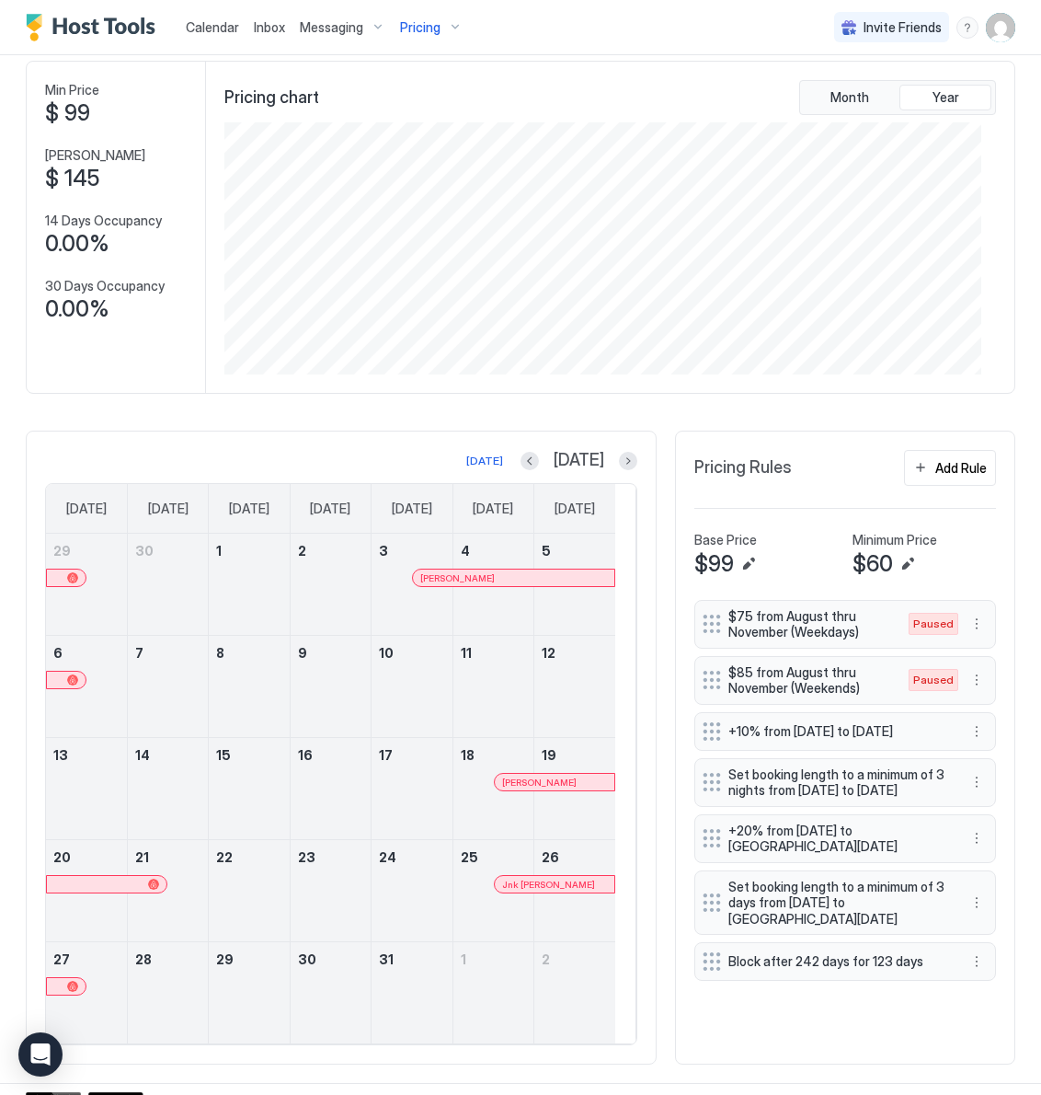
scroll to position [111, 0]
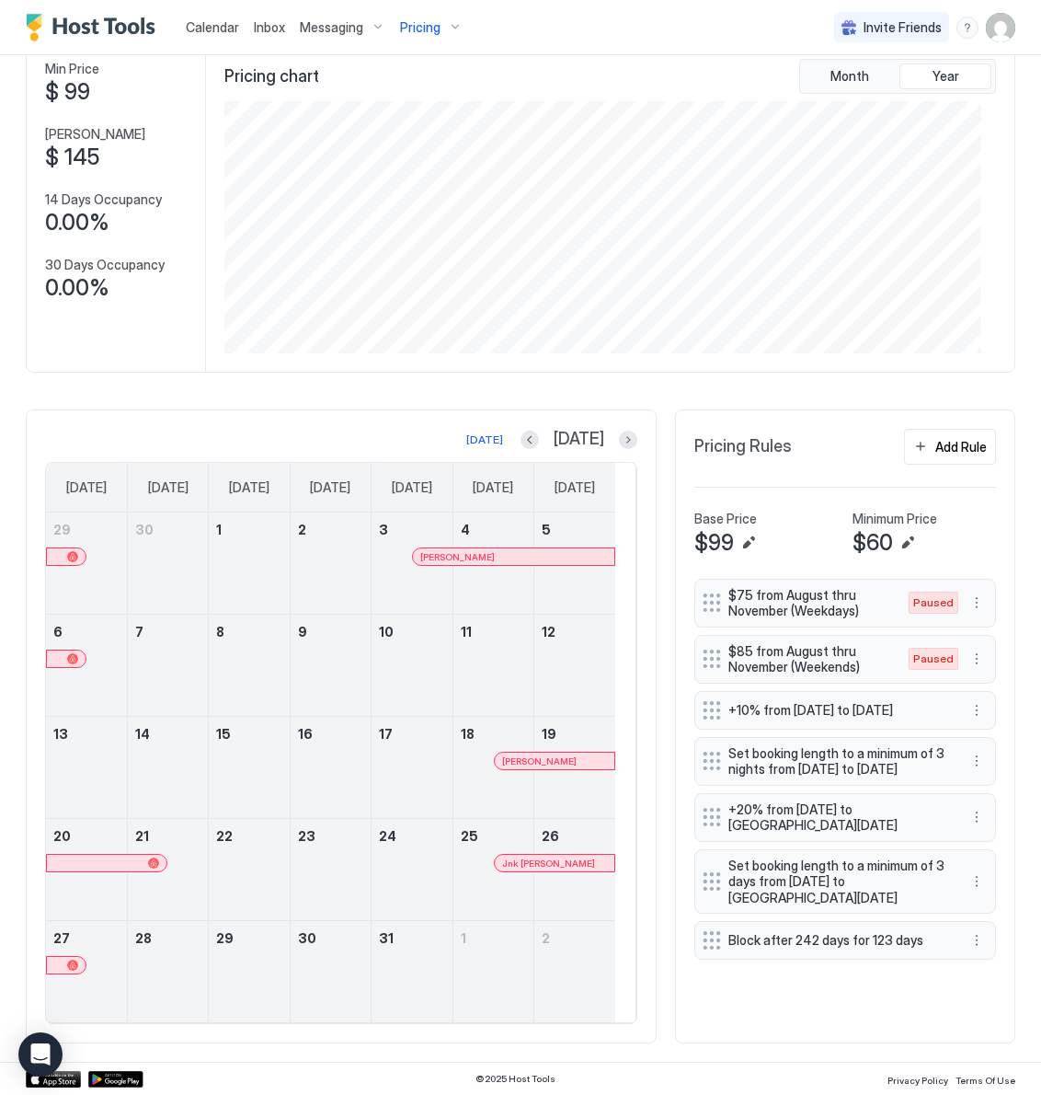
click at [427, 22] on span "Pricing" at bounding box center [420, 27] width 40 height 17
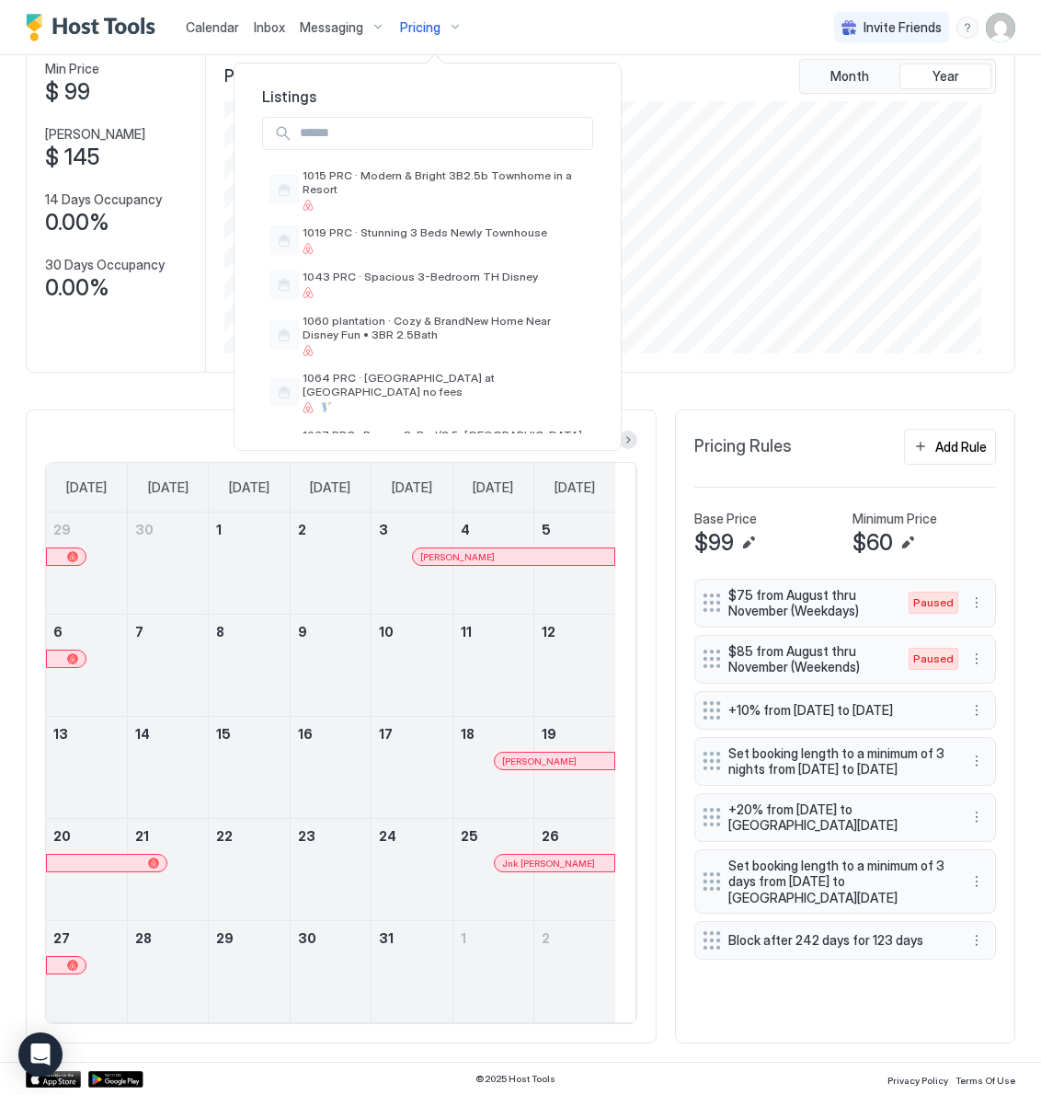
click at [423, 144] on input "Input Field" at bounding box center [443, 133] width 300 height 31
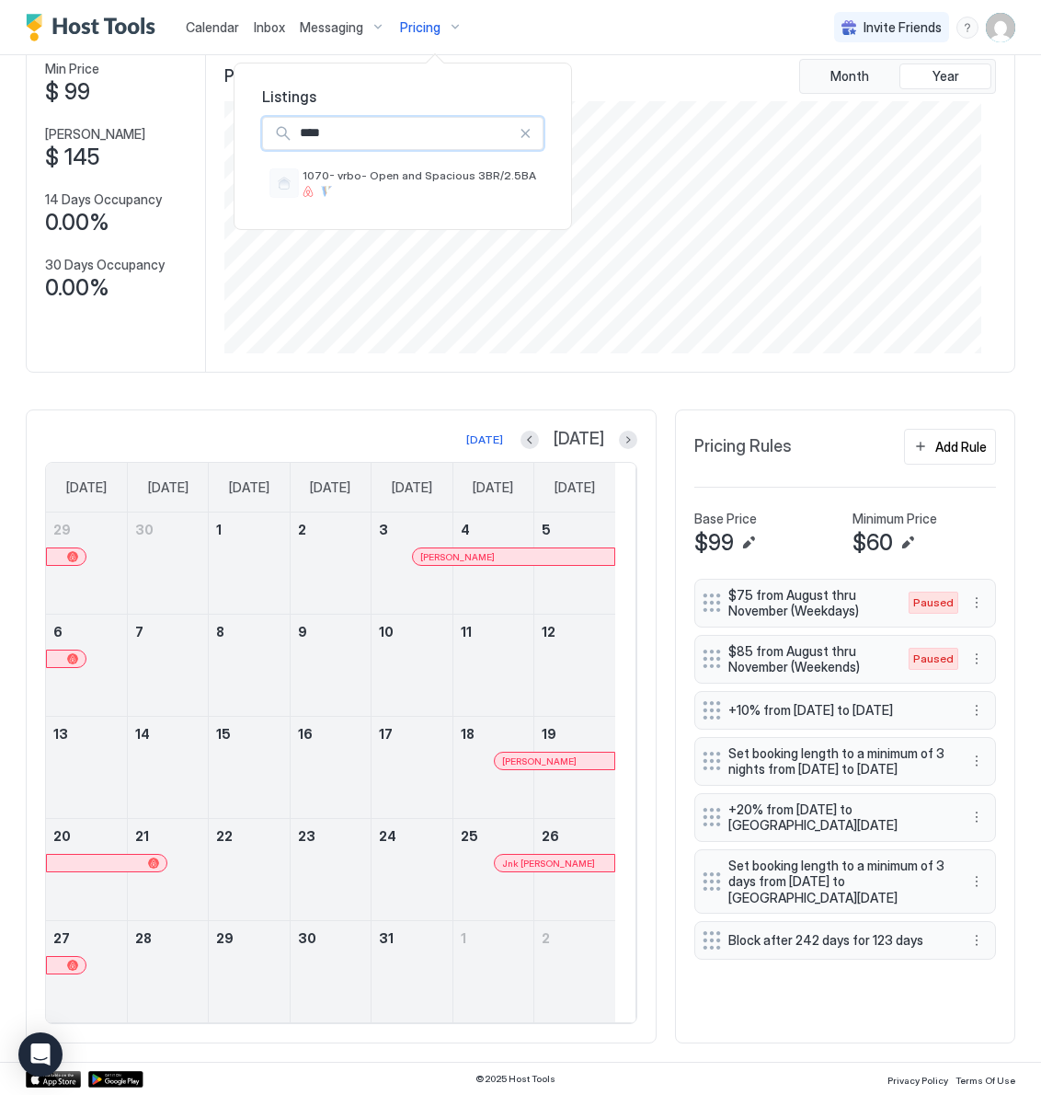
type input "****"
click at [379, 184] on div "1070- vrbo- Open and Spacious 3BR/2.5BA" at bounding box center [420, 182] width 234 height 29
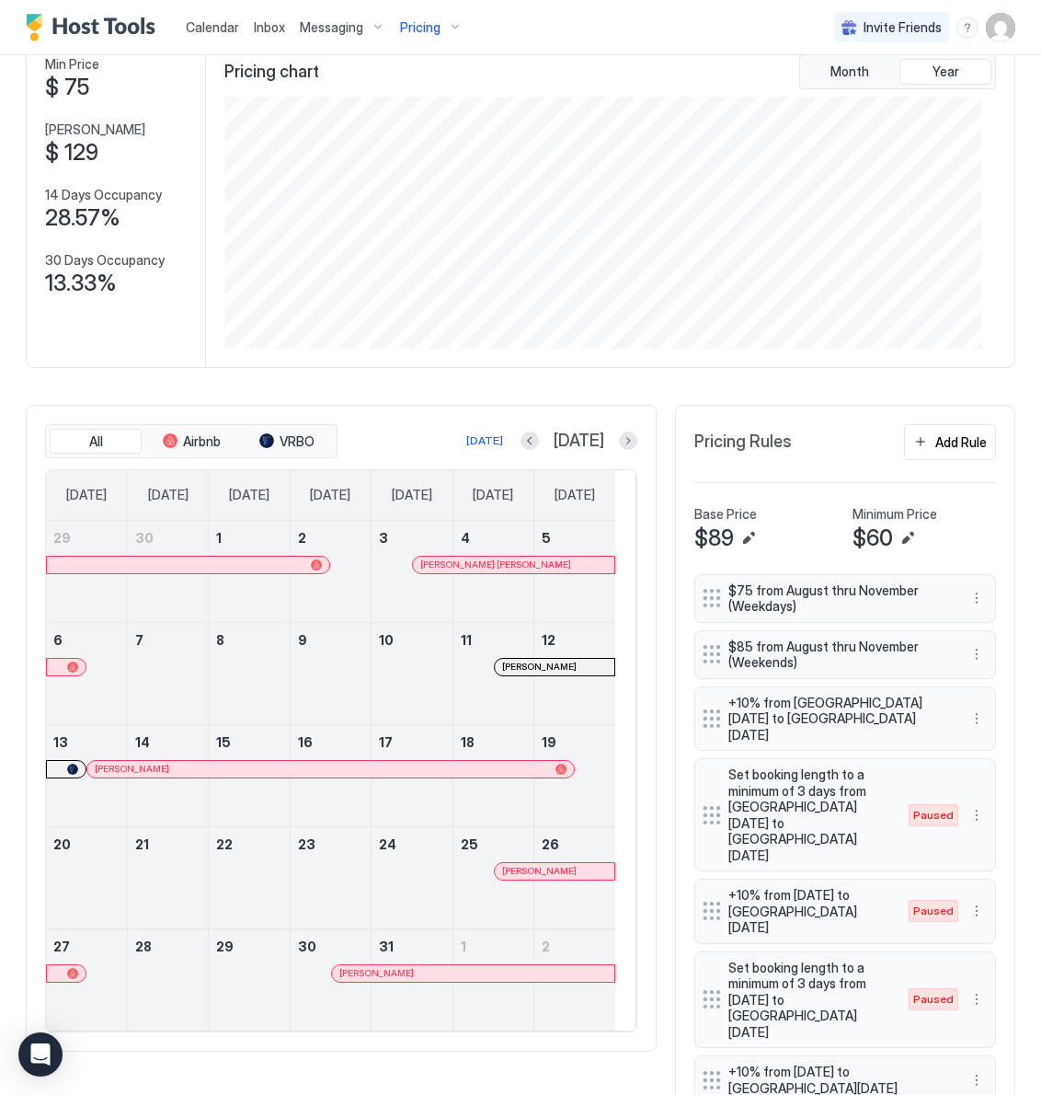
scroll to position [125, 0]
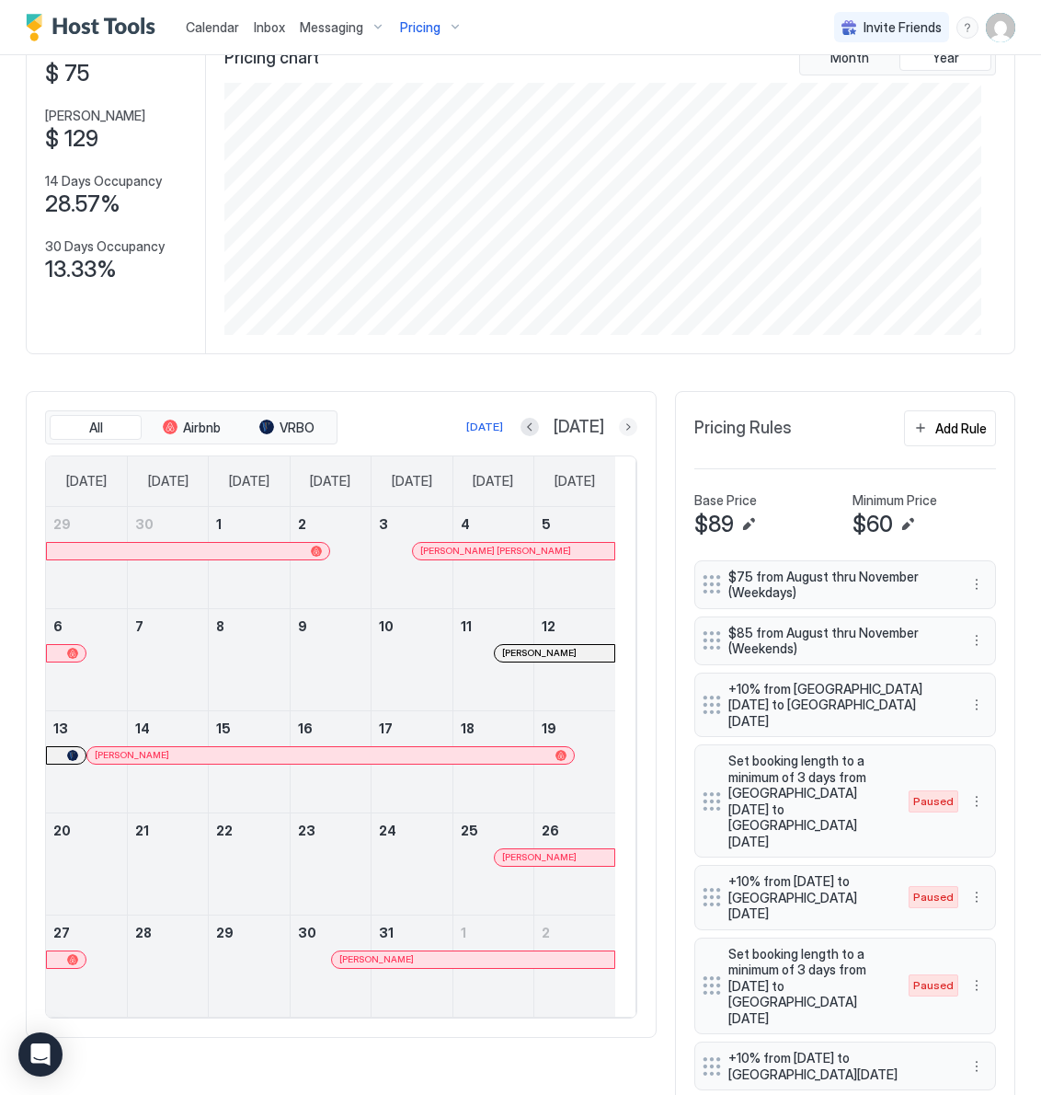
click at [619, 427] on button "Next month" at bounding box center [628, 427] width 18 height 18
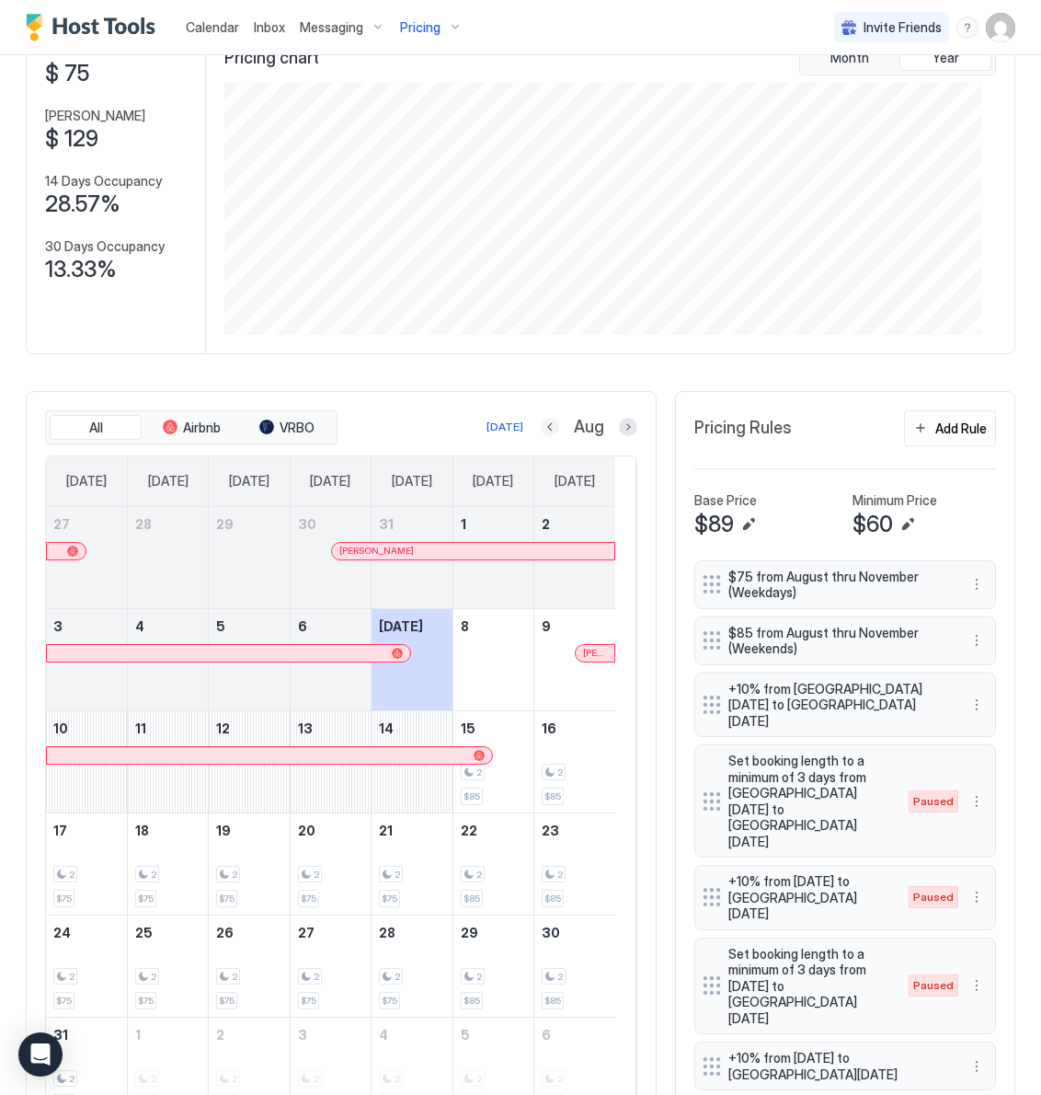
click at [541, 425] on button "Previous month" at bounding box center [550, 427] width 18 height 18
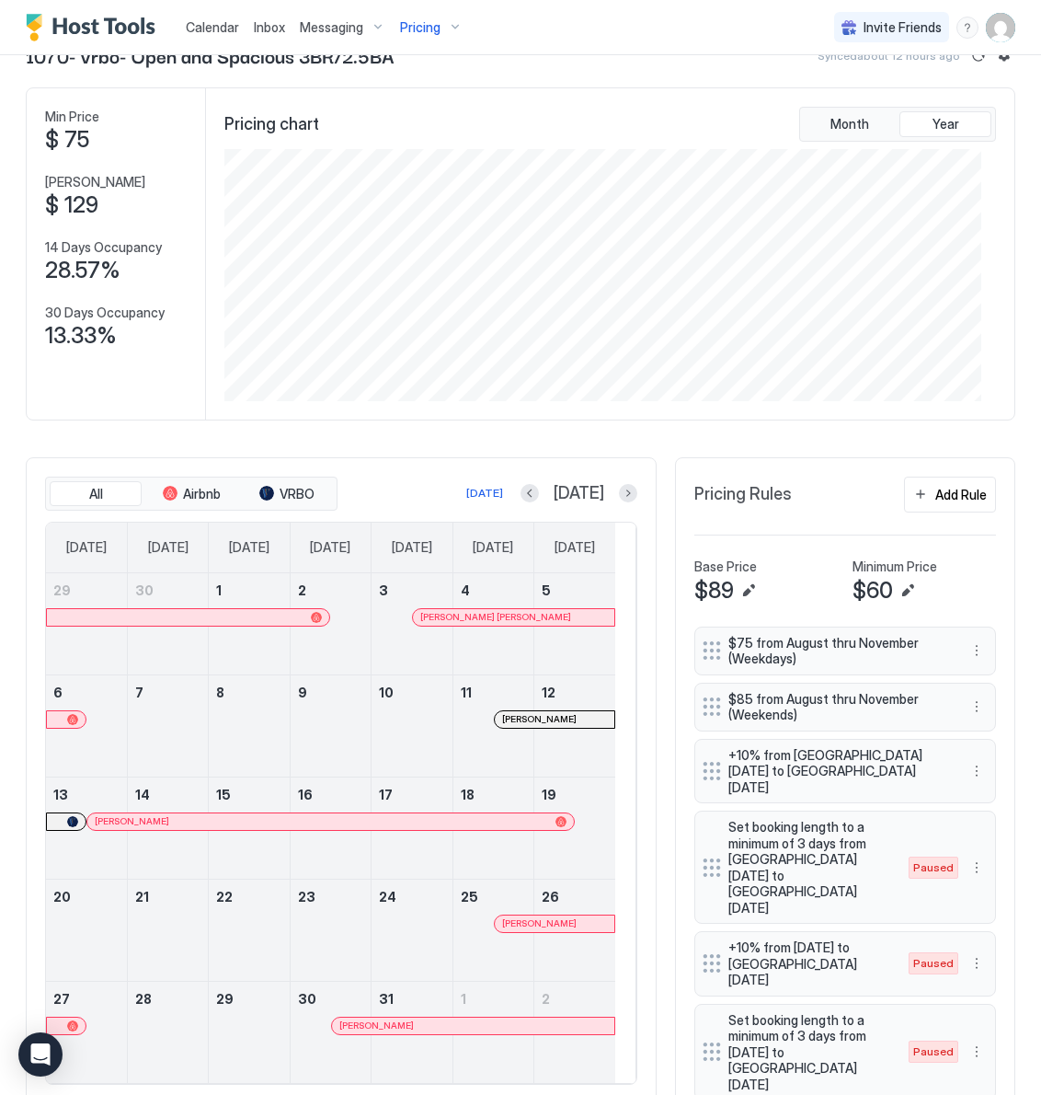
scroll to position [0, 0]
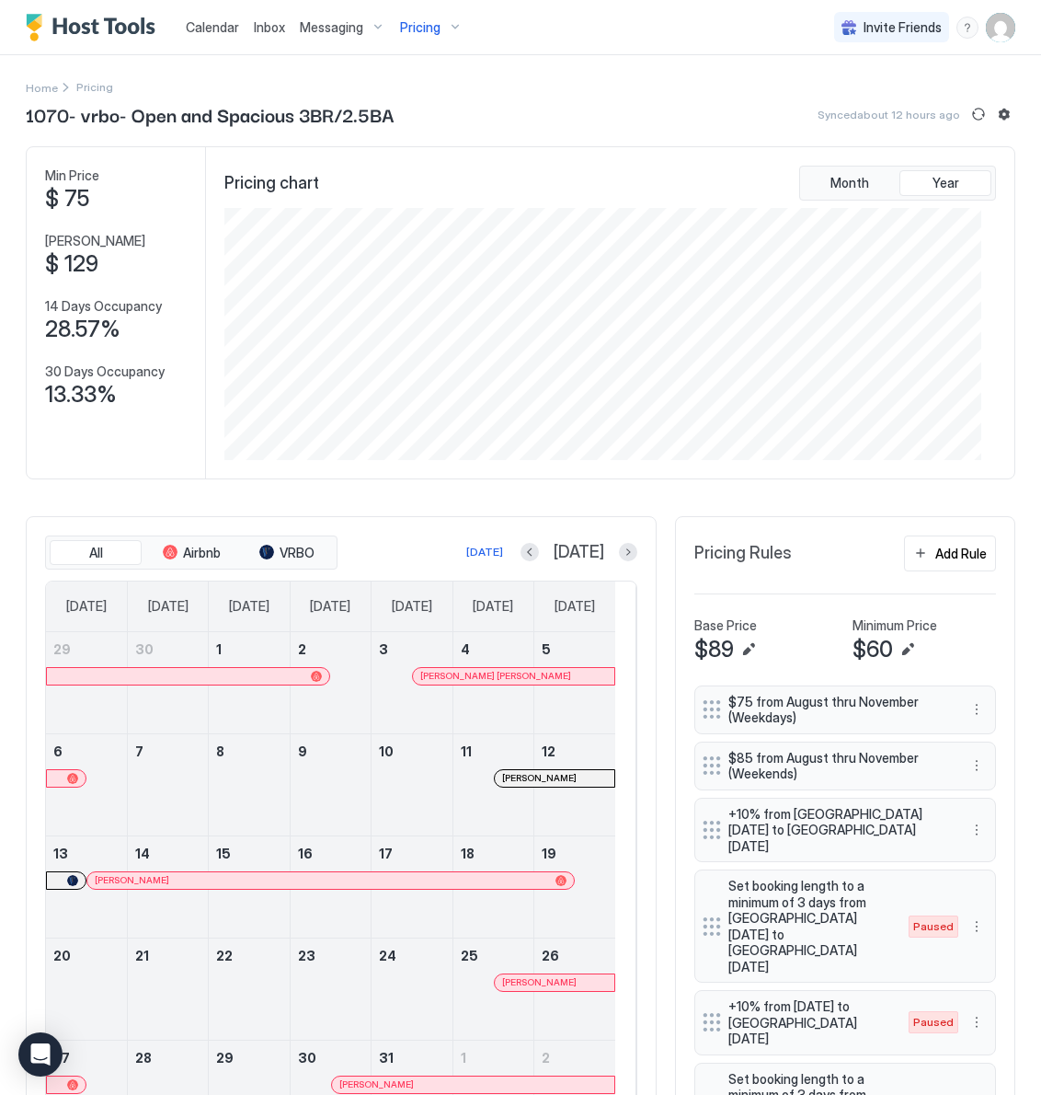
click at [408, 27] on span "Pricing" at bounding box center [420, 27] width 40 height 17
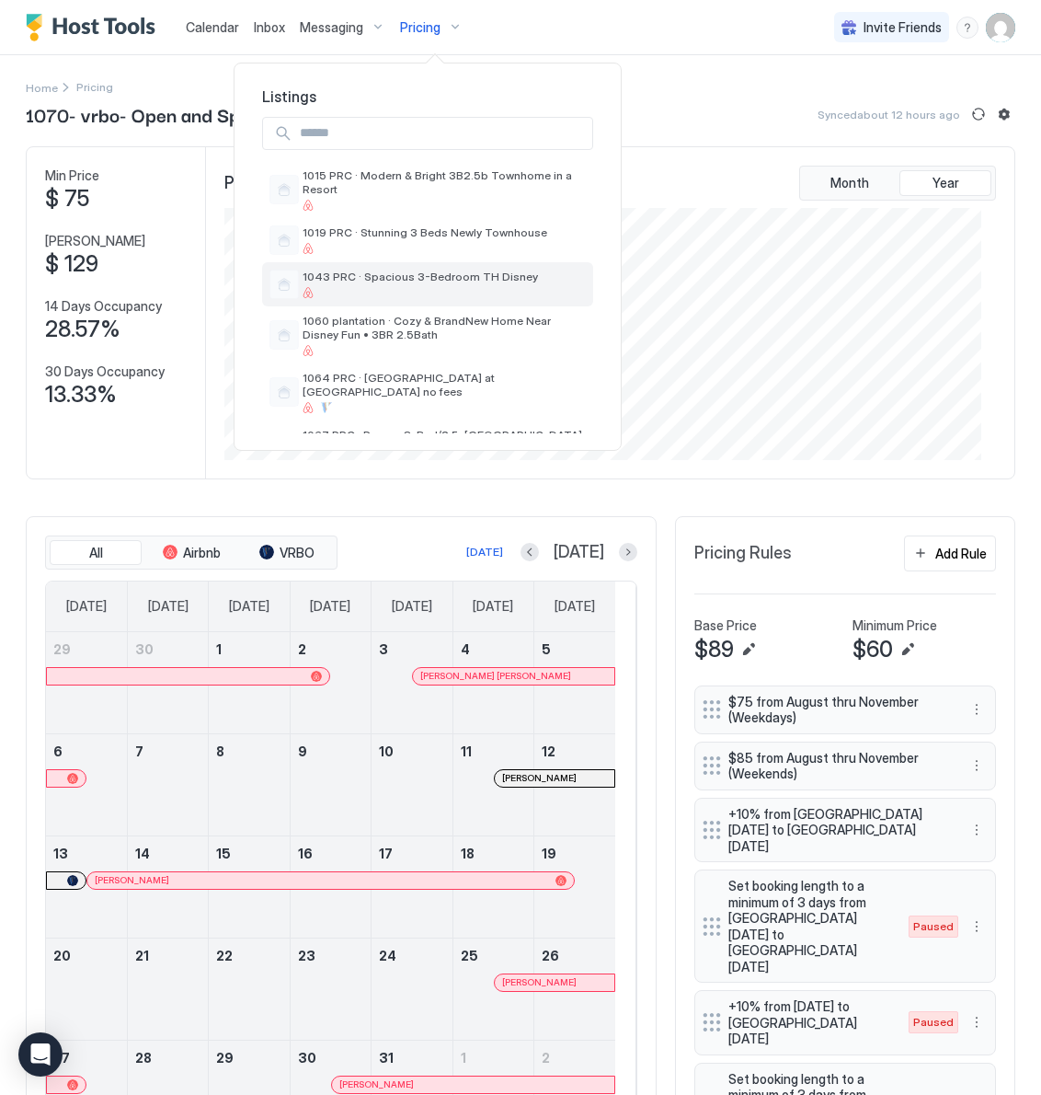
click at [399, 288] on div at bounding box center [420, 292] width 235 height 11
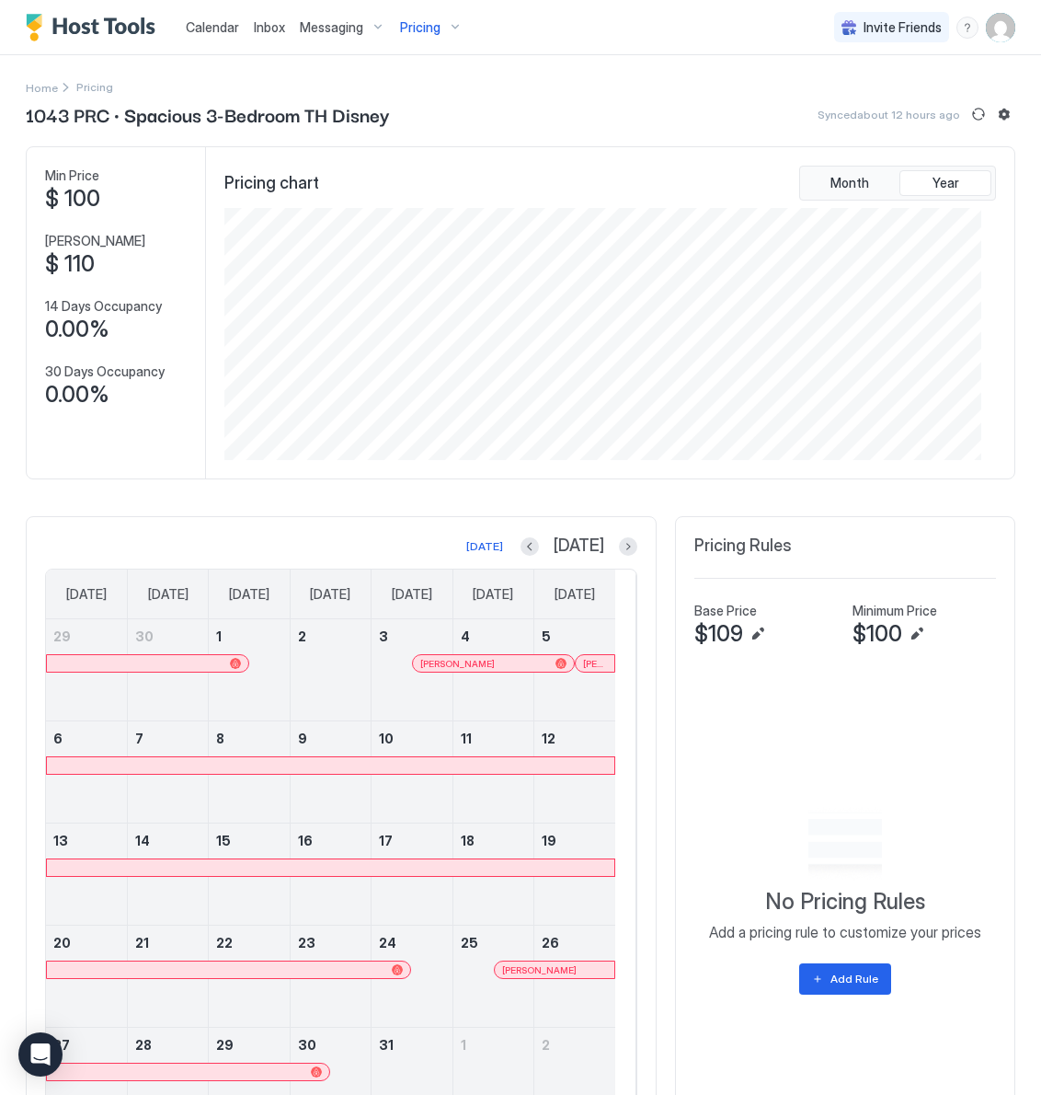
click at [409, 24] on span "Pricing" at bounding box center [420, 27] width 40 height 17
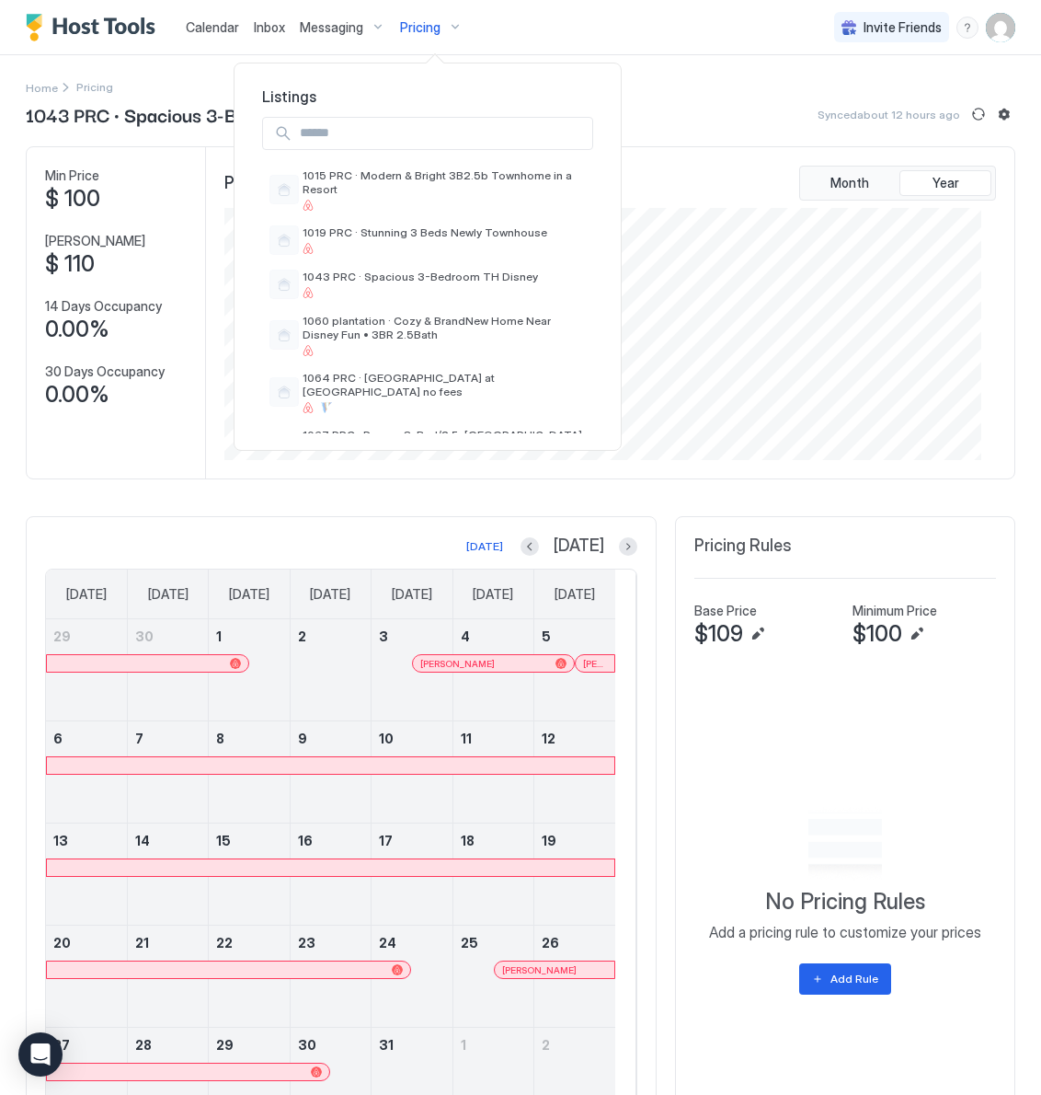
click at [379, 133] on input "Input Field" at bounding box center [443, 133] width 300 height 31
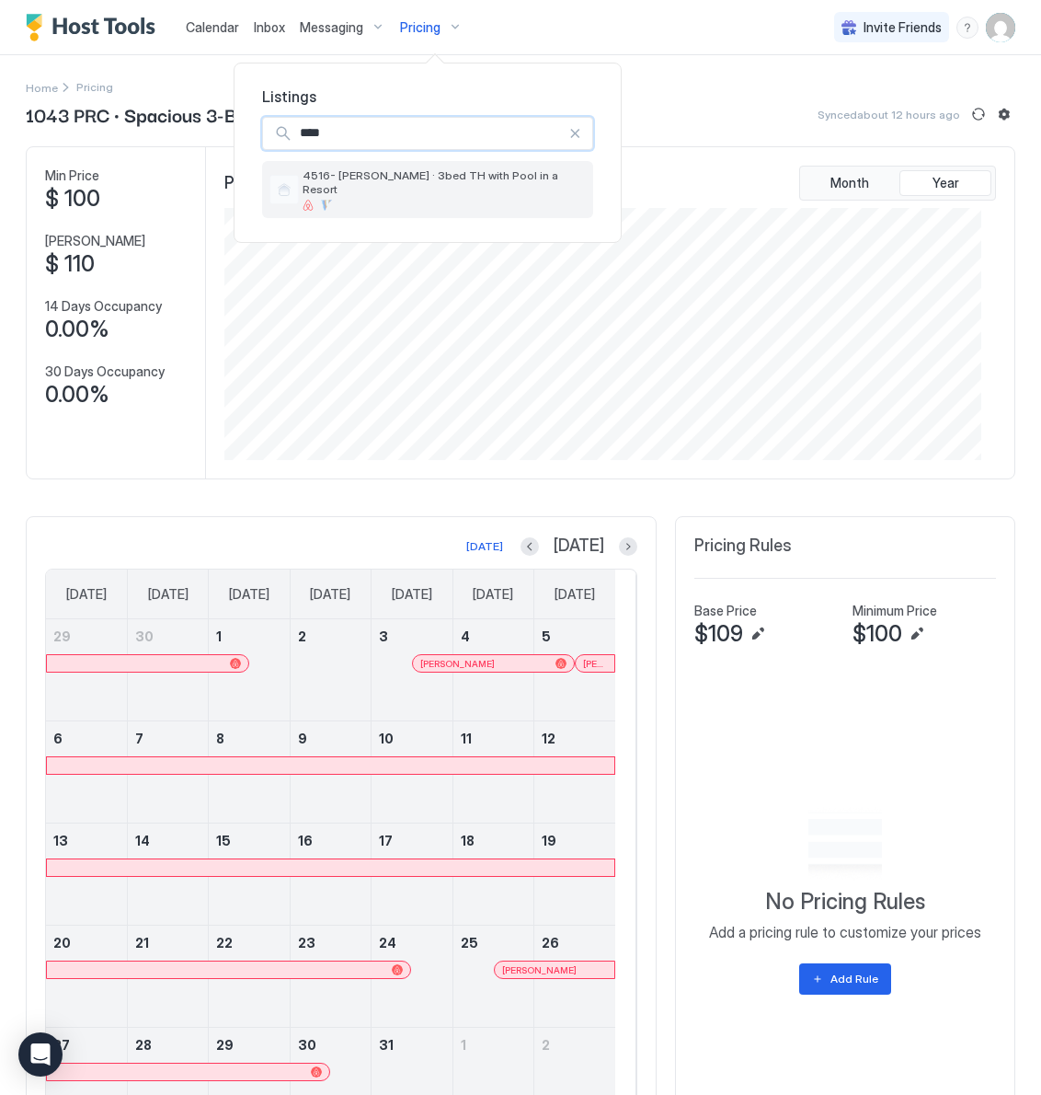
type input "****"
click at [358, 169] on span "4516- [PERSON_NAME] · 3bed TH with Pool in a Resort" at bounding box center [444, 182] width 283 height 28
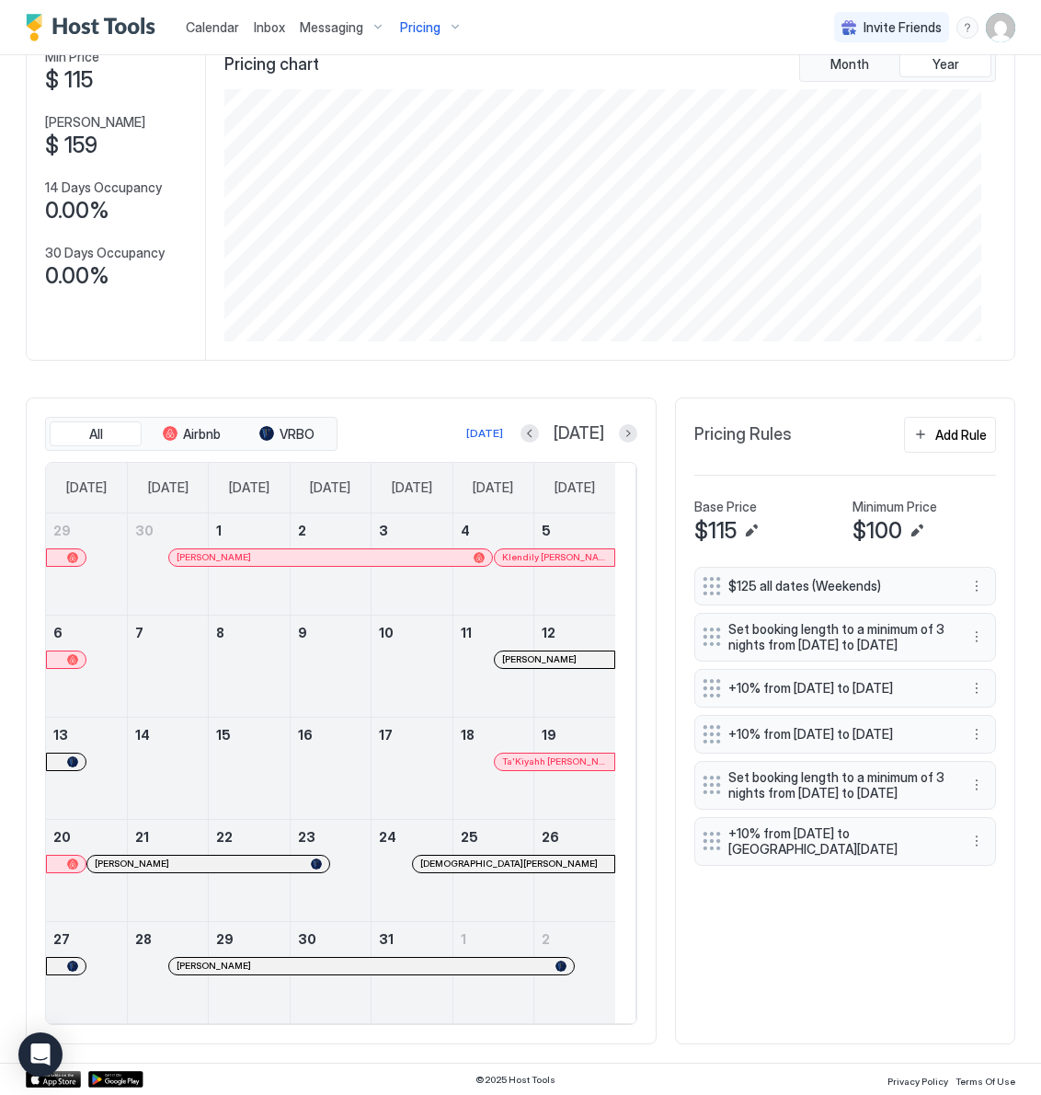
scroll to position [125, 0]
click at [428, 26] on span "Pricing" at bounding box center [420, 27] width 40 height 17
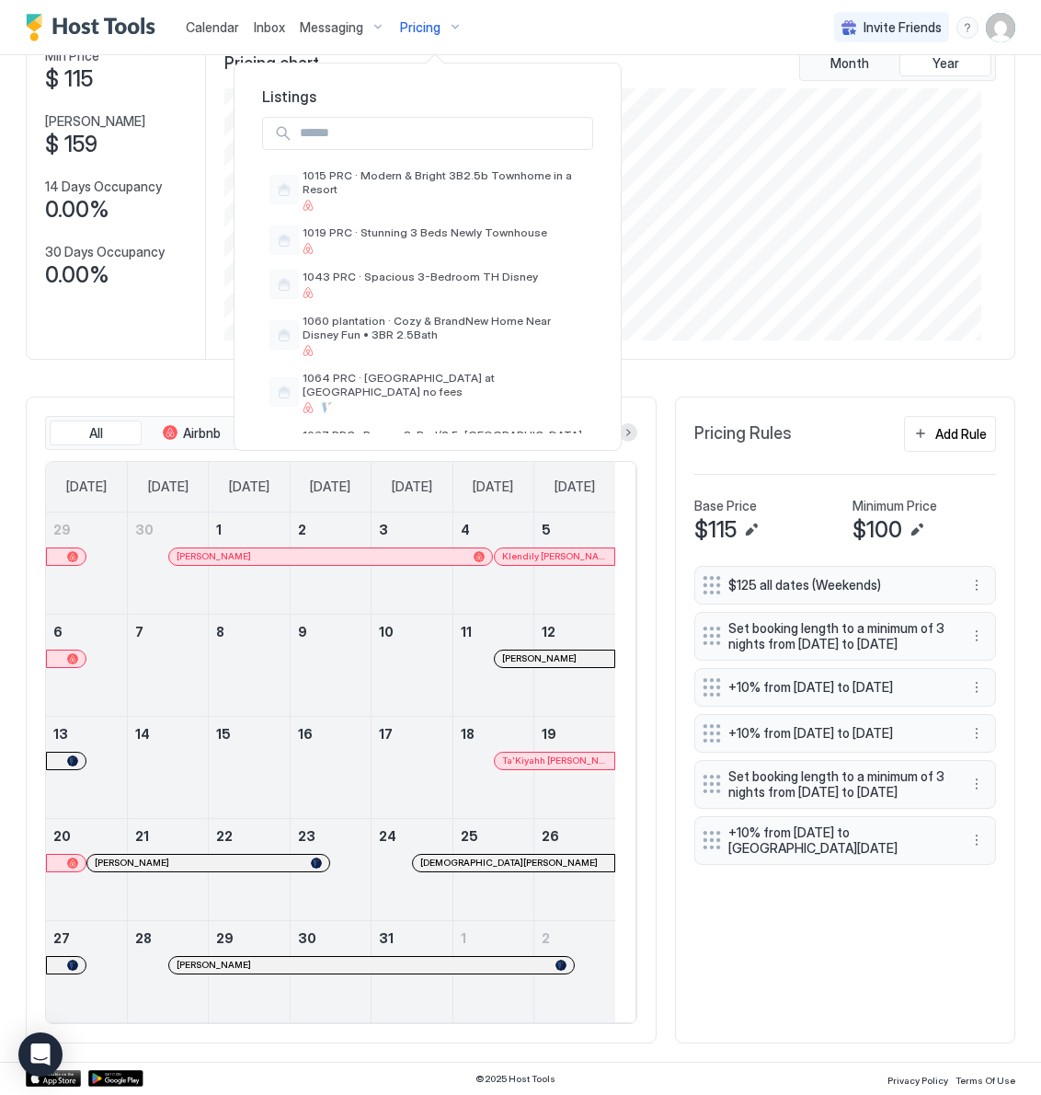
click at [395, 120] on input "Input Field" at bounding box center [443, 133] width 300 height 31
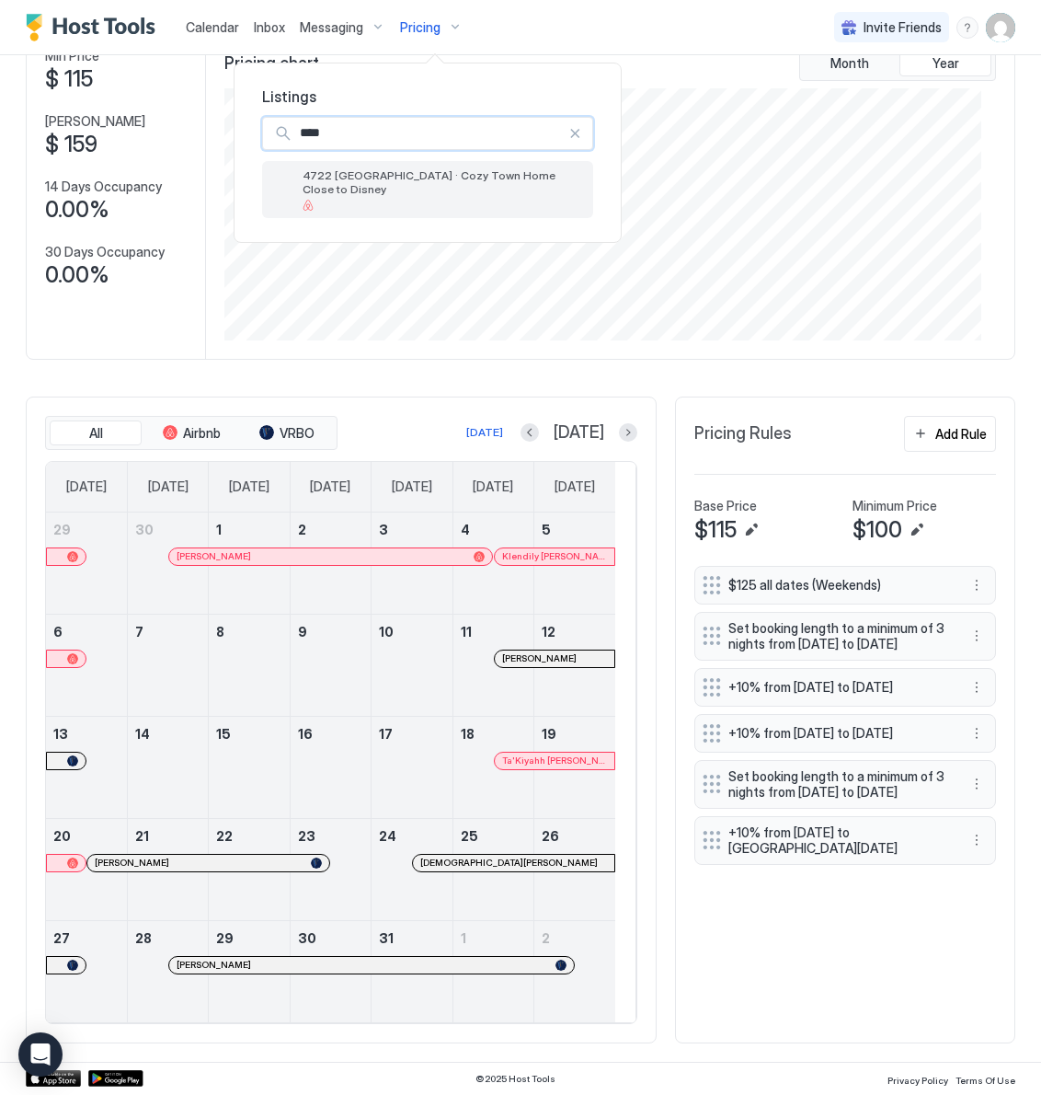
type input "****"
click at [438, 200] on div at bounding box center [444, 205] width 283 height 11
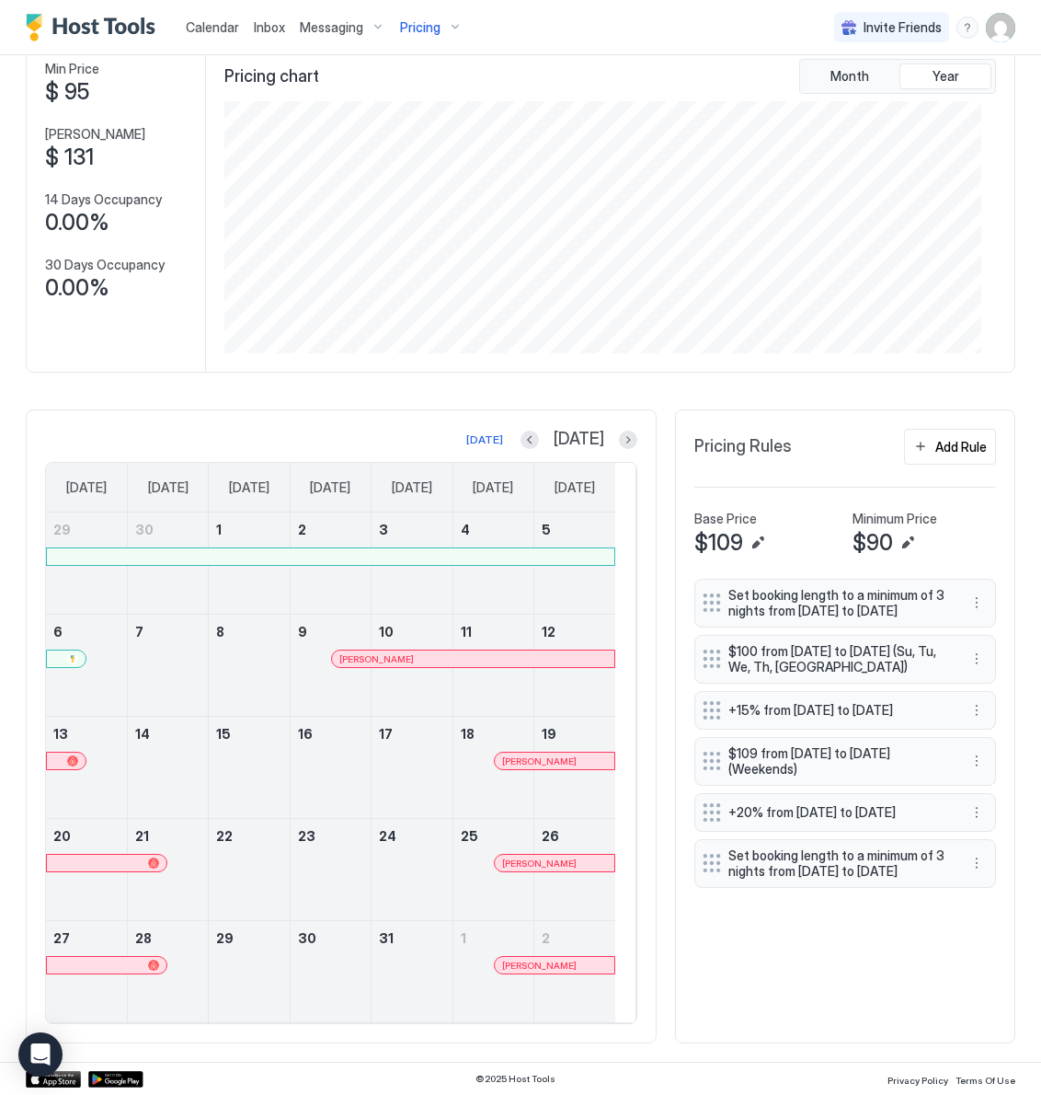
click at [425, 23] on span "Pricing" at bounding box center [420, 27] width 40 height 17
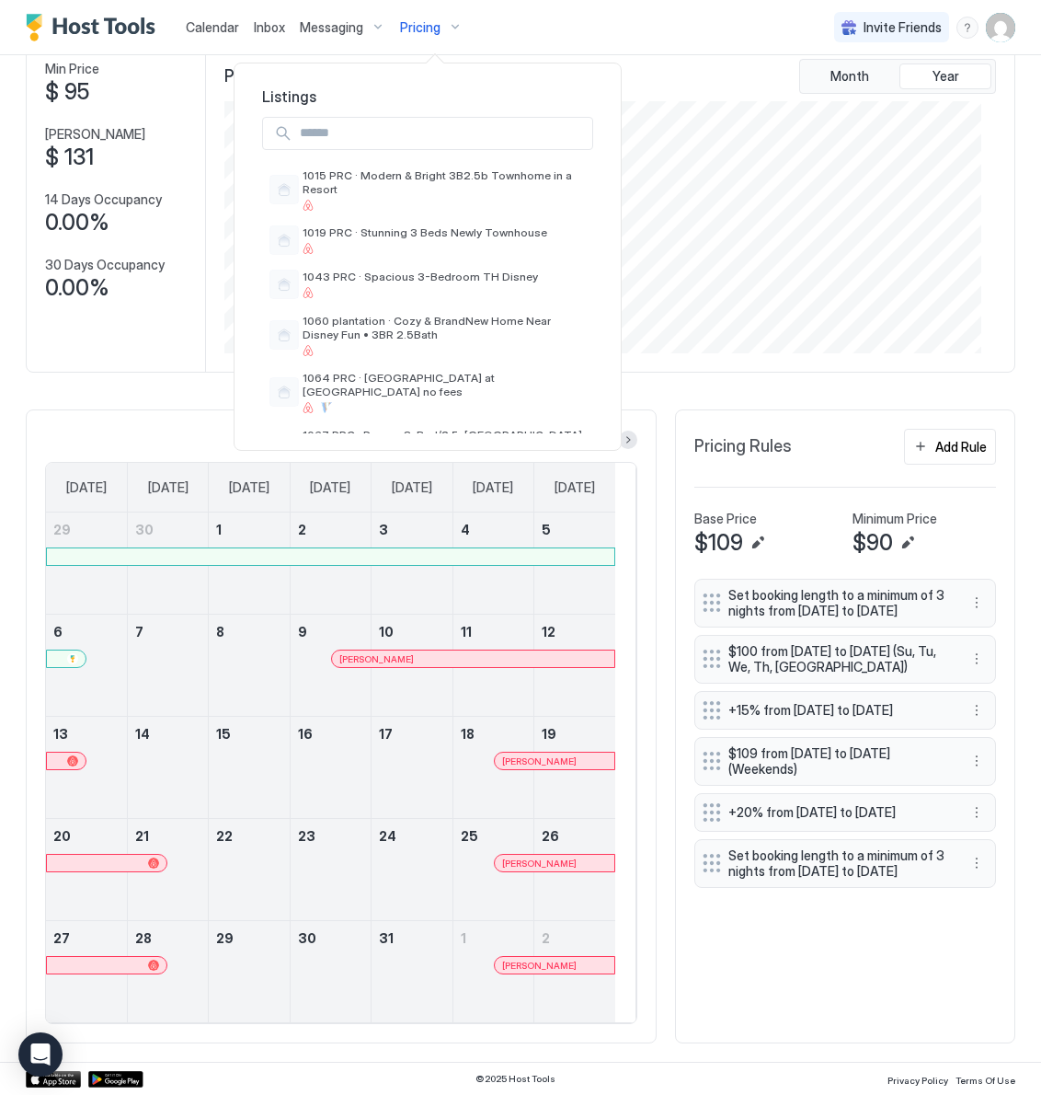
click at [388, 136] on input "Input Field" at bounding box center [443, 133] width 300 height 31
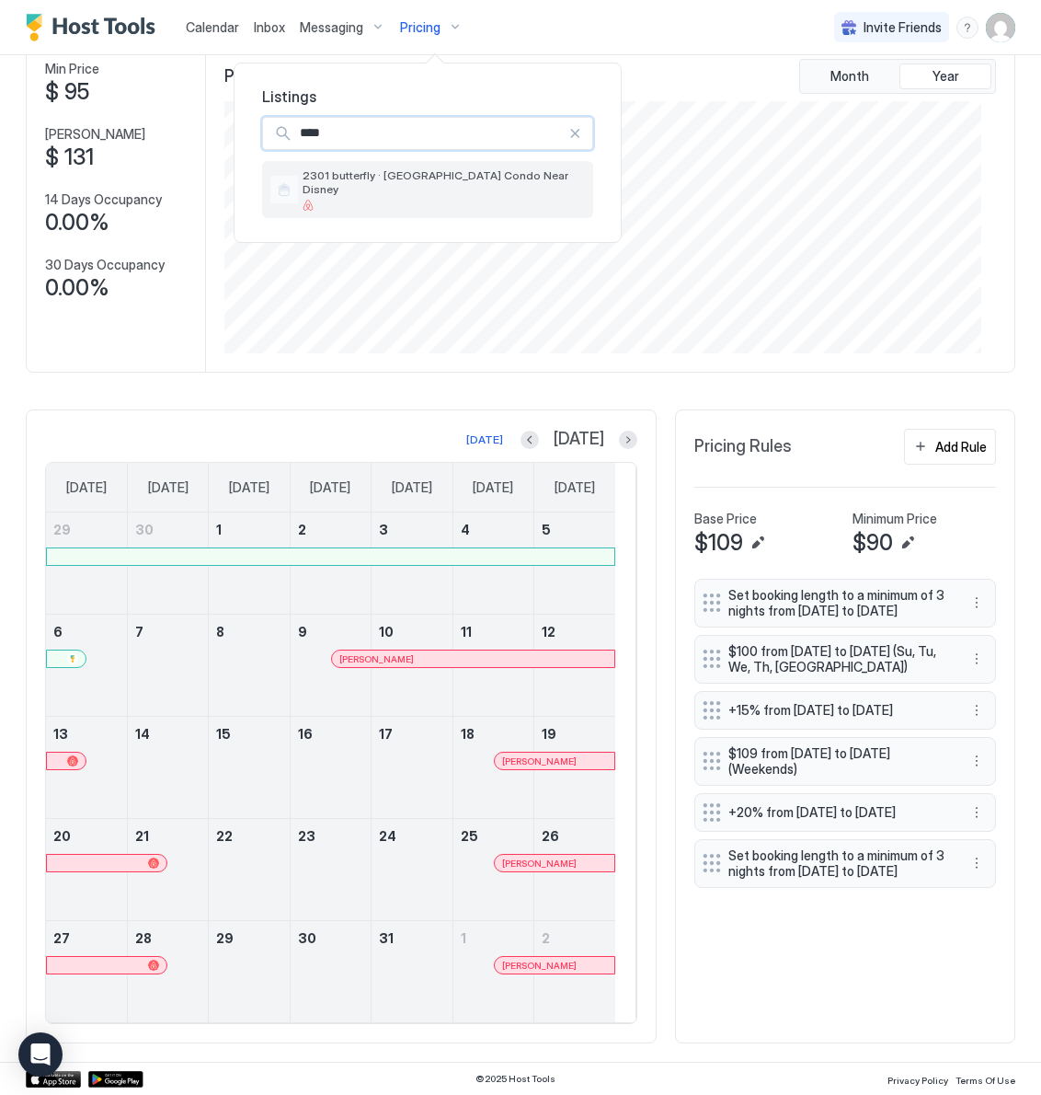
type input "****"
click at [388, 200] on div at bounding box center [444, 205] width 283 height 11
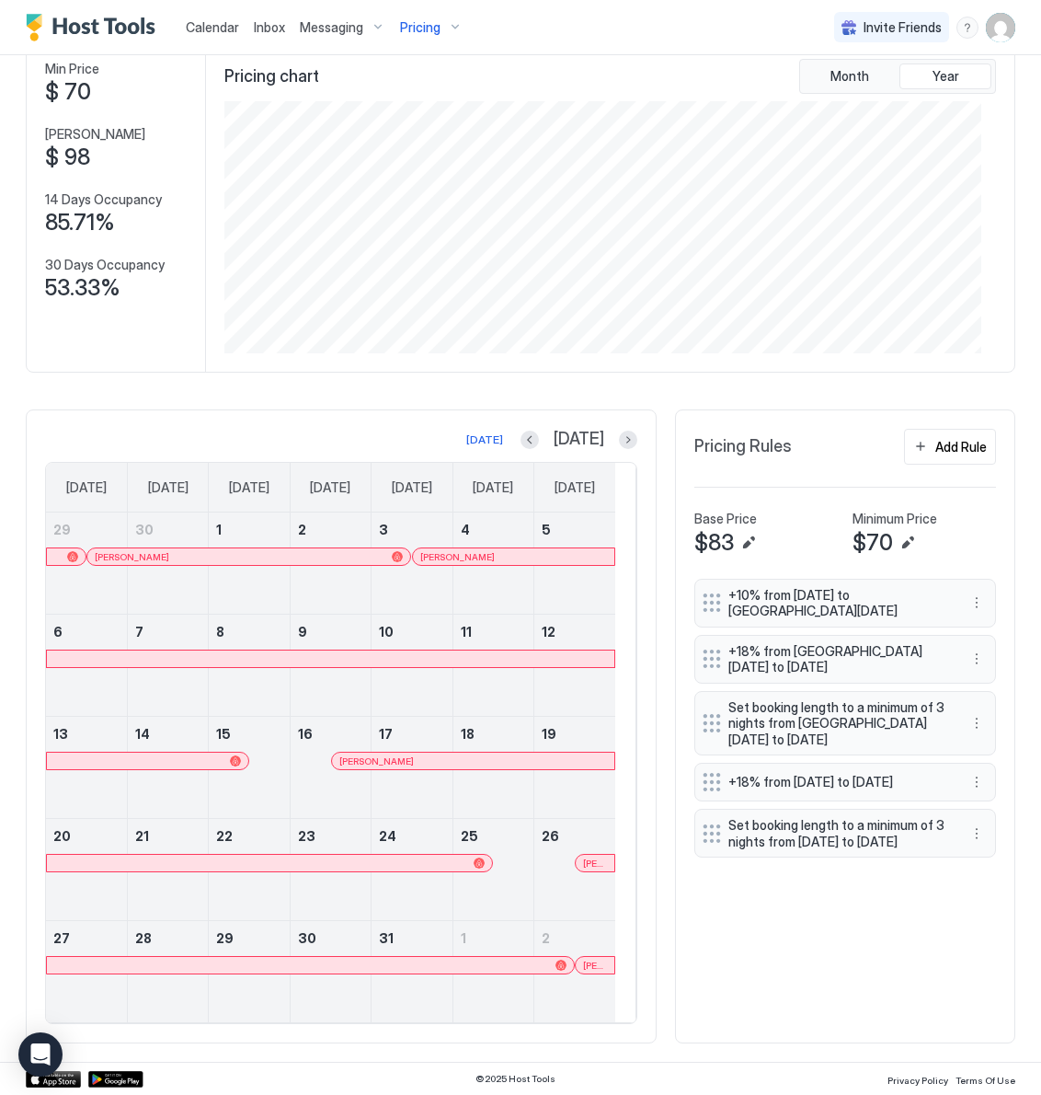
click at [419, 22] on span "Pricing" at bounding box center [420, 27] width 40 height 17
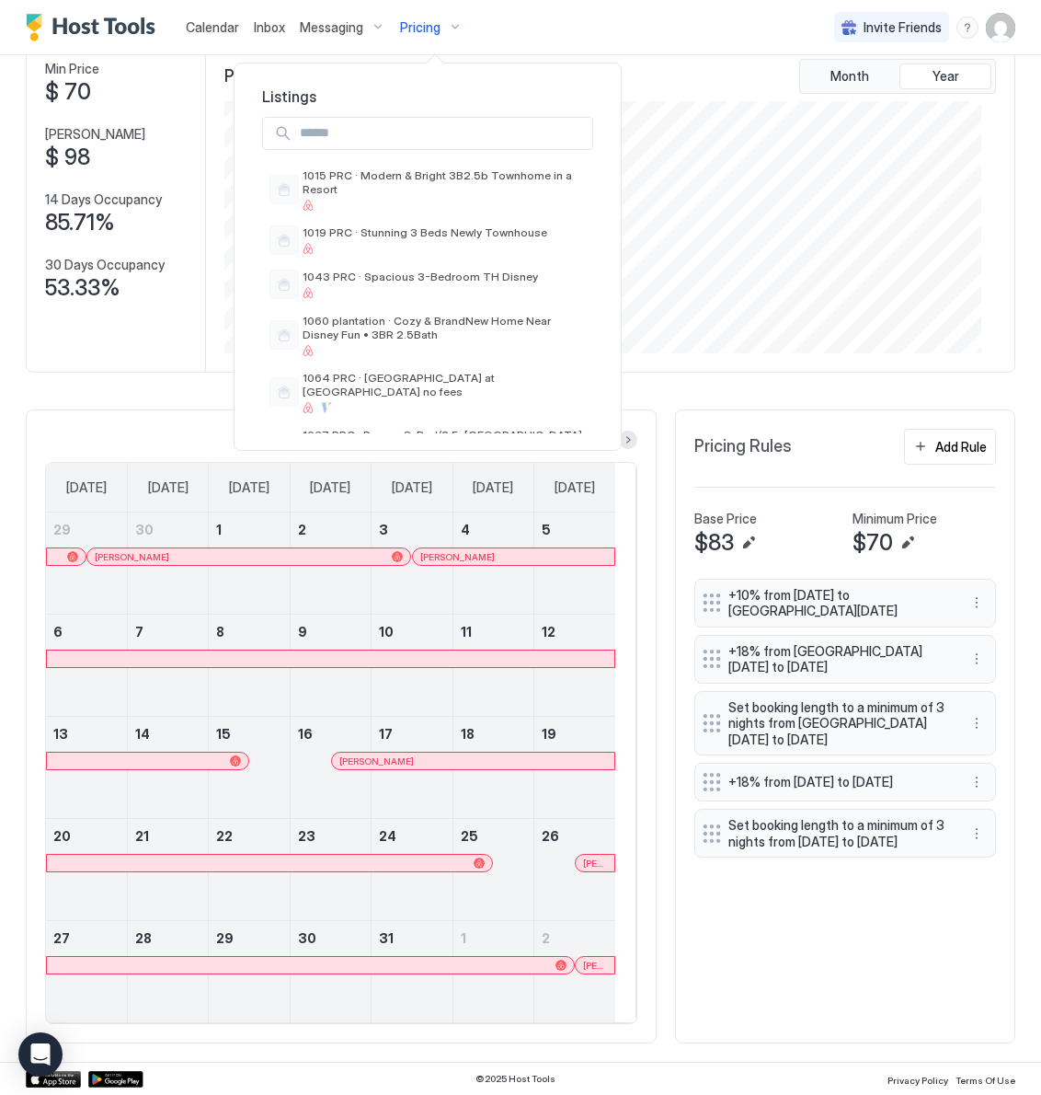
click at [379, 136] on input "Input Field" at bounding box center [443, 133] width 300 height 31
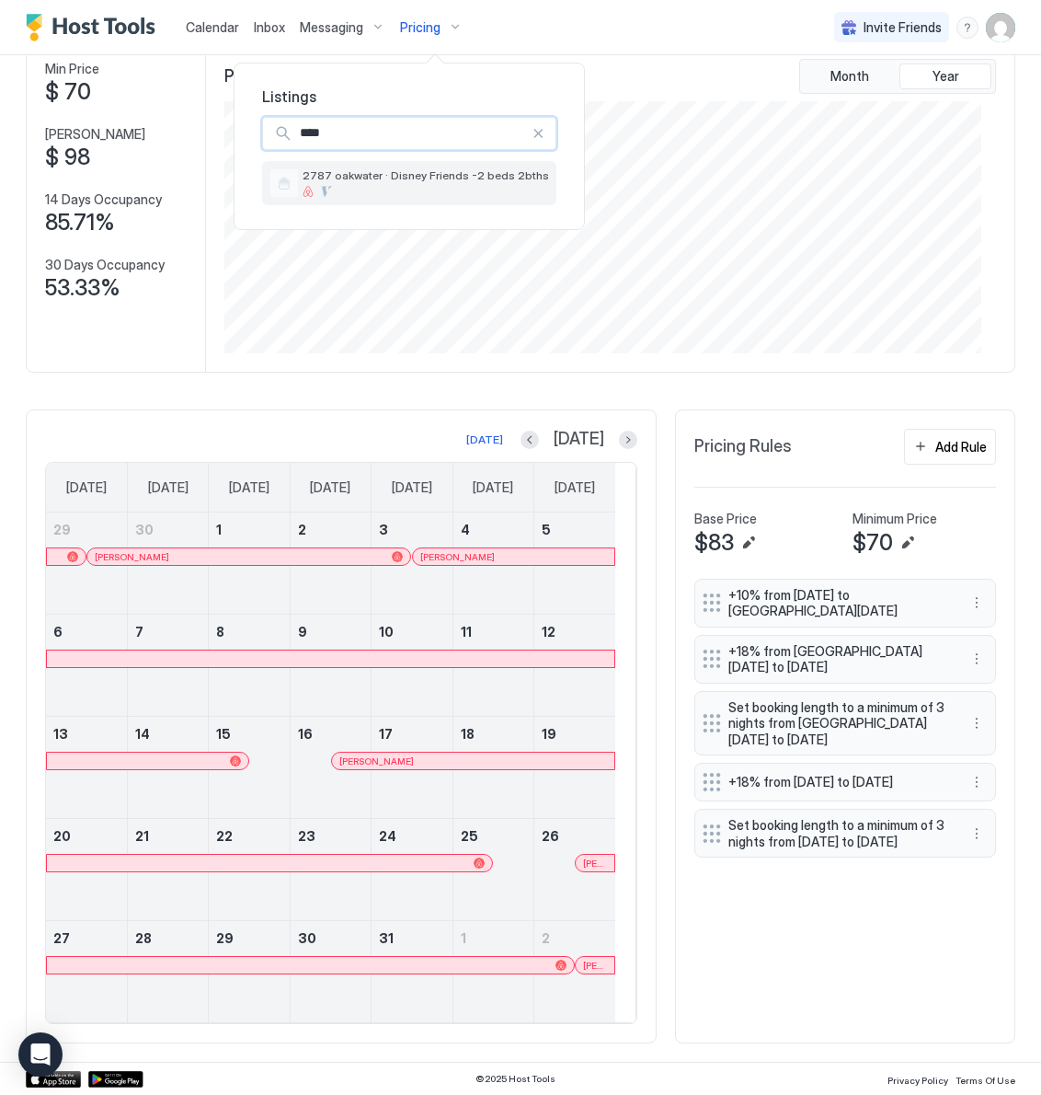
type input "****"
click at [457, 191] on div at bounding box center [426, 191] width 247 height 11
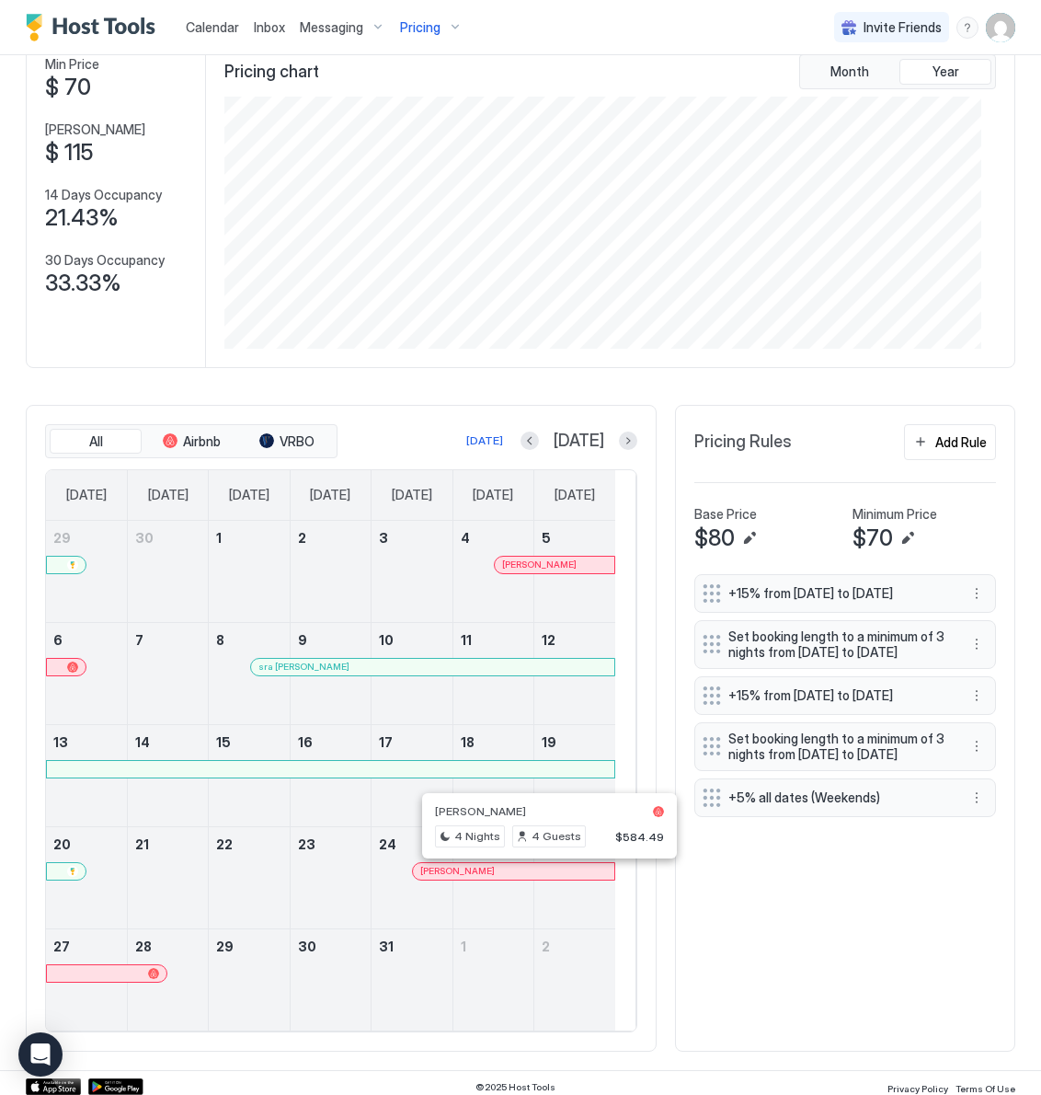
click at [542, 877] on div at bounding box center [541, 871] width 15 height 15
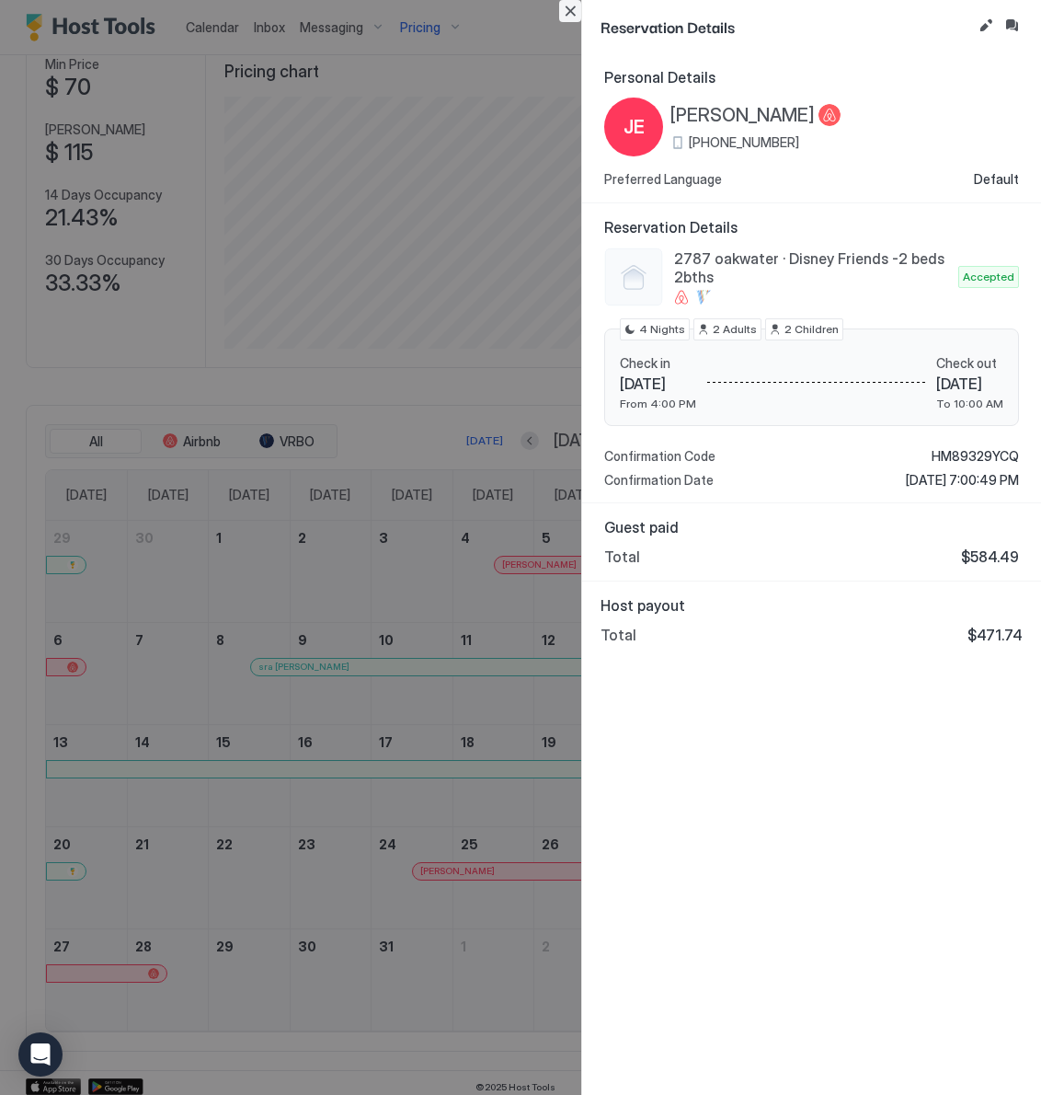
click at [572, 13] on button "Close" at bounding box center [570, 11] width 22 height 22
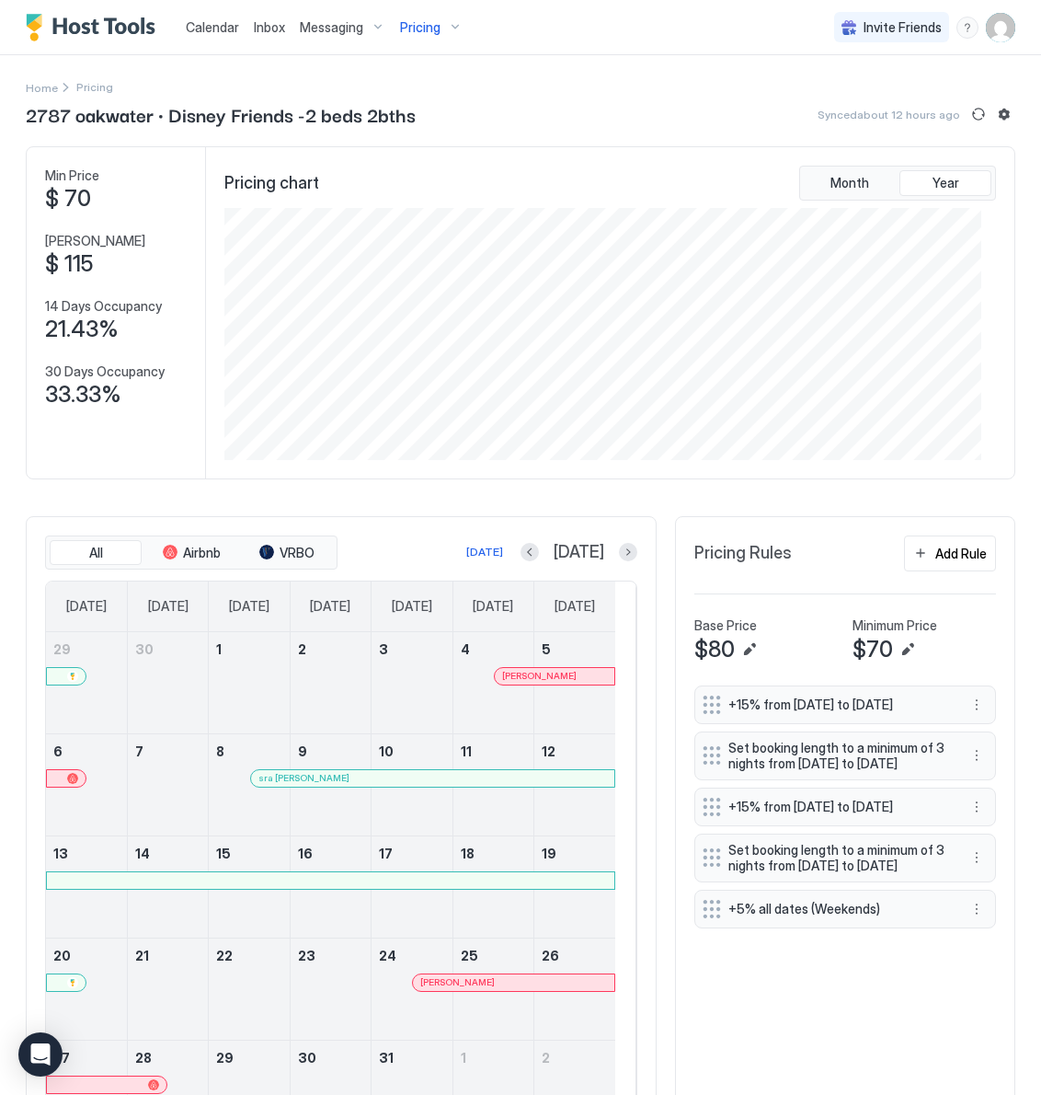
click at [417, 23] on span "Pricing" at bounding box center [420, 27] width 40 height 17
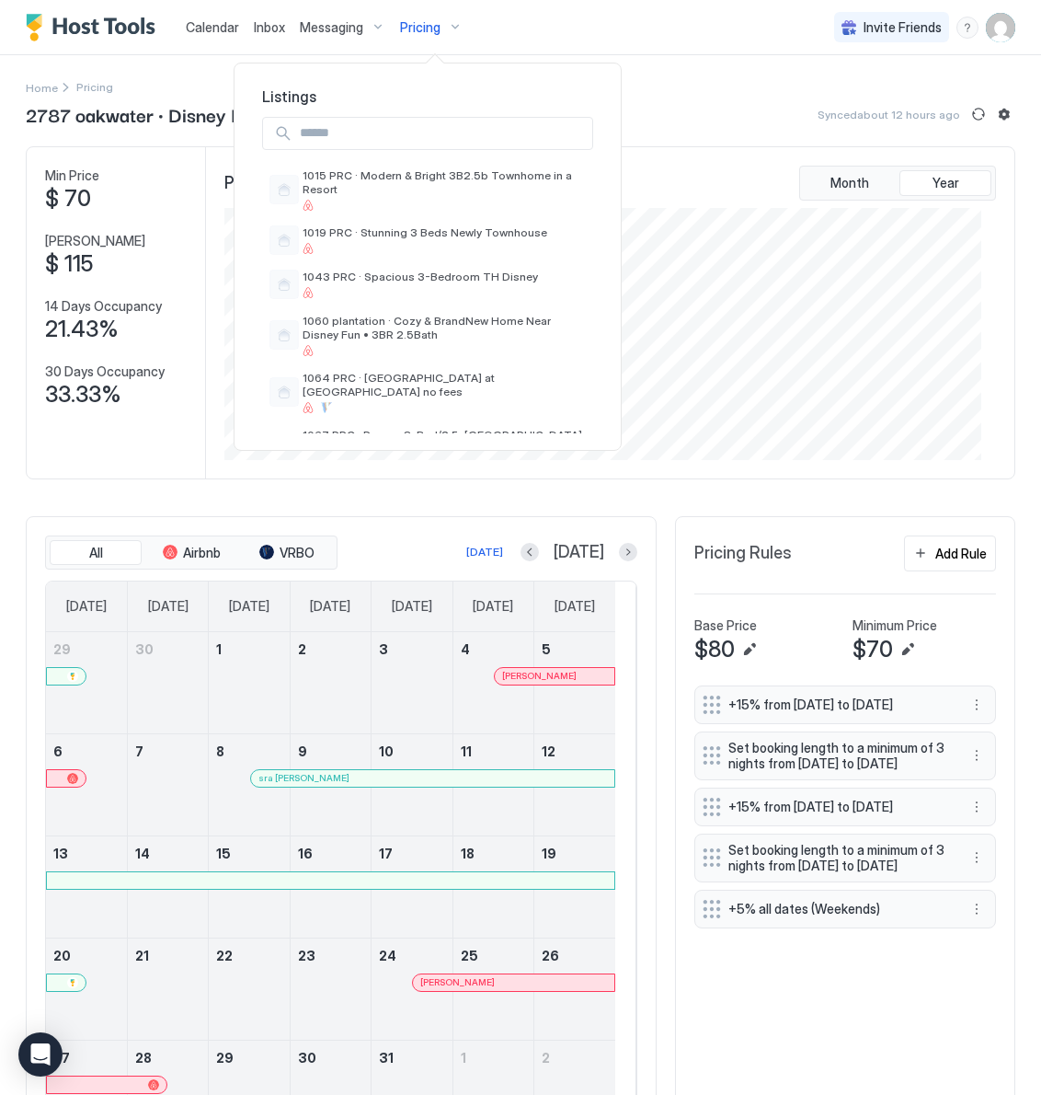
click at [376, 126] on input "Input Field" at bounding box center [443, 133] width 300 height 31
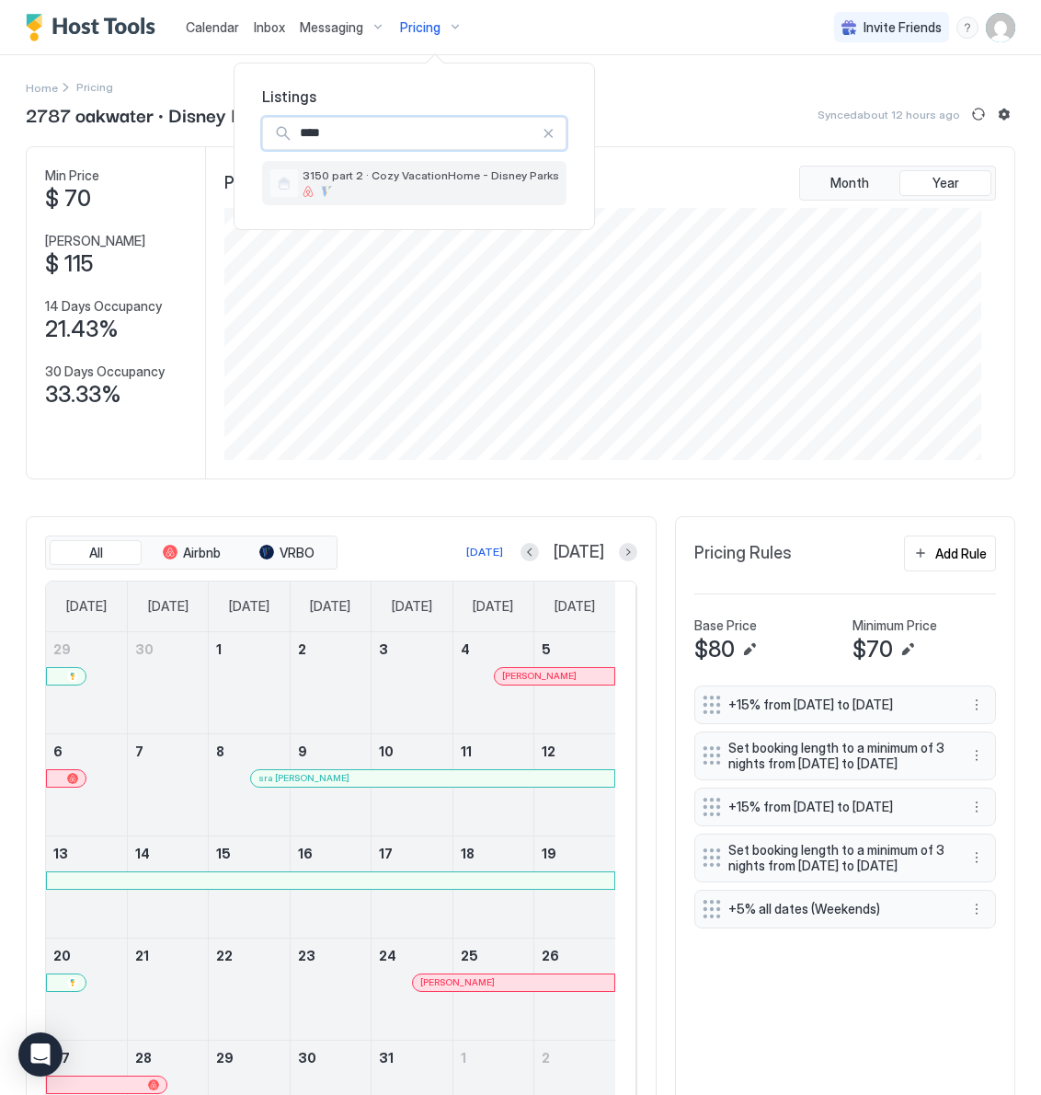
type input "****"
click at [388, 177] on span "3150 part 2 · Cozy VacationHome - Disney Parks" at bounding box center [431, 175] width 257 height 14
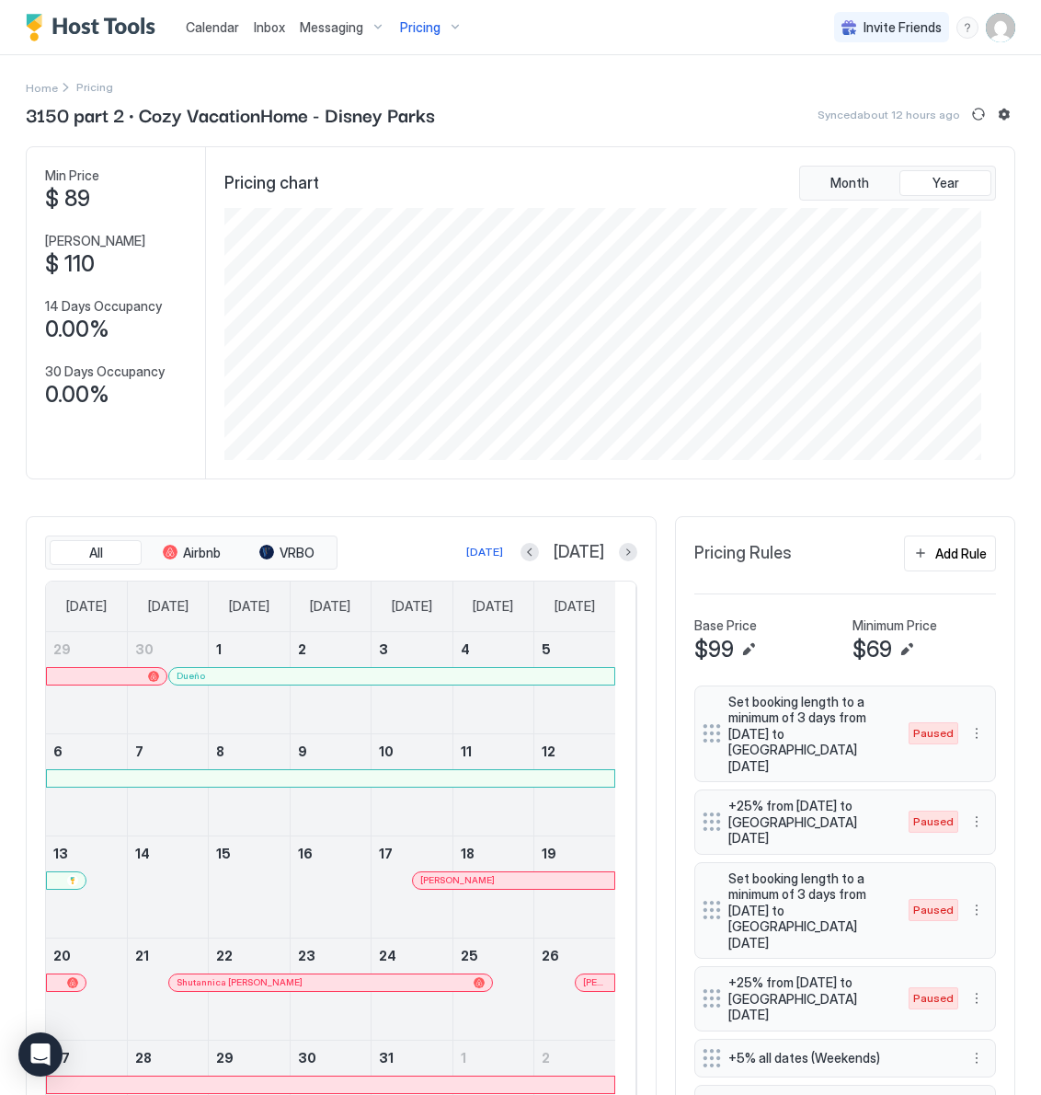
click at [421, 20] on span "Pricing" at bounding box center [420, 27] width 40 height 17
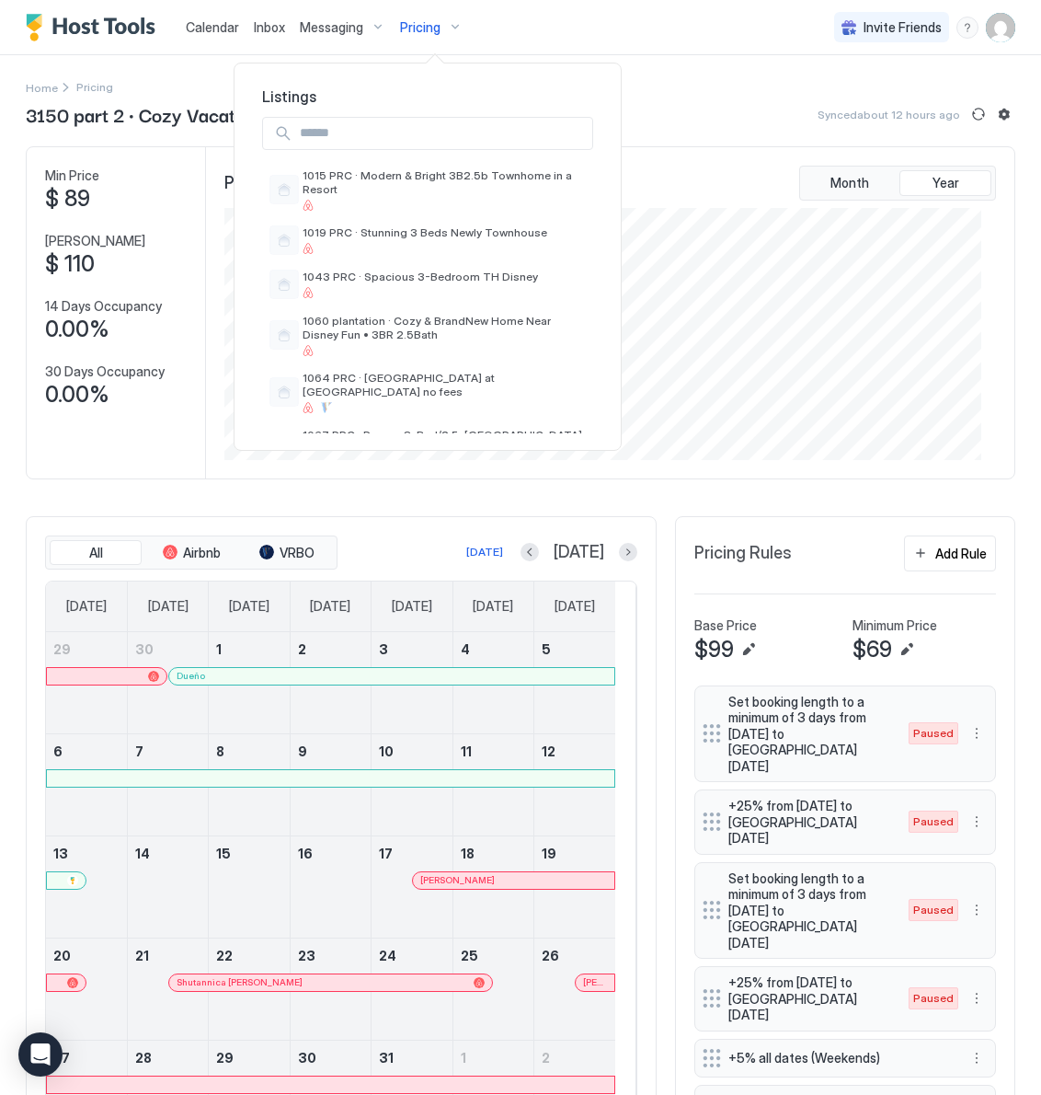
click at [384, 130] on input "Input Field" at bounding box center [443, 133] width 300 height 31
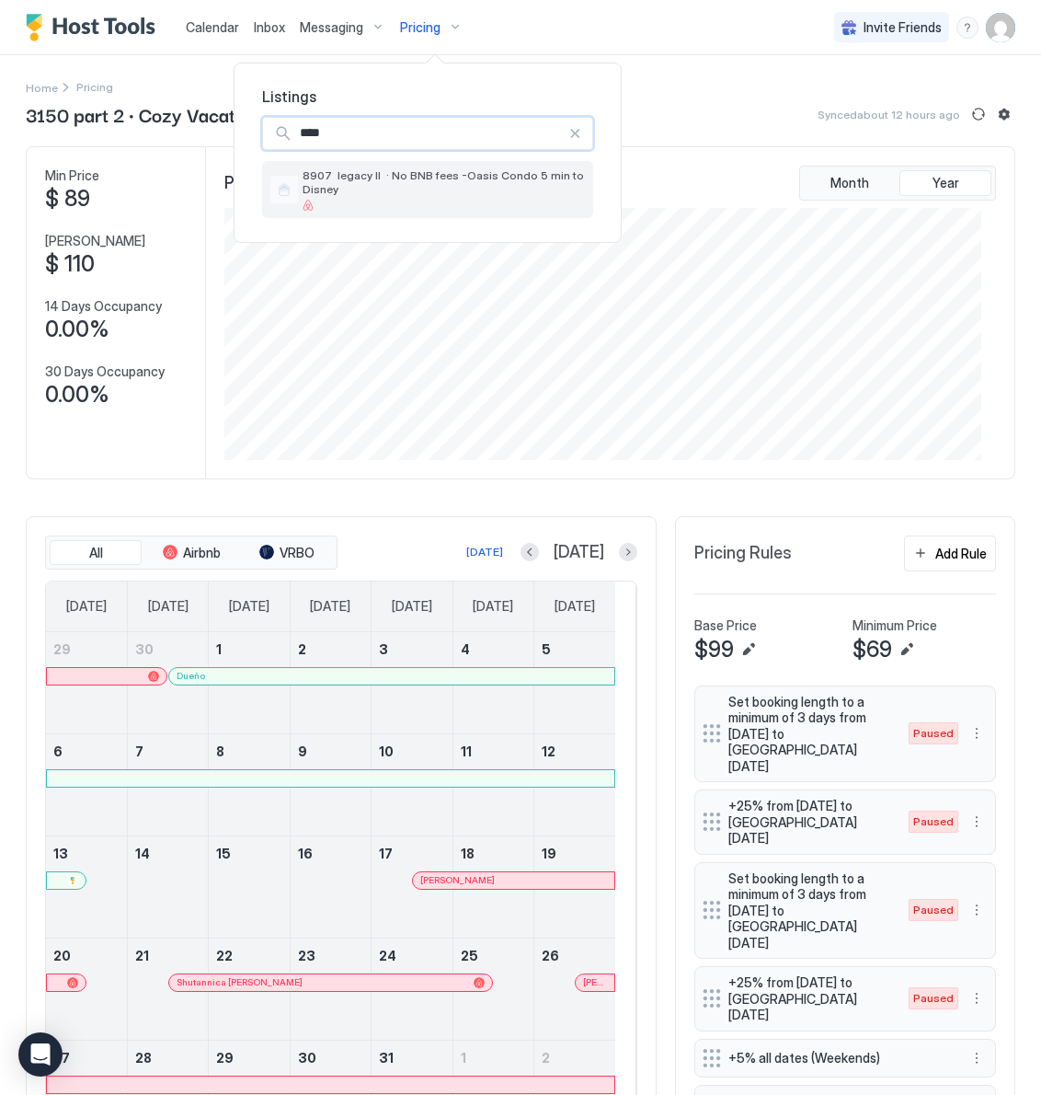
type input "****"
click at [456, 188] on span "8907 legacy II · No BNB fees -Oasis Condo 5 min to Disney" at bounding box center [444, 182] width 283 height 28
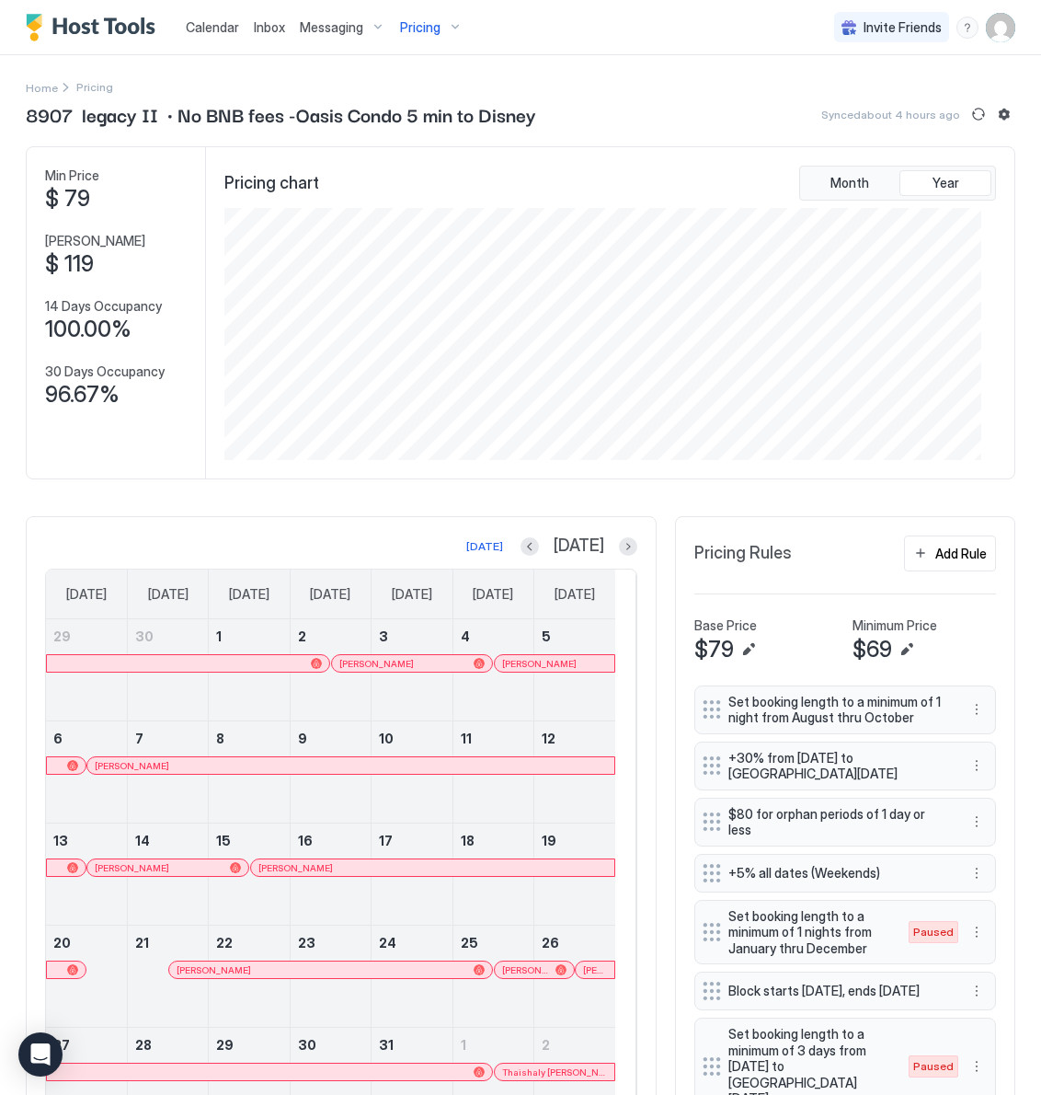
click at [417, 28] on span "Pricing" at bounding box center [420, 27] width 40 height 17
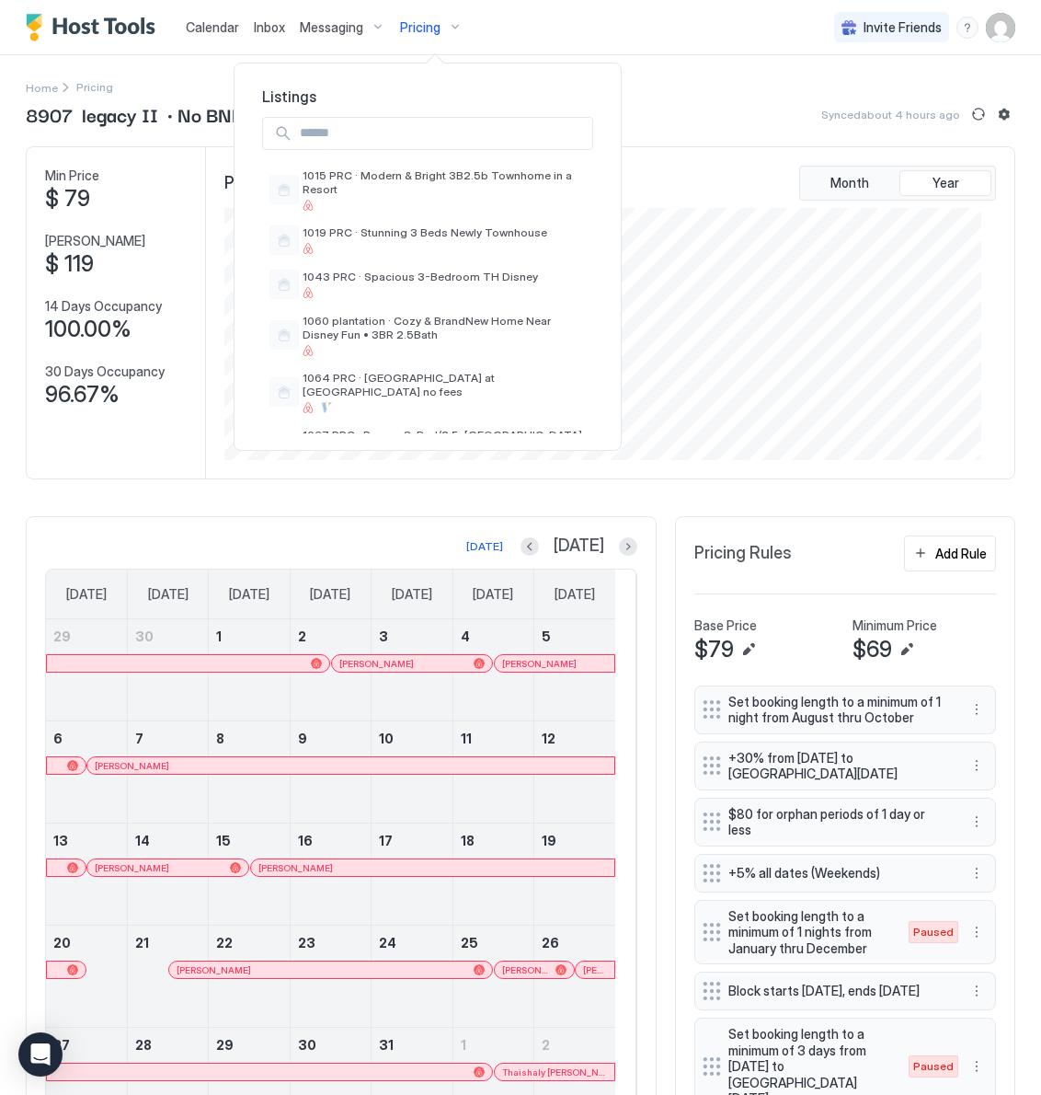
click at [399, 140] on input "Input Field" at bounding box center [443, 133] width 300 height 31
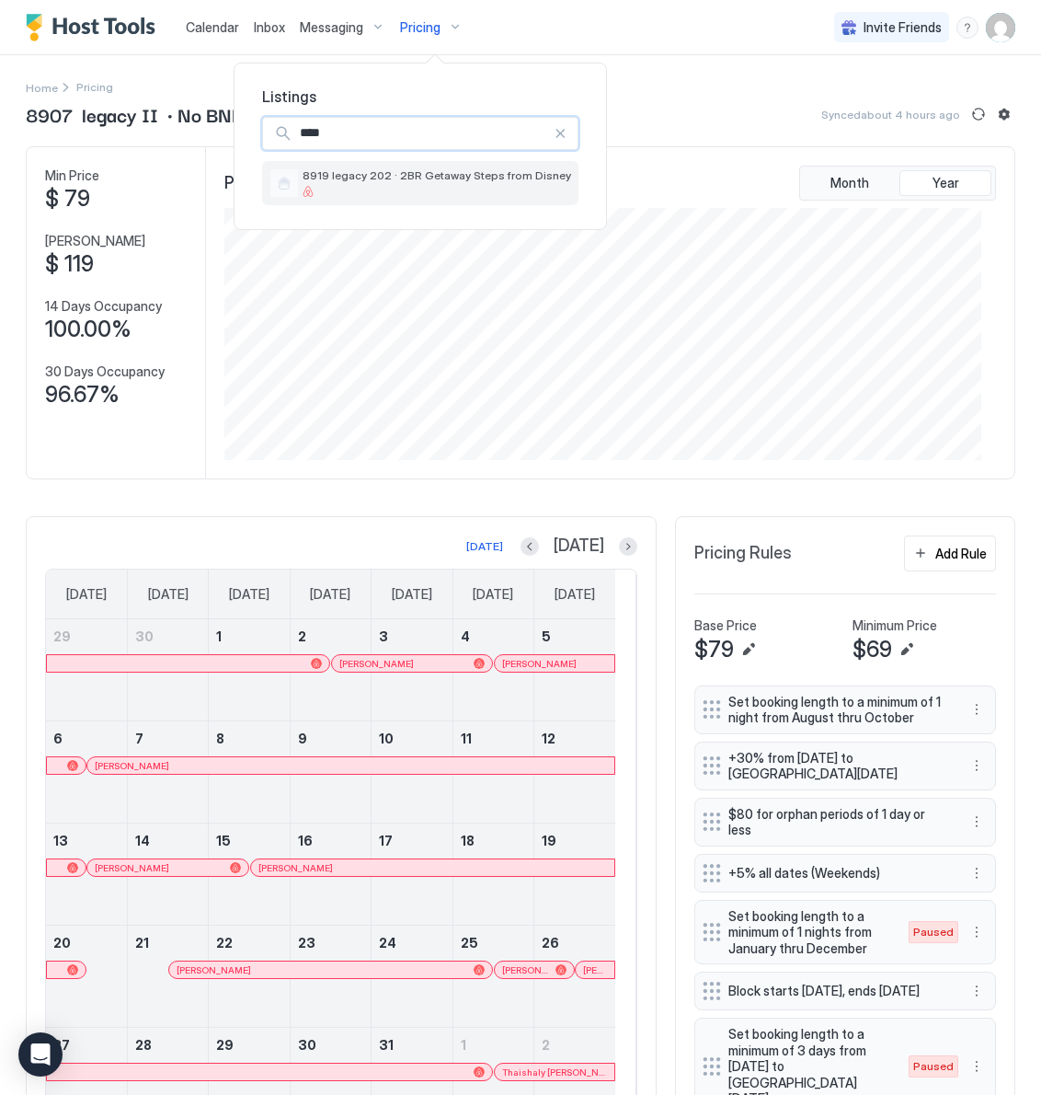
type input "****"
click at [373, 189] on div at bounding box center [437, 191] width 269 height 11
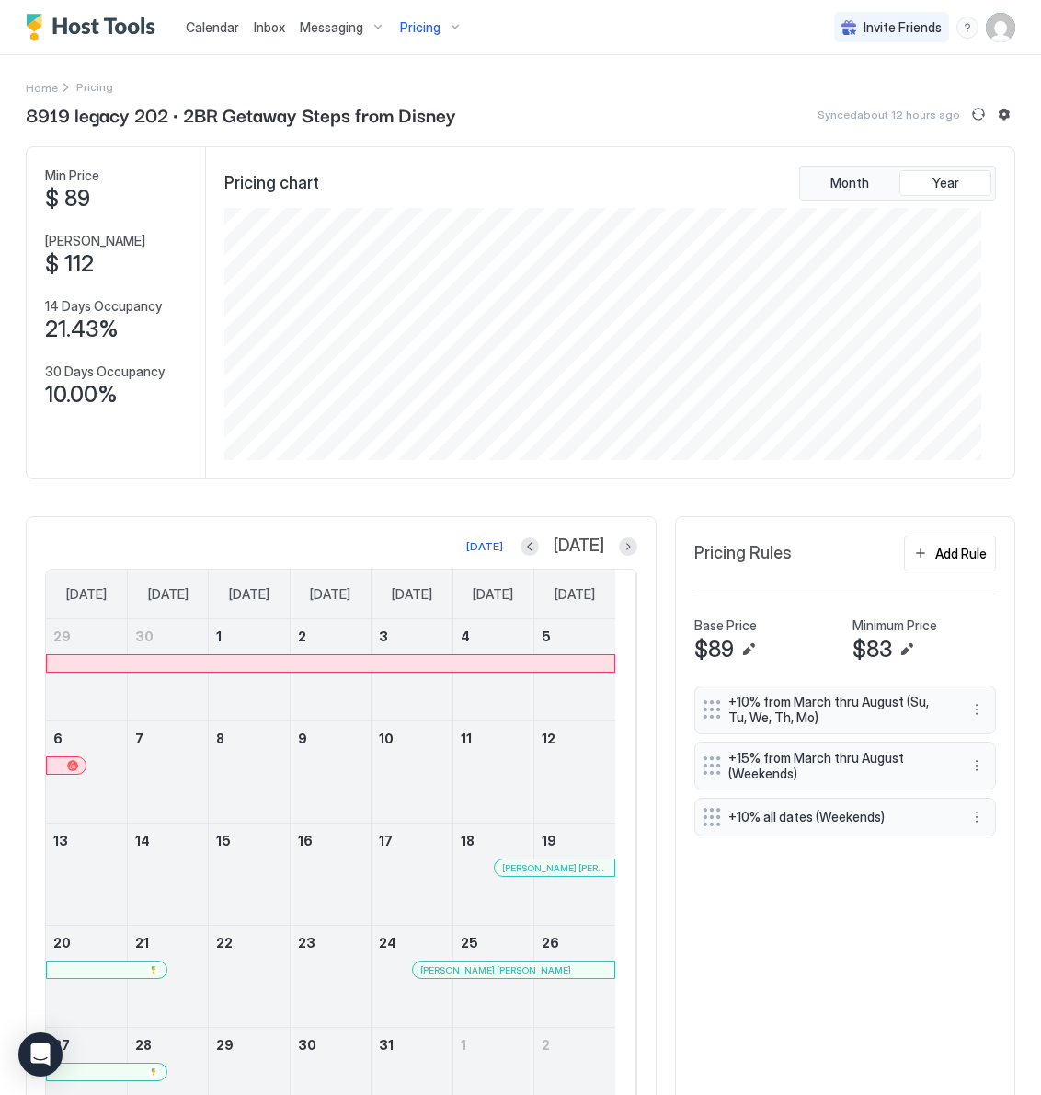
click at [77, 770] on div at bounding box center [72, 765] width 11 height 11
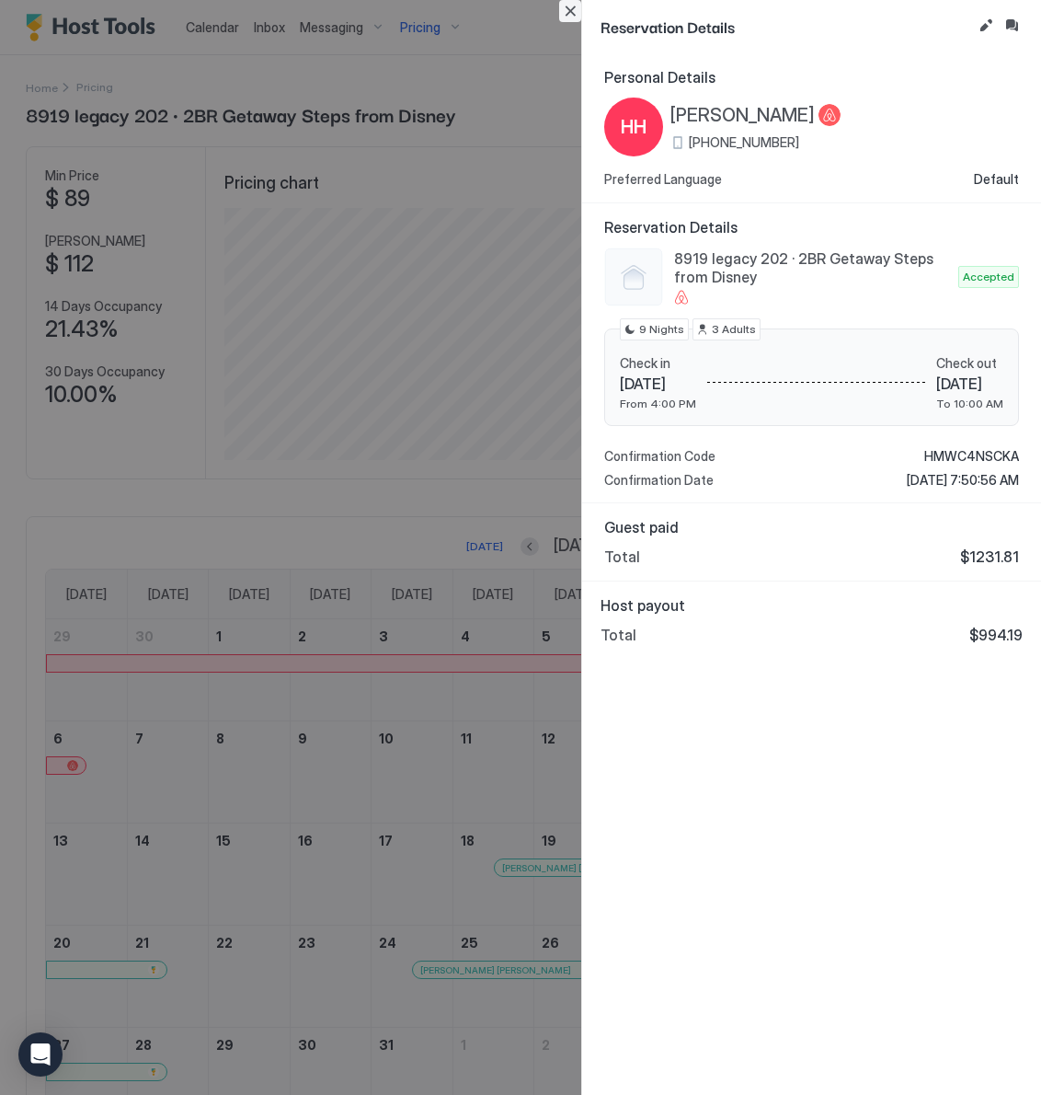
click at [571, 7] on button "Close" at bounding box center [570, 11] width 22 height 22
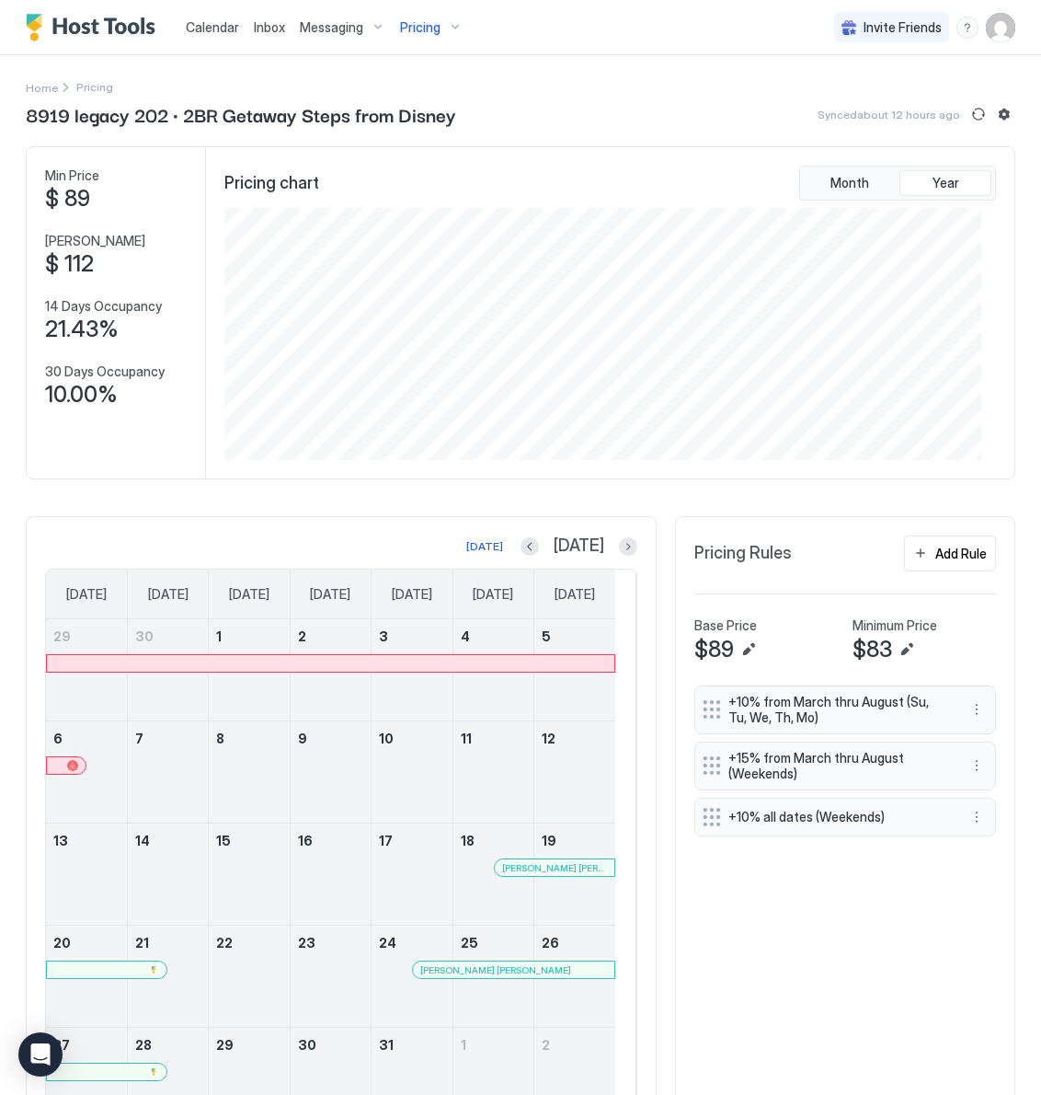
click at [419, 19] on span "Pricing" at bounding box center [420, 27] width 40 height 17
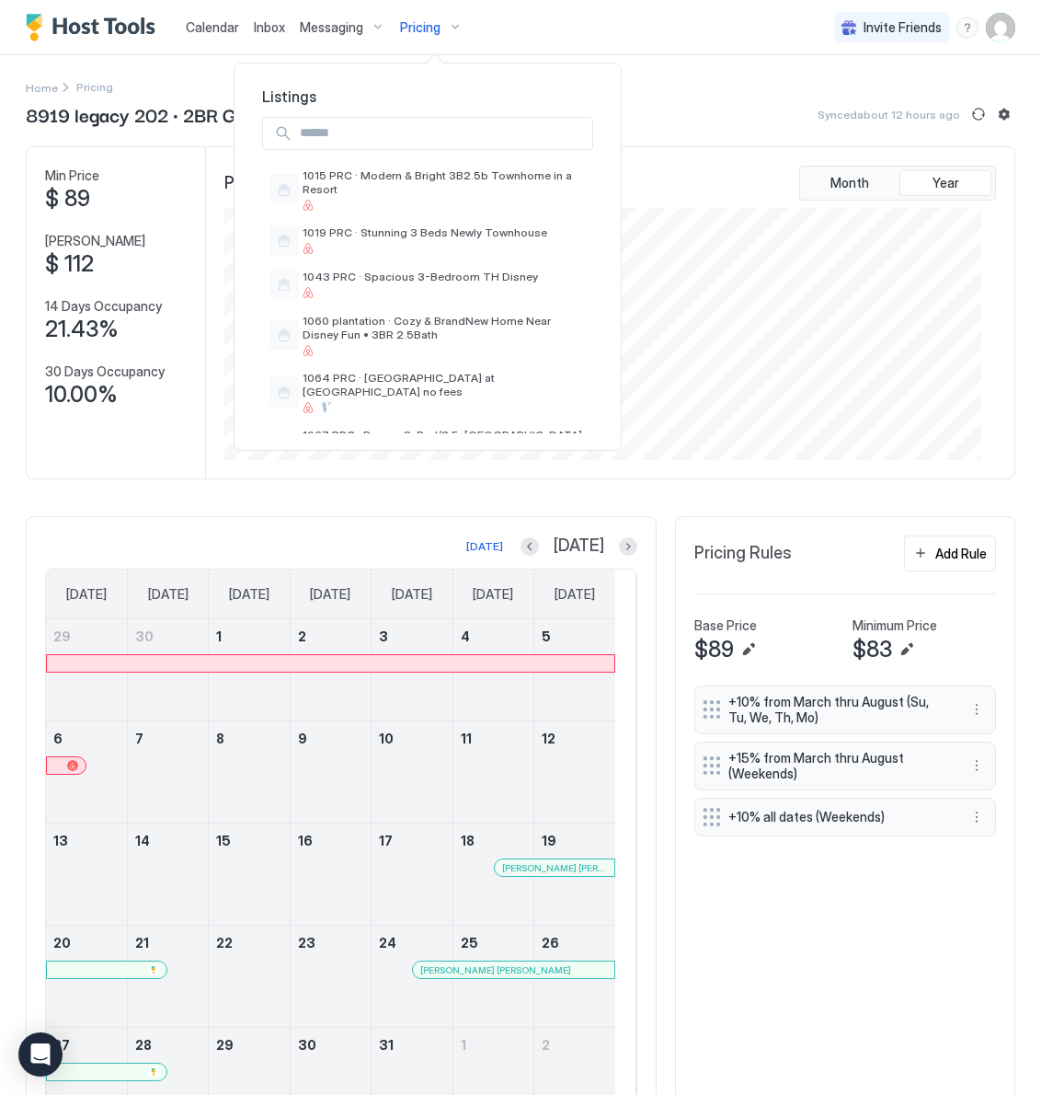
click at [340, 141] on input "Input Field" at bounding box center [443, 133] width 300 height 31
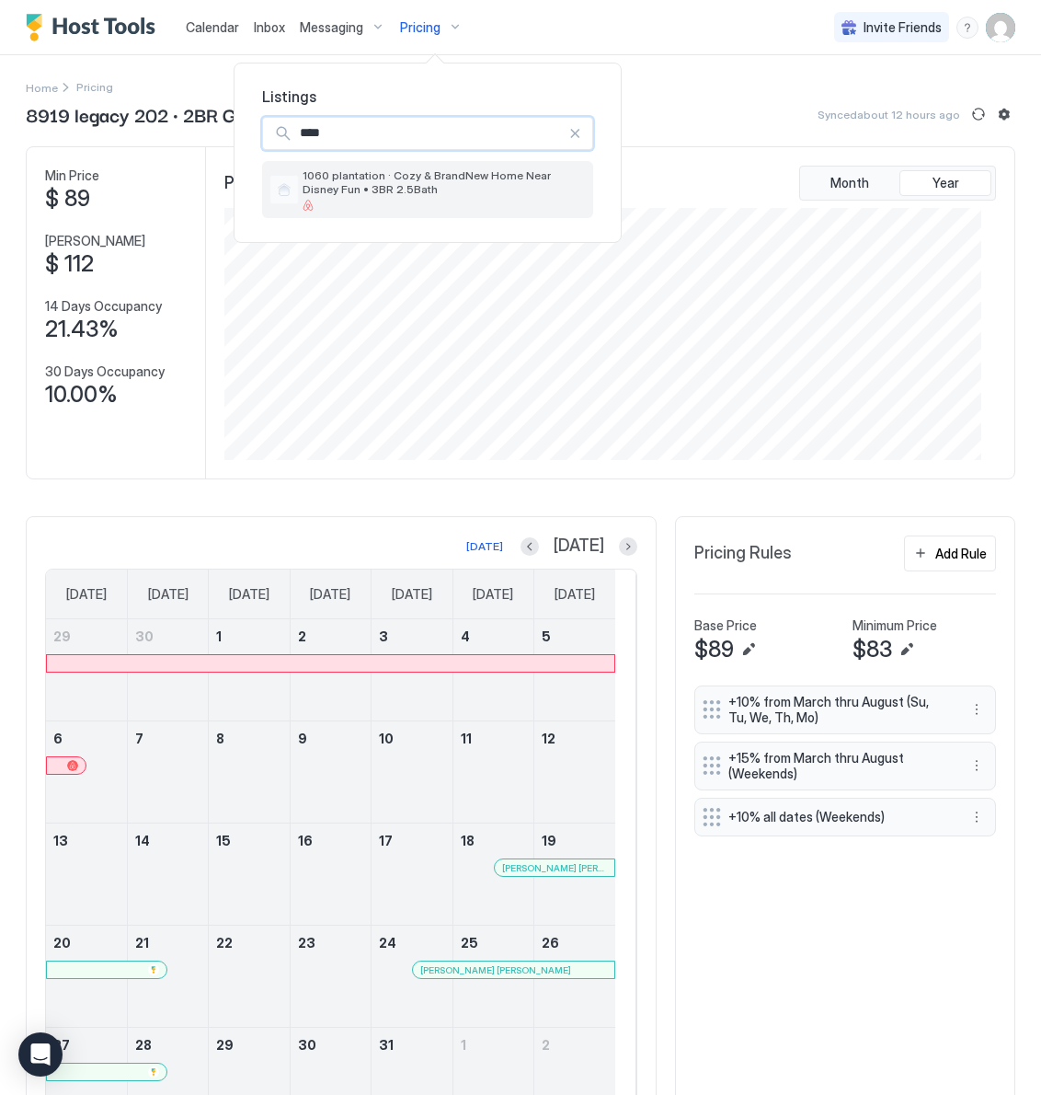
type input "****"
click at [362, 195] on span "1060 plantation · Cozy & BrandNew Home Near Disney Fun • 3BR 2.5Bath" at bounding box center [444, 182] width 283 height 28
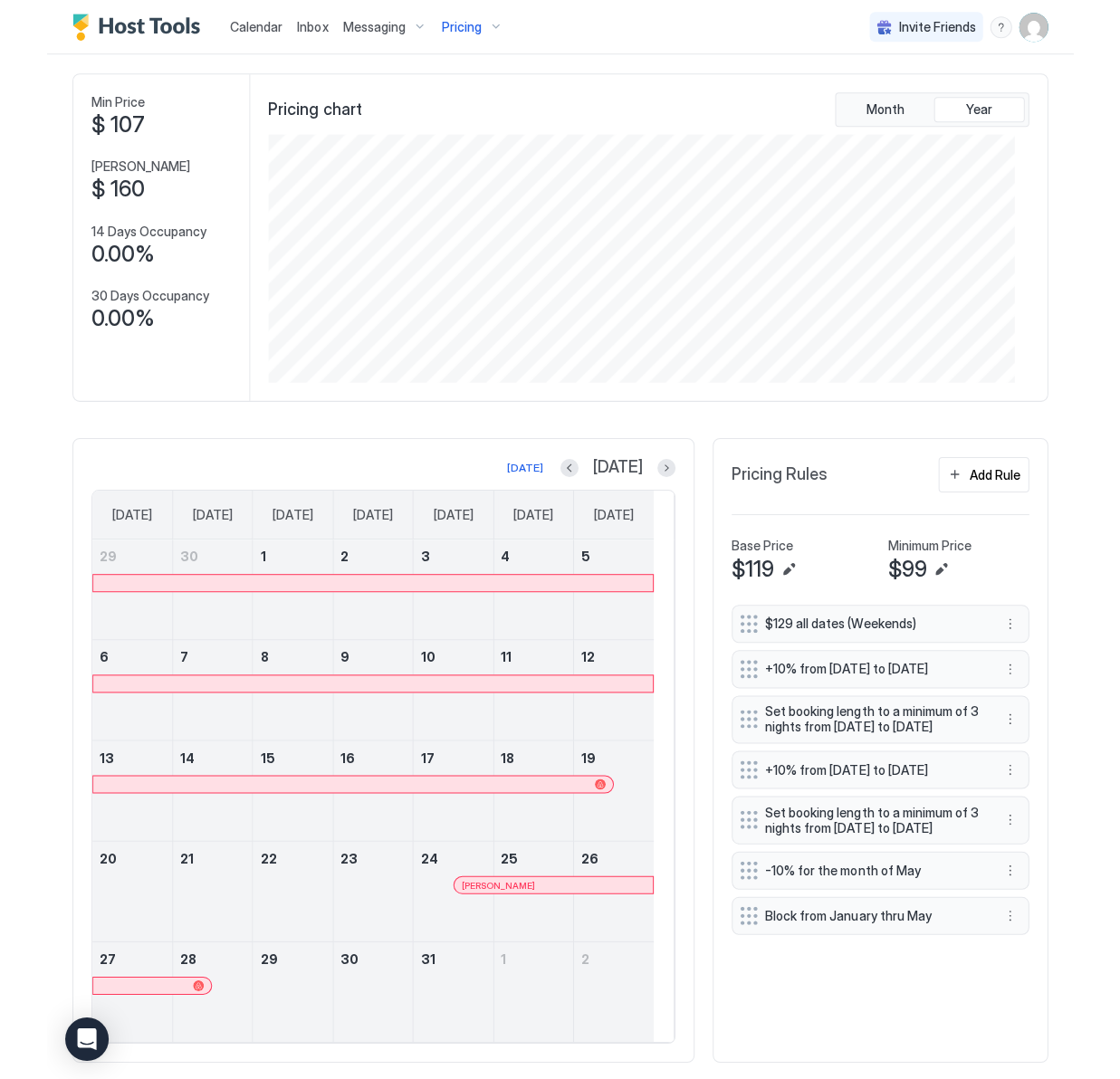
scroll to position [109, 0]
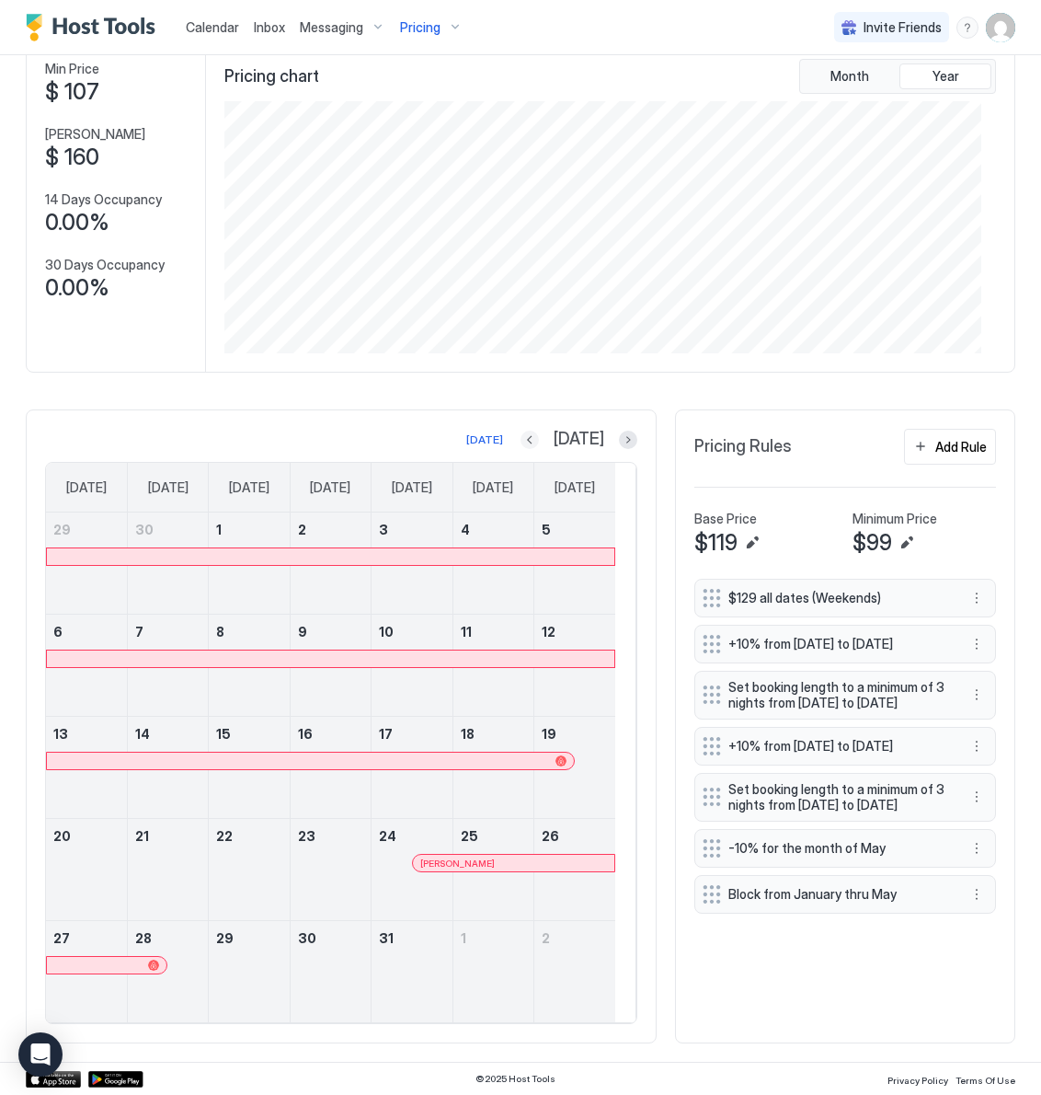
click at [535, 439] on button "Previous month" at bounding box center [530, 439] width 18 height 18
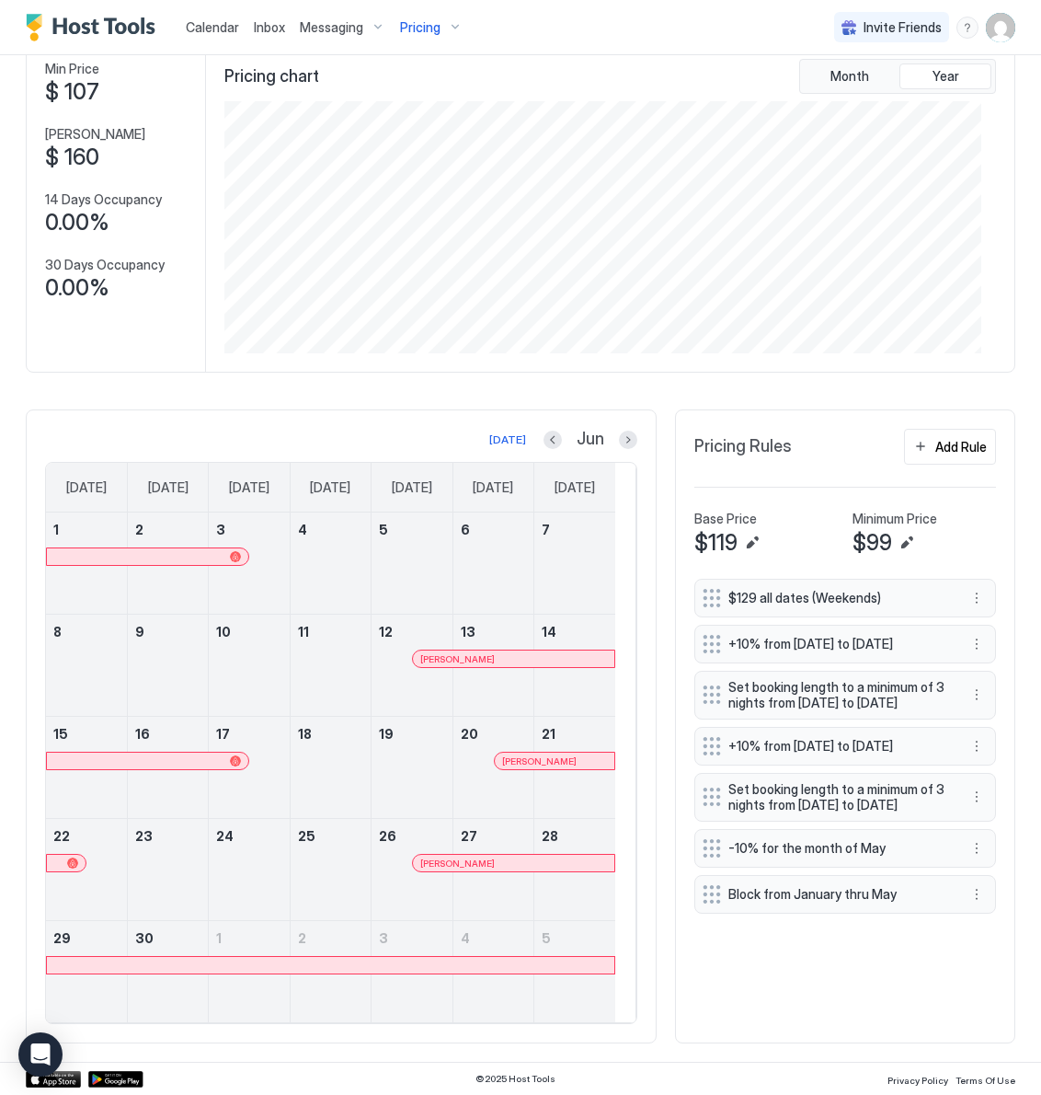
click at [405, 666] on div "[PERSON_NAME]" at bounding box center [412, 675] width 80 height 53
click at [619, 440] on button "Next month" at bounding box center [628, 439] width 18 height 18
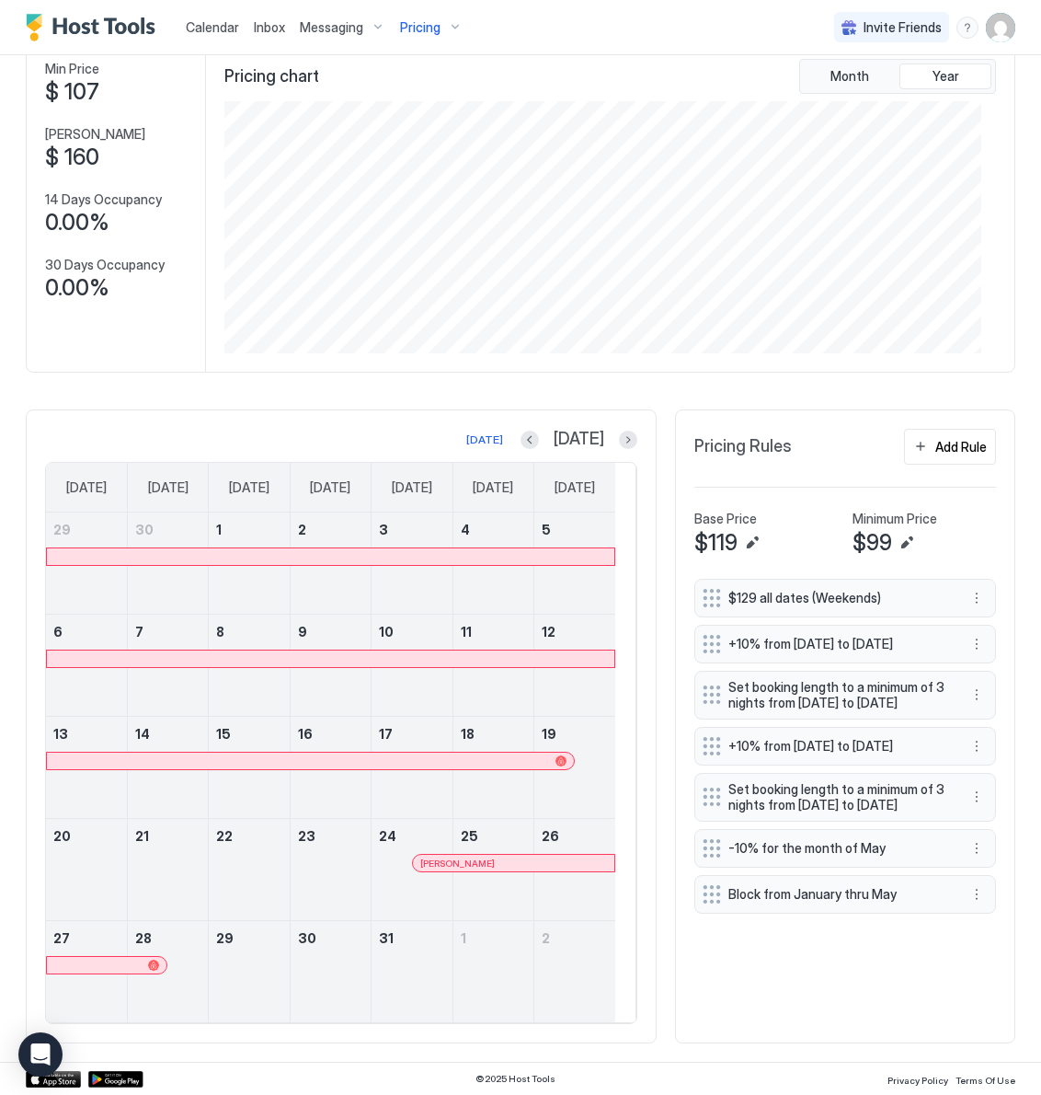
click at [410, 24] on span "Pricing" at bounding box center [420, 27] width 40 height 17
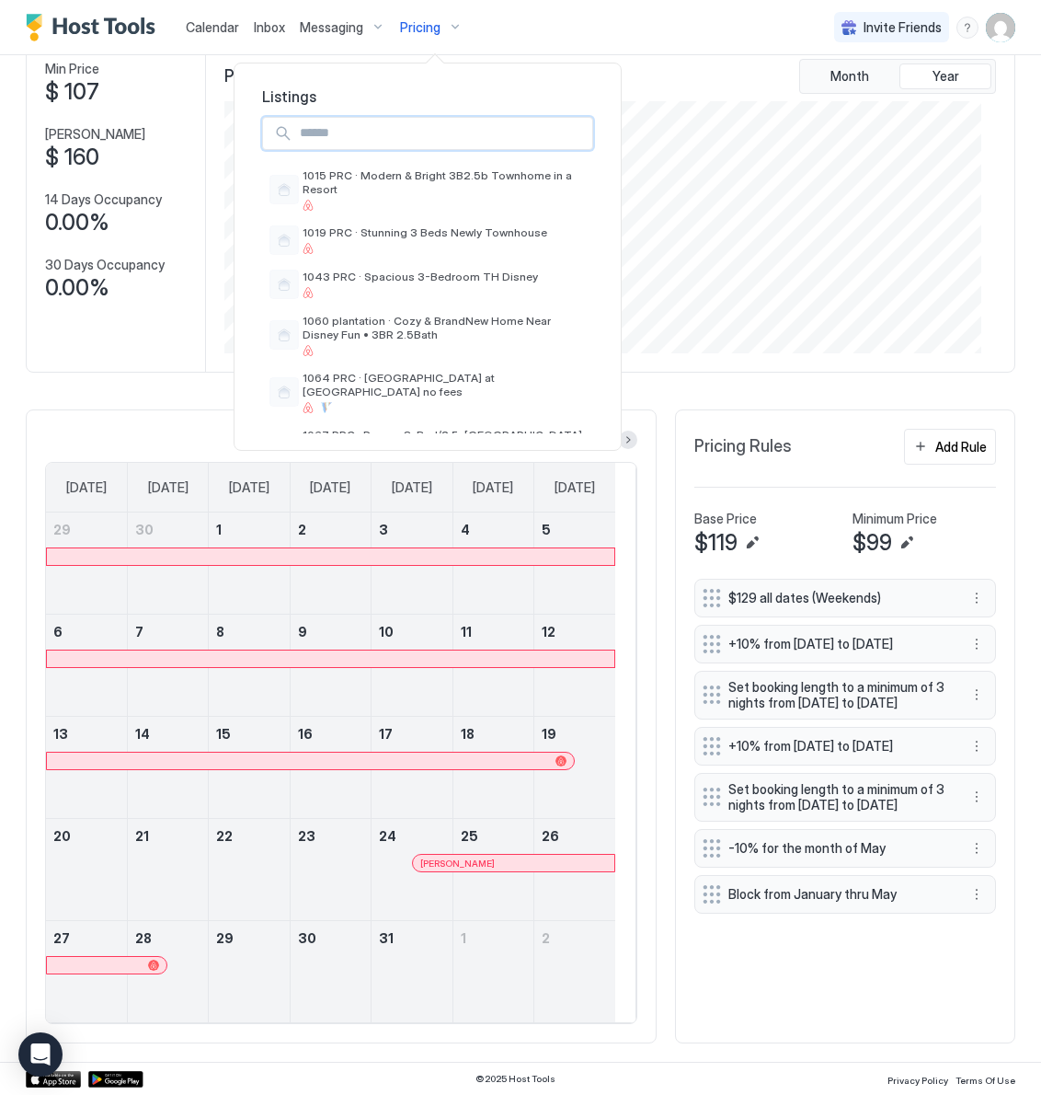
click at [387, 138] on input "Input Field" at bounding box center [443, 133] width 300 height 31
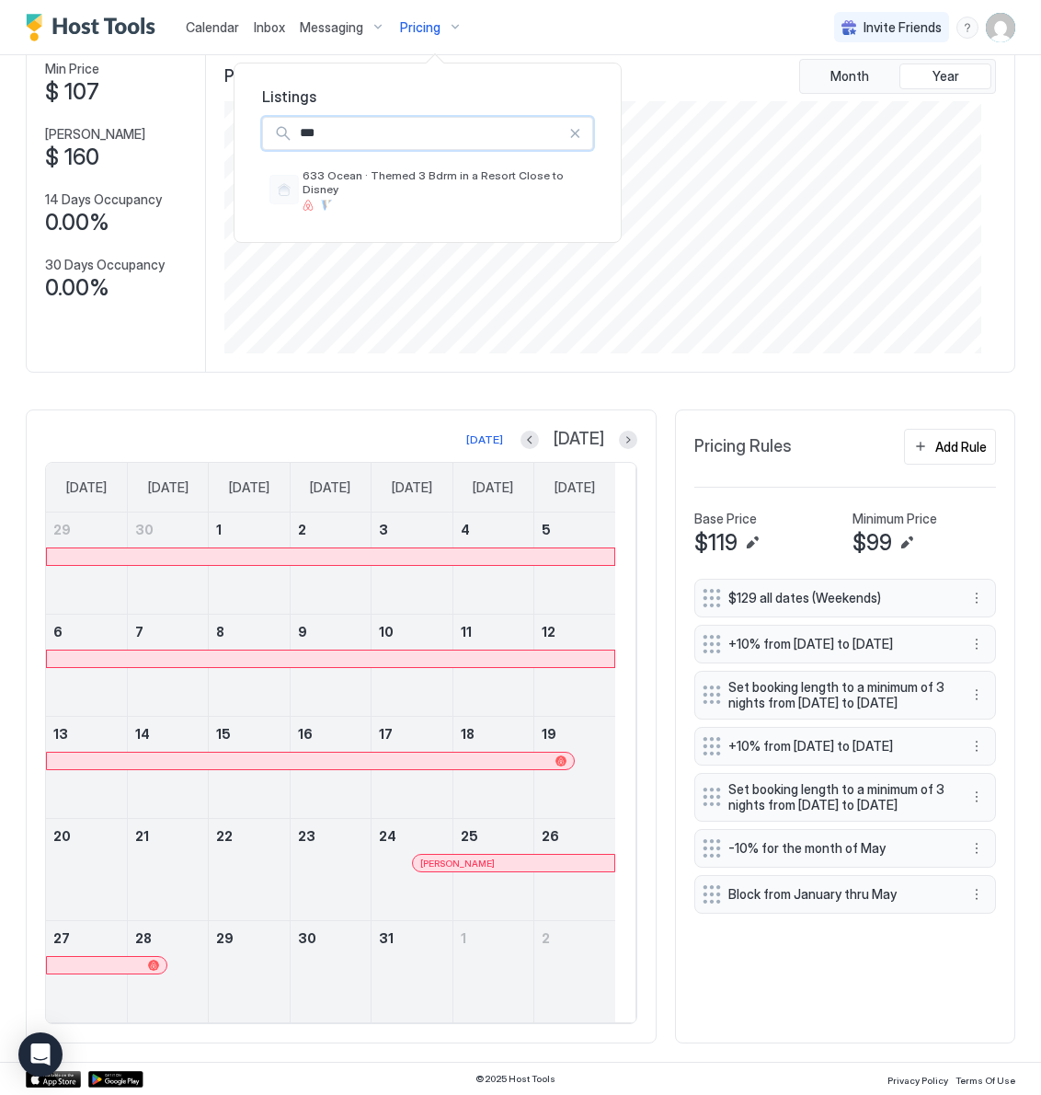
type input "***"
click at [500, 199] on div "633 Ocean · Themed 3 Bdrm in a Resort Close to Disney" at bounding box center [427, 189] width 331 height 57
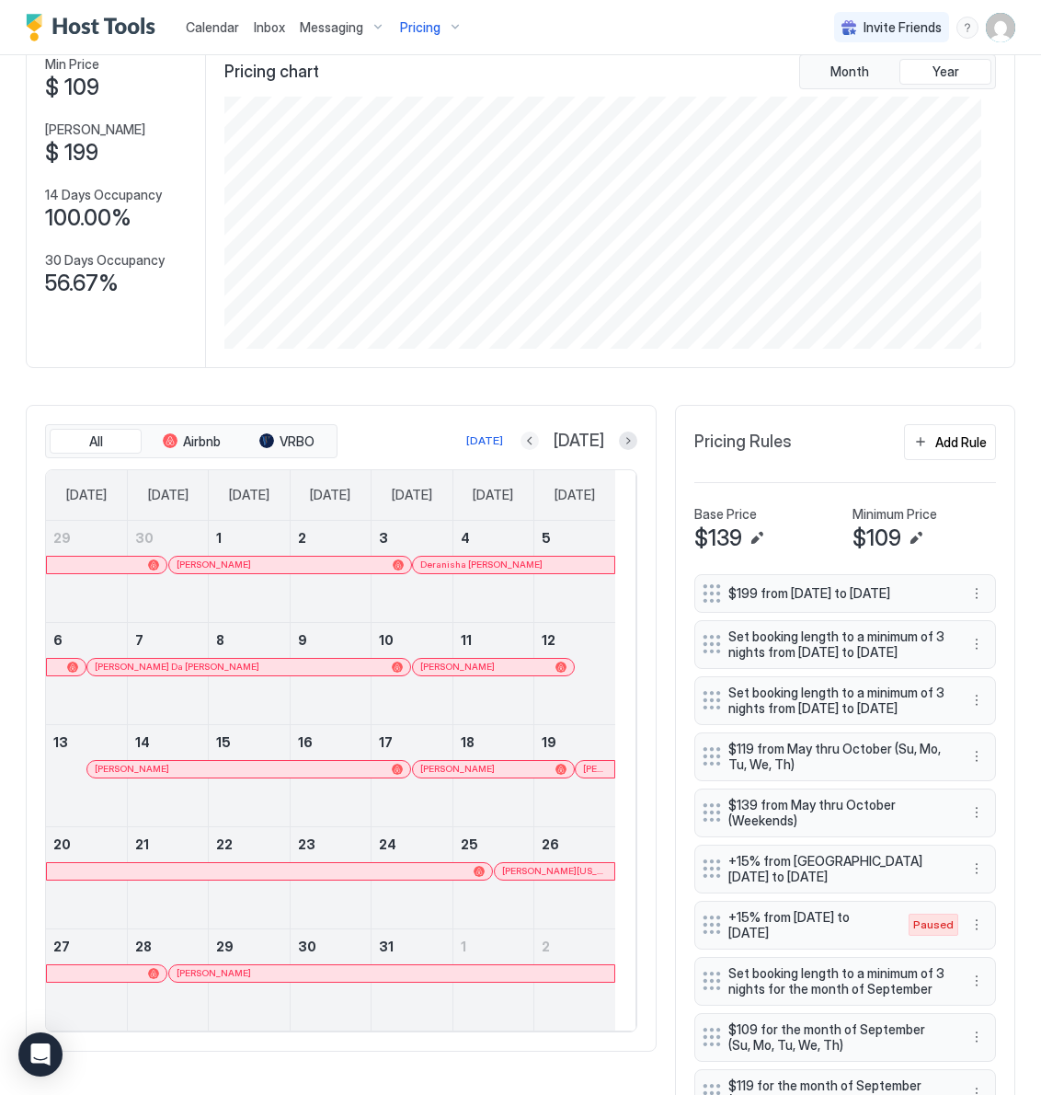
click at [535, 443] on button "Previous month" at bounding box center [530, 440] width 18 height 18
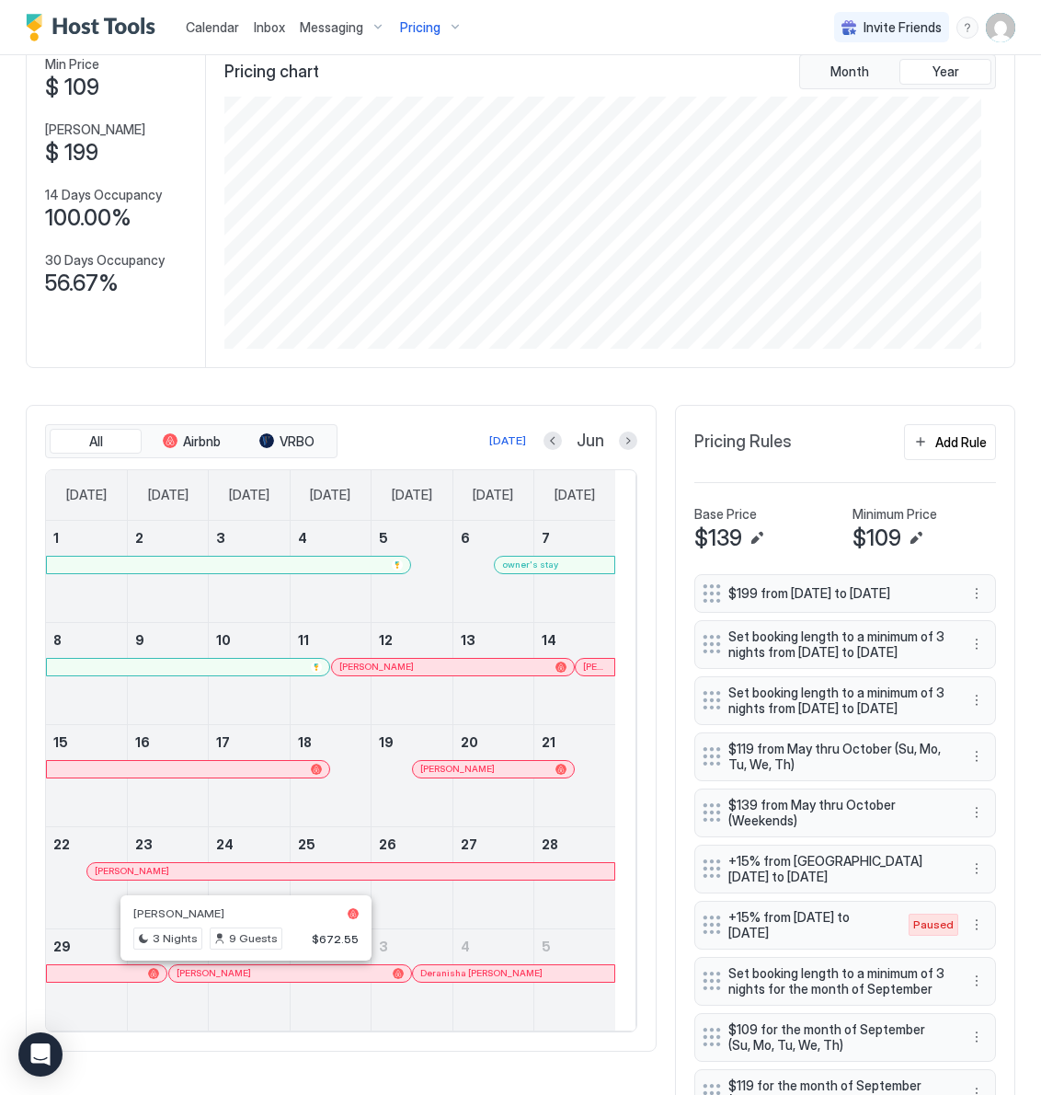
click at [239, 977] on div at bounding box center [238, 973] width 15 height 15
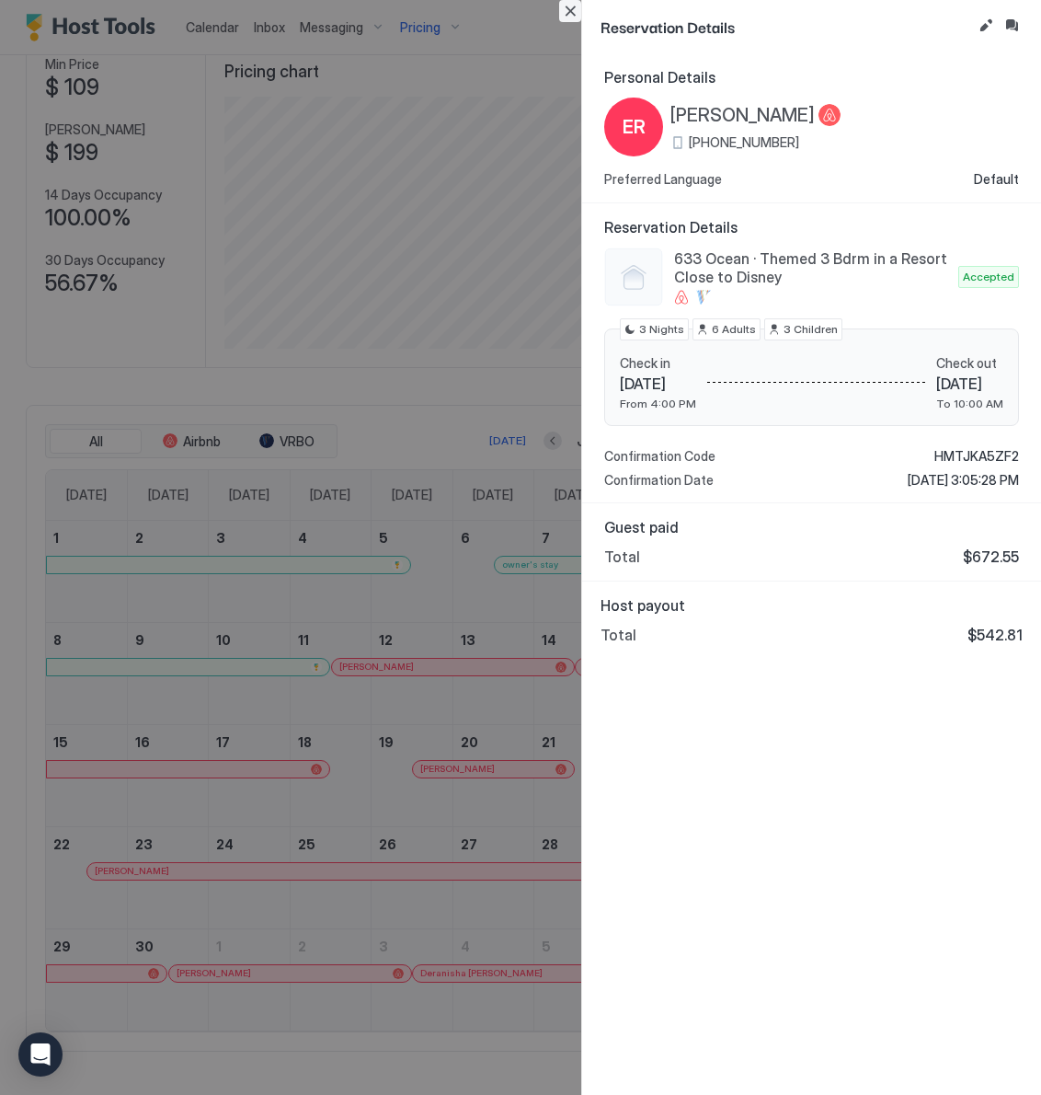
click at [568, 9] on button "Close" at bounding box center [570, 11] width 22 height 22
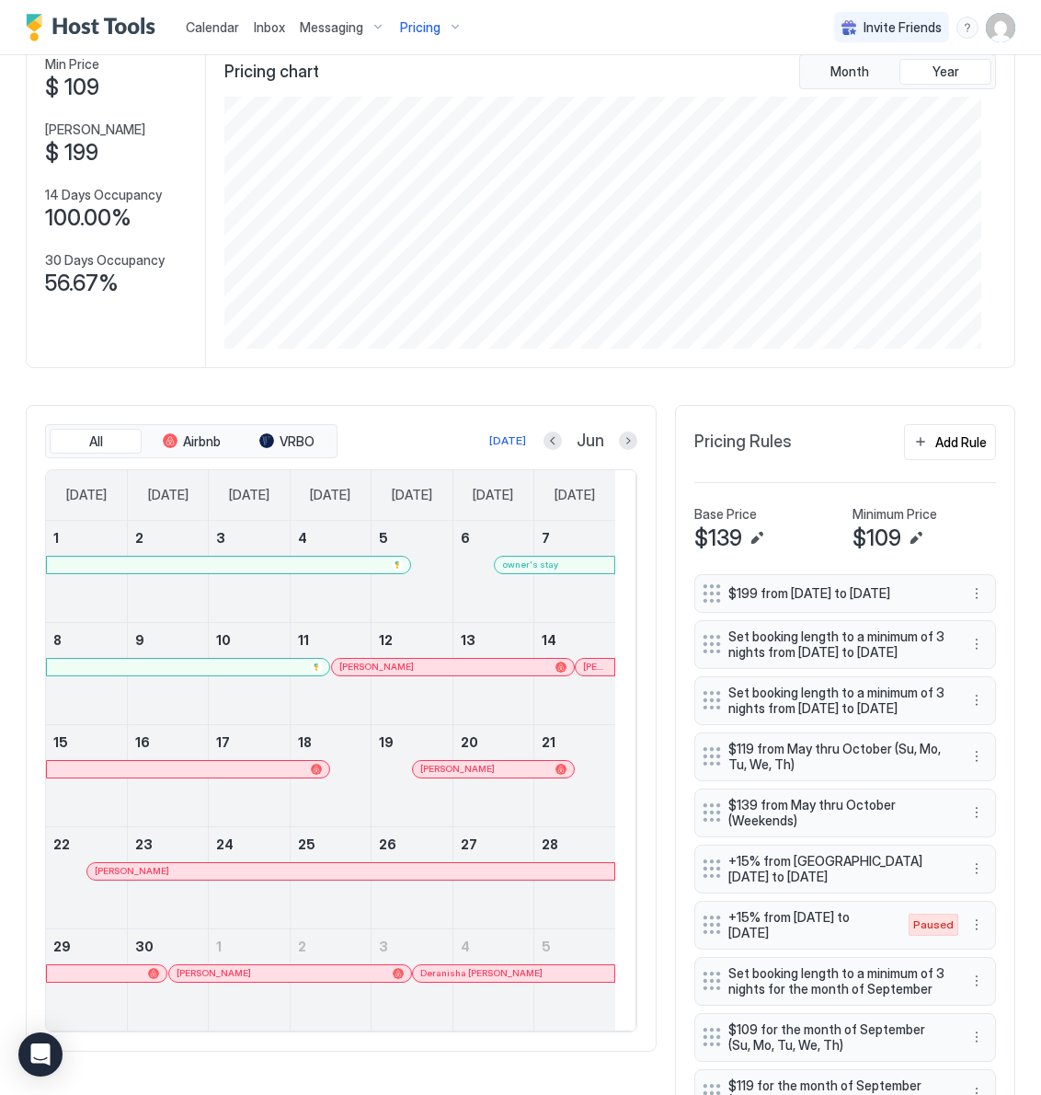
click at [467, 980] on div at bounding box center [466, 973] width 15 height 15
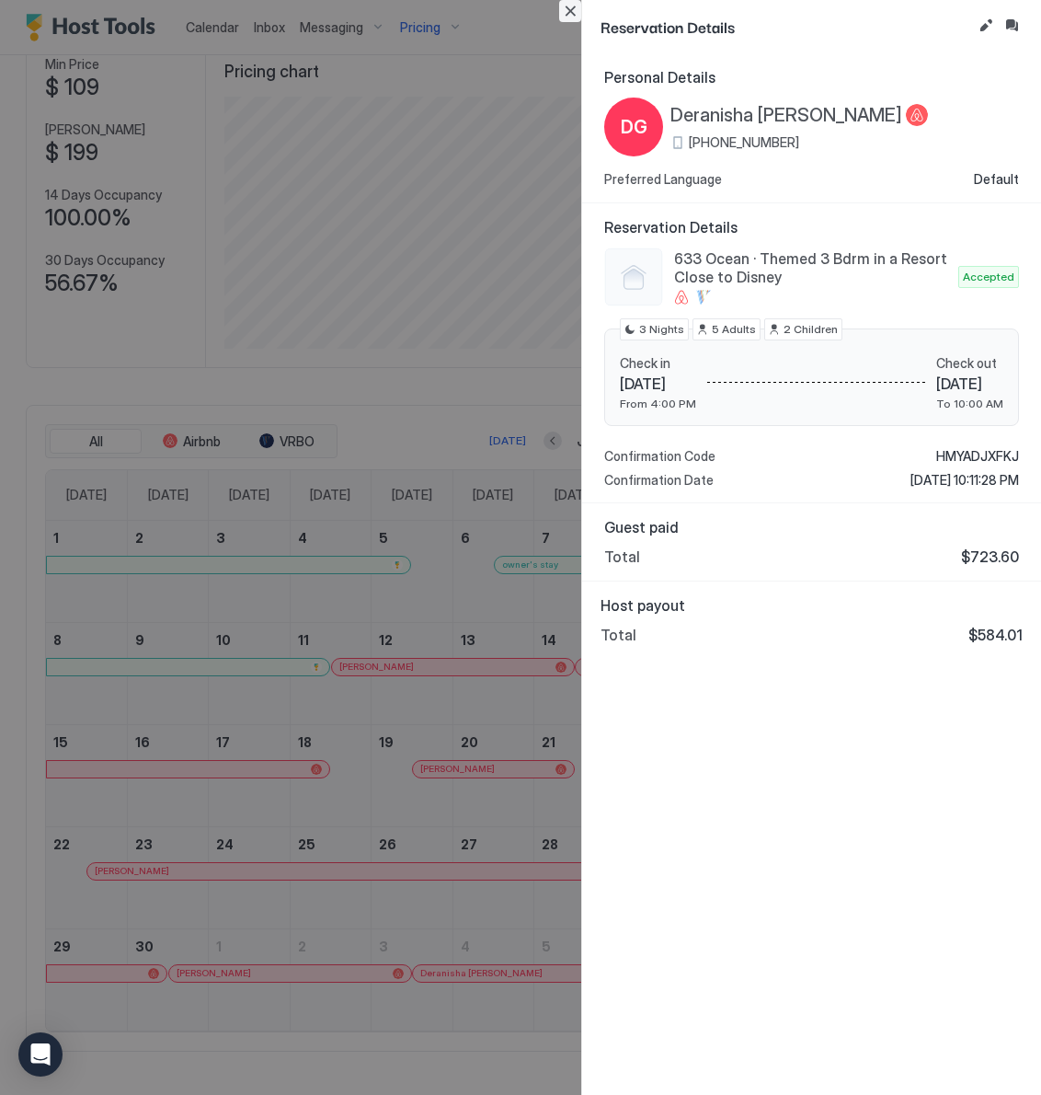
click at [572, 9] on button "Close" at bounding box center [570, 11] width 22 height 22
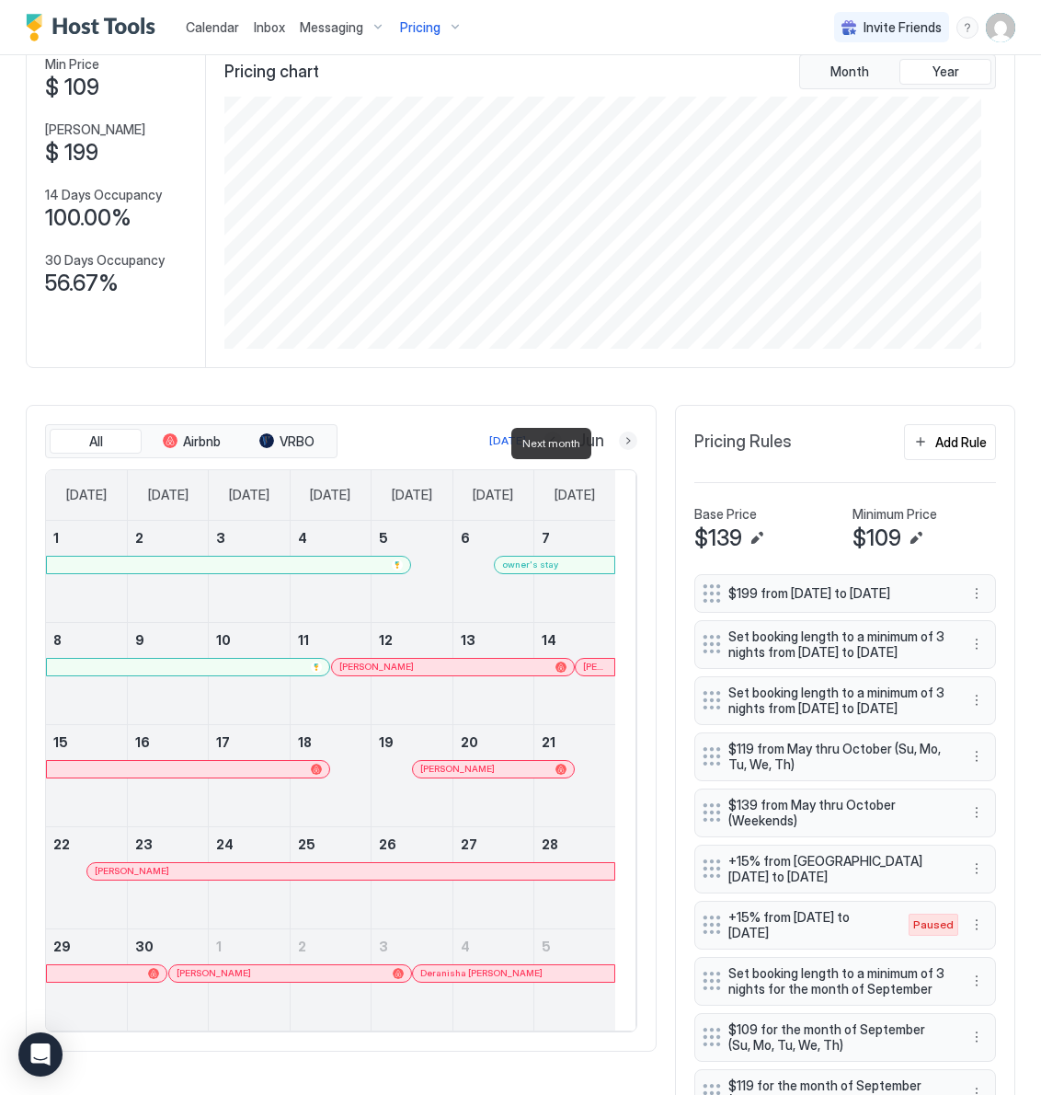
click at [619, 442] on button "Next month" at bounding box center [628, 440] width 18 height 18
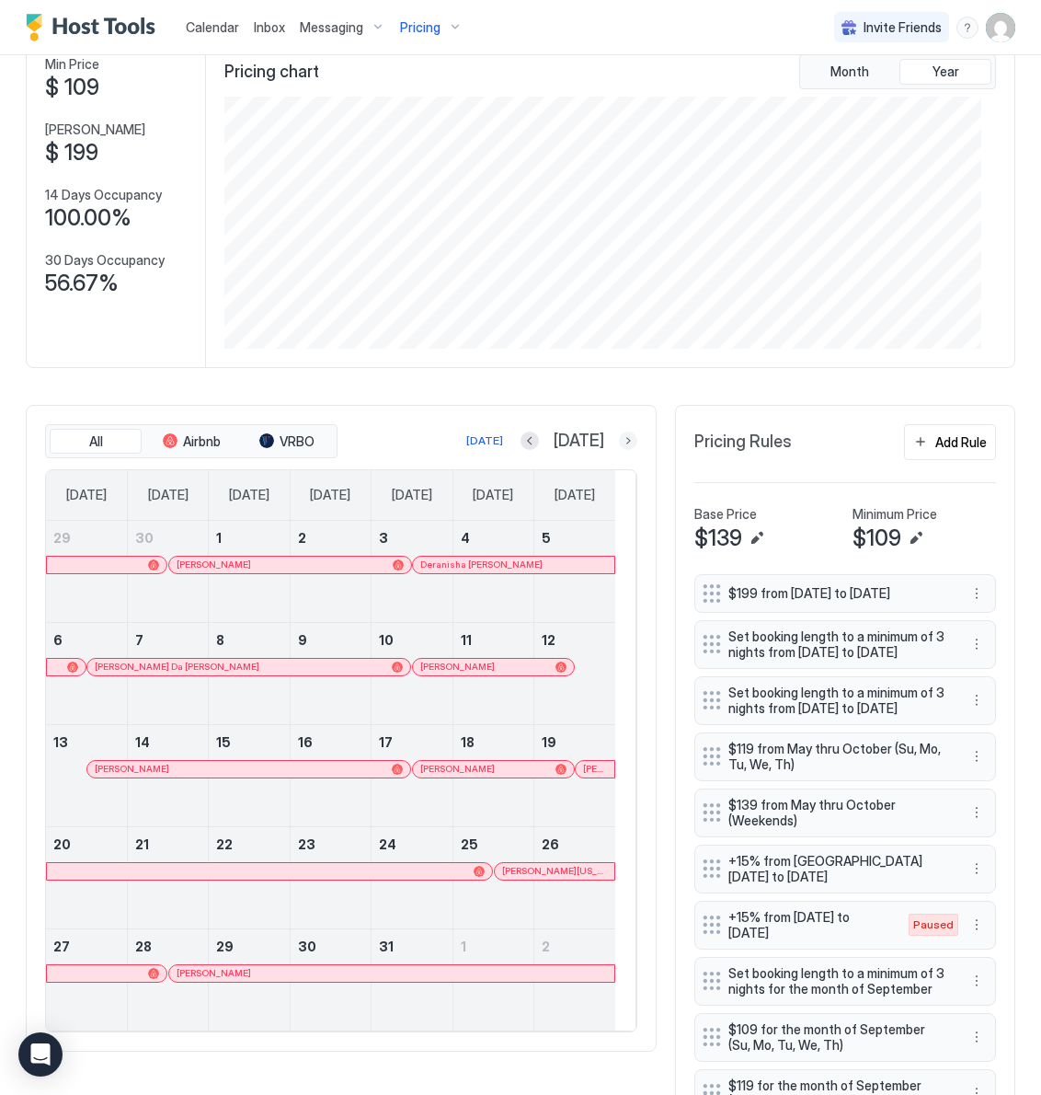
click at [619, 442] on button "Next month" at bounding box center [628, 440] width 18 height 18
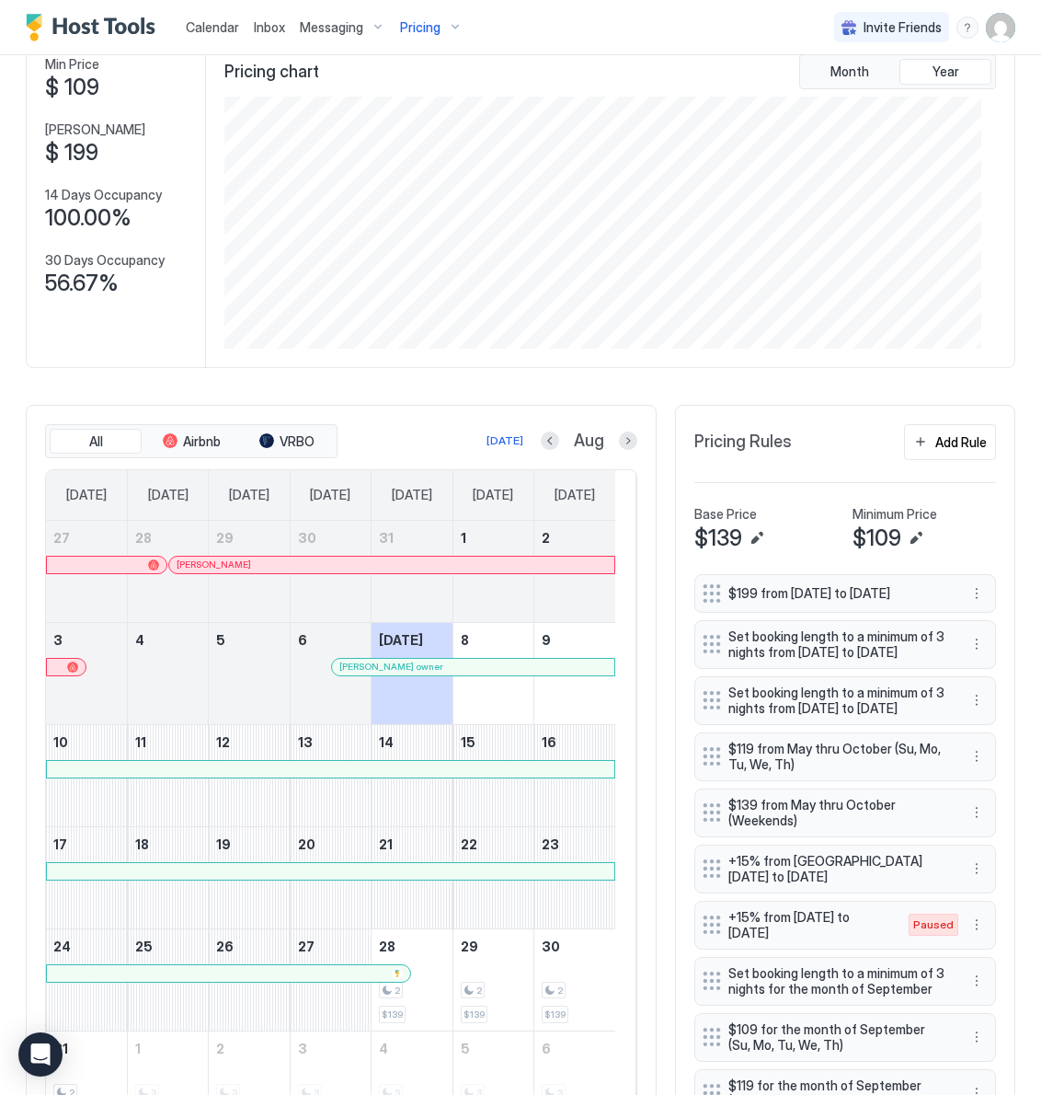
click at [82, 689] on div at bounding box center [86, 684] width 81 height 53
click at [423, 27] on span "Pricing" at bounding box center [420, 27] width 40 height 17
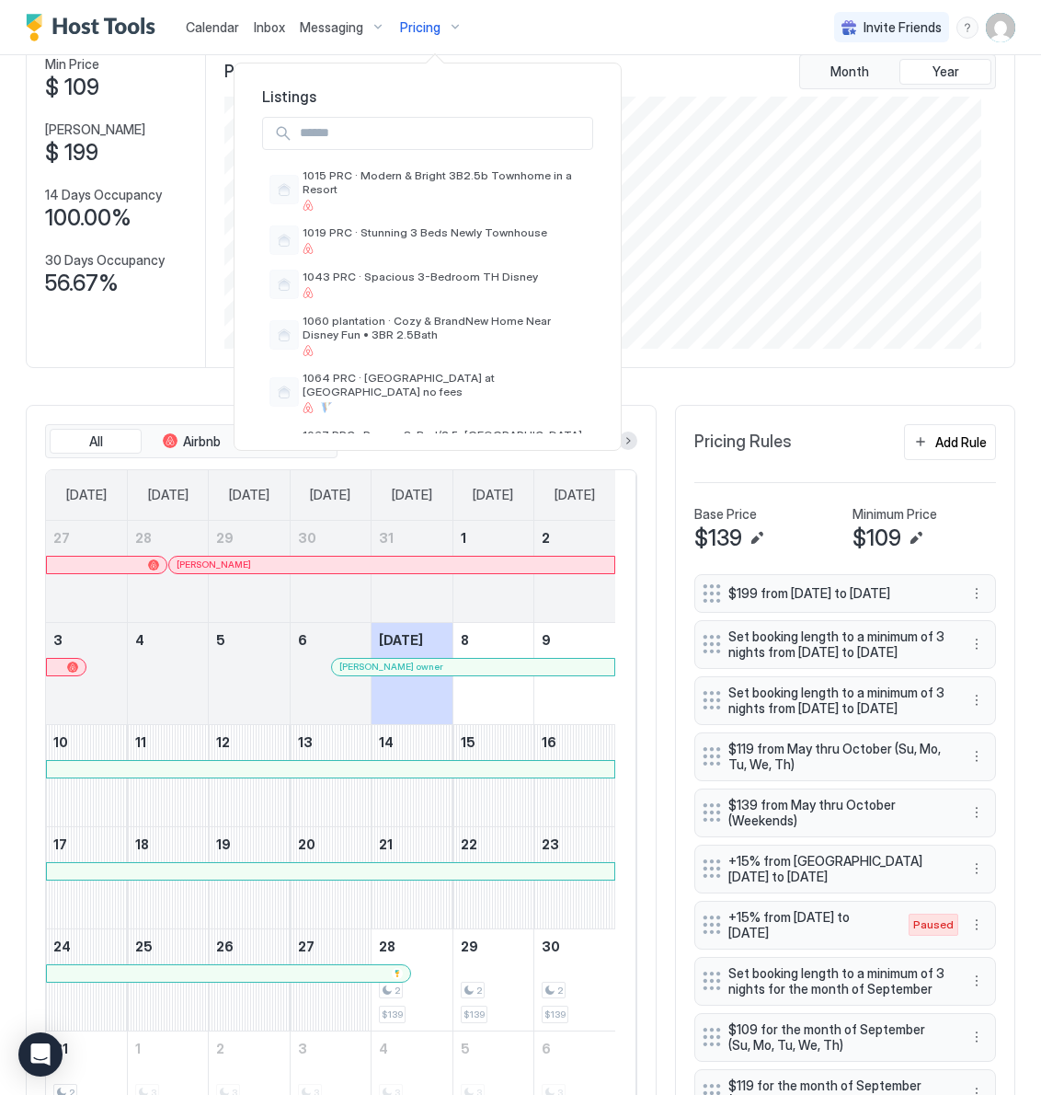
click at [395, 134] on input "Input Field" at bounding box center [443, 133] width 300 height 31
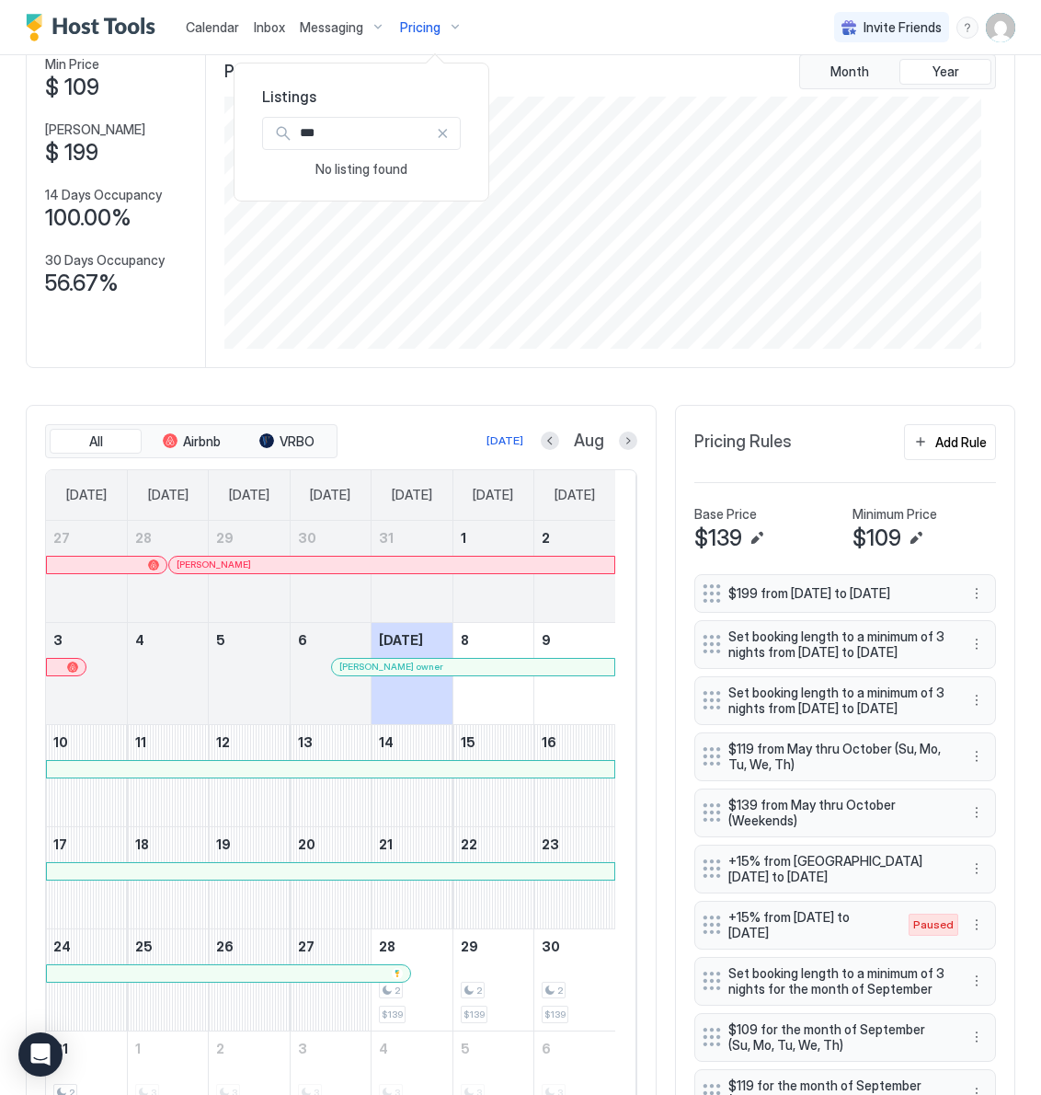
click at [347, 134] on input "***" at bounding box center [364, 133] width 143 height 31
type input "****"
click at [353, 180] on span "8966-[PERSON_NAME]-vrbo" at bounding box center [380, 175] width 155 height 14
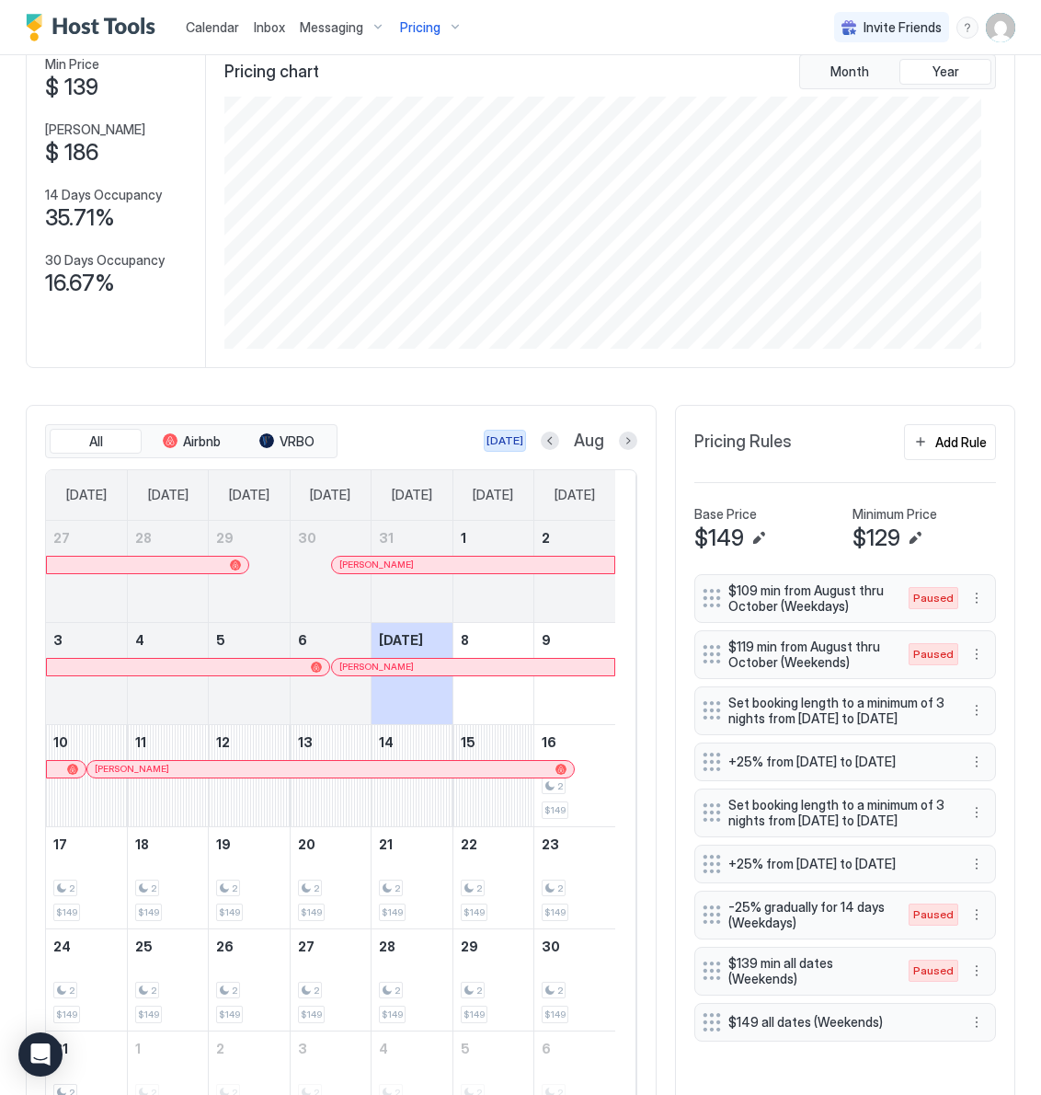
click at [493, 442] on div "[DATE]" at bounding box center [505, 440] width 37 height 17
click at [541, 442] on button "Previous month" at bounding box center [550, 440] width 18 height 18
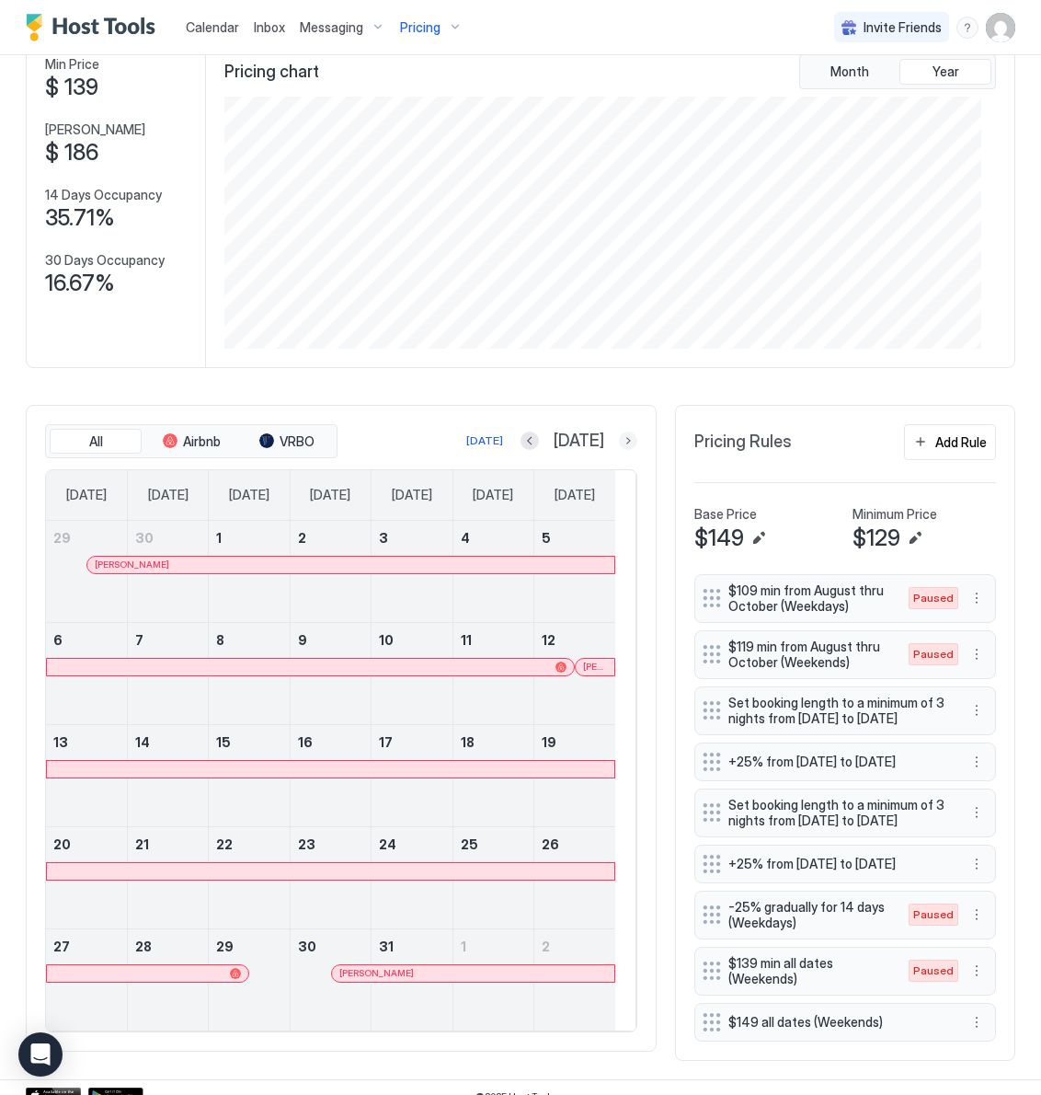
click at [619, 445] on button "Next month" at bounding box center [628, 440] width 18 height 18
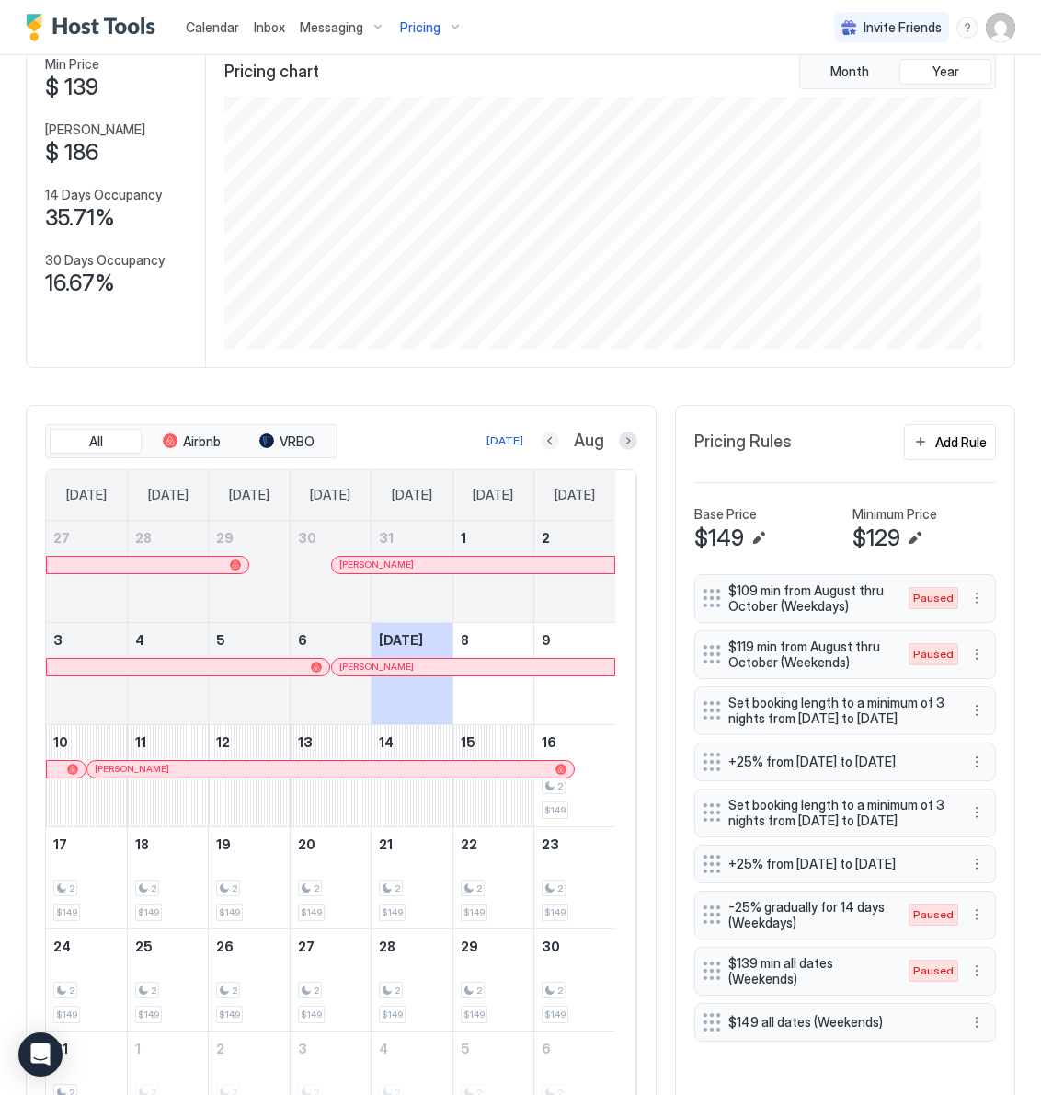
click at [541, 442] on button "Previous month" at bounding box center [550, 440] width 18 height 18
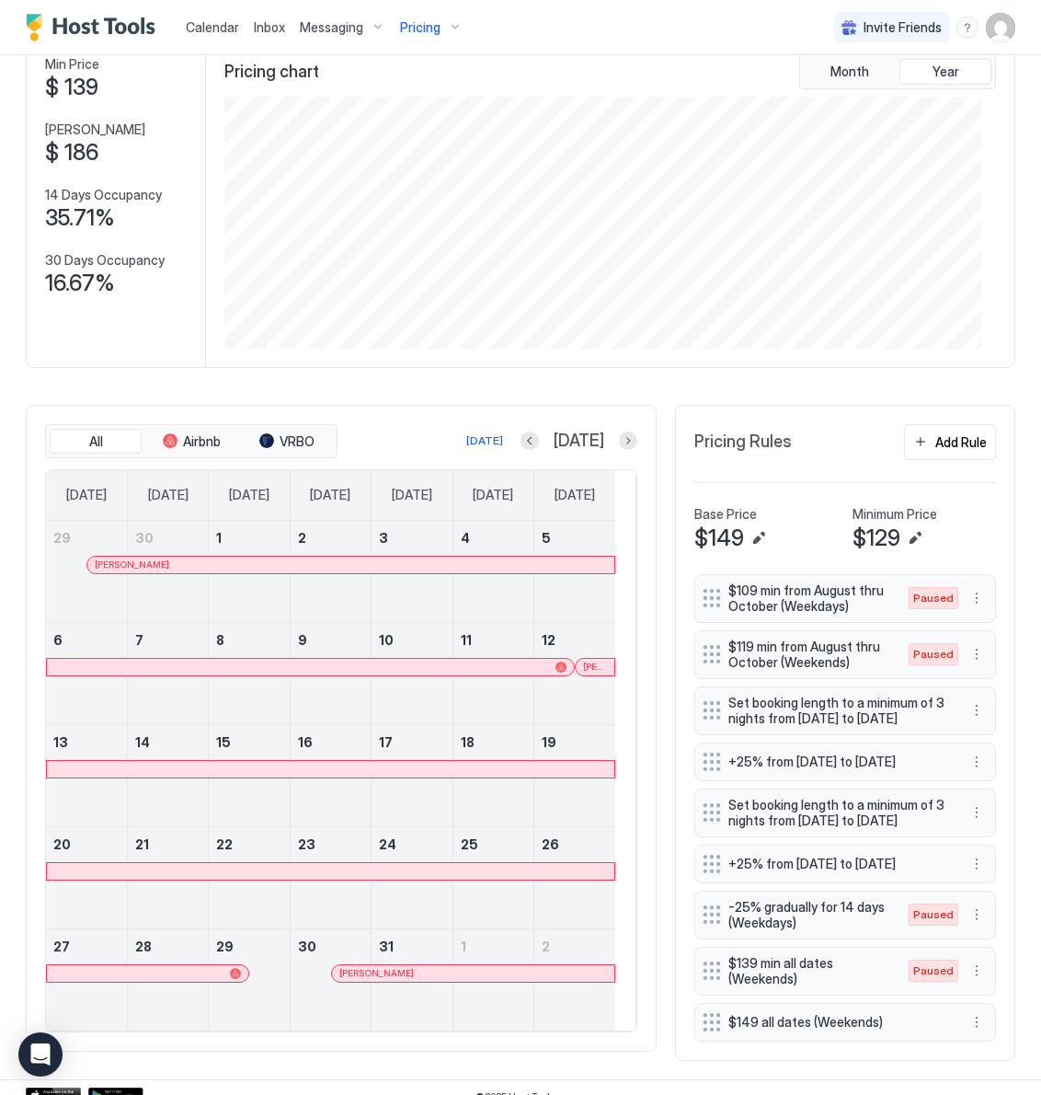
click at [397, 979] on div at bounding box center [396, 973] width 15 height 15
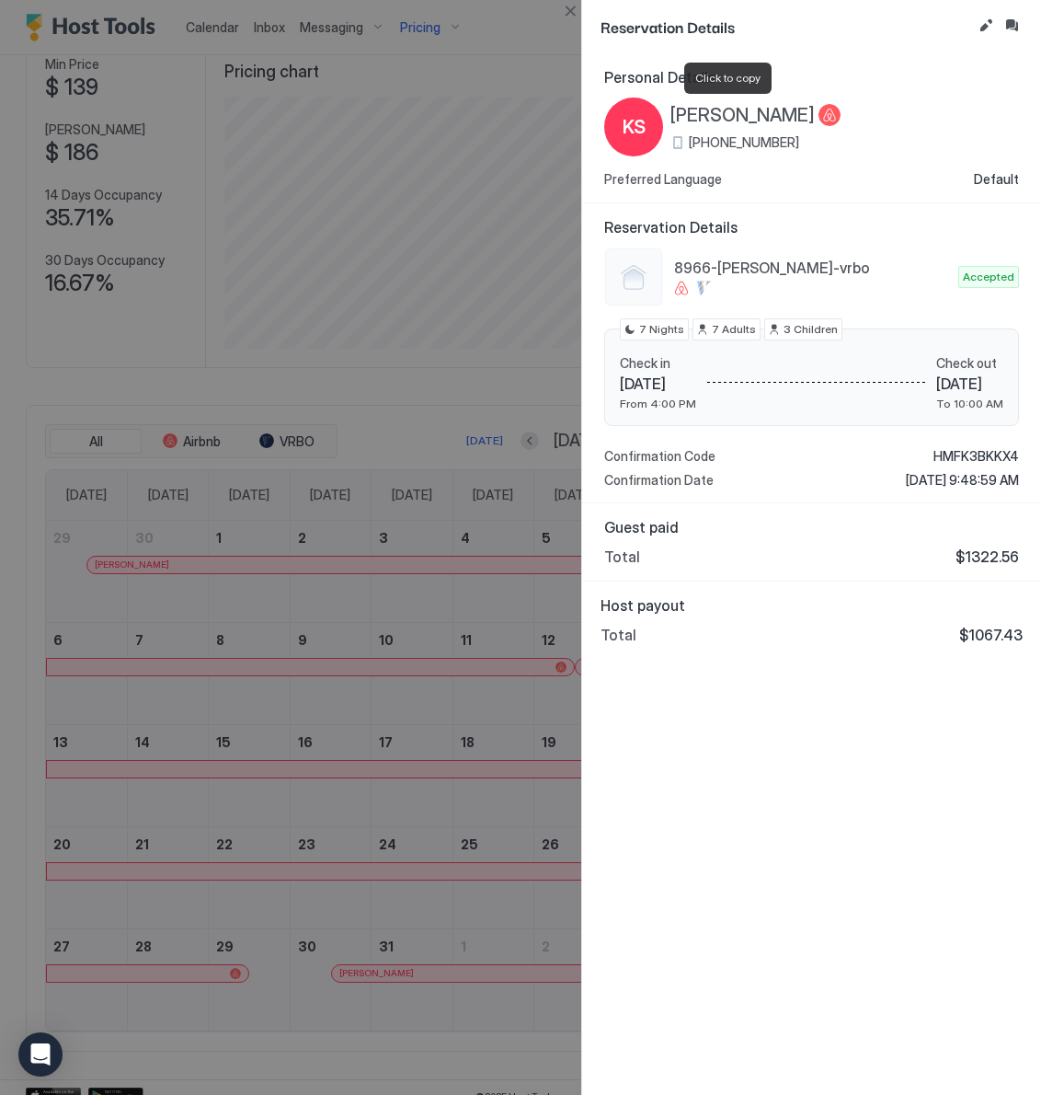
drag, startPoint x: 671, startPoint y: 105, endPoint x: 778, endPoint y: 119, distance: 107.6
click at [778, 119] on span "[PERSON_NAME]" at bounding box center [743, 115] width 144 height 23
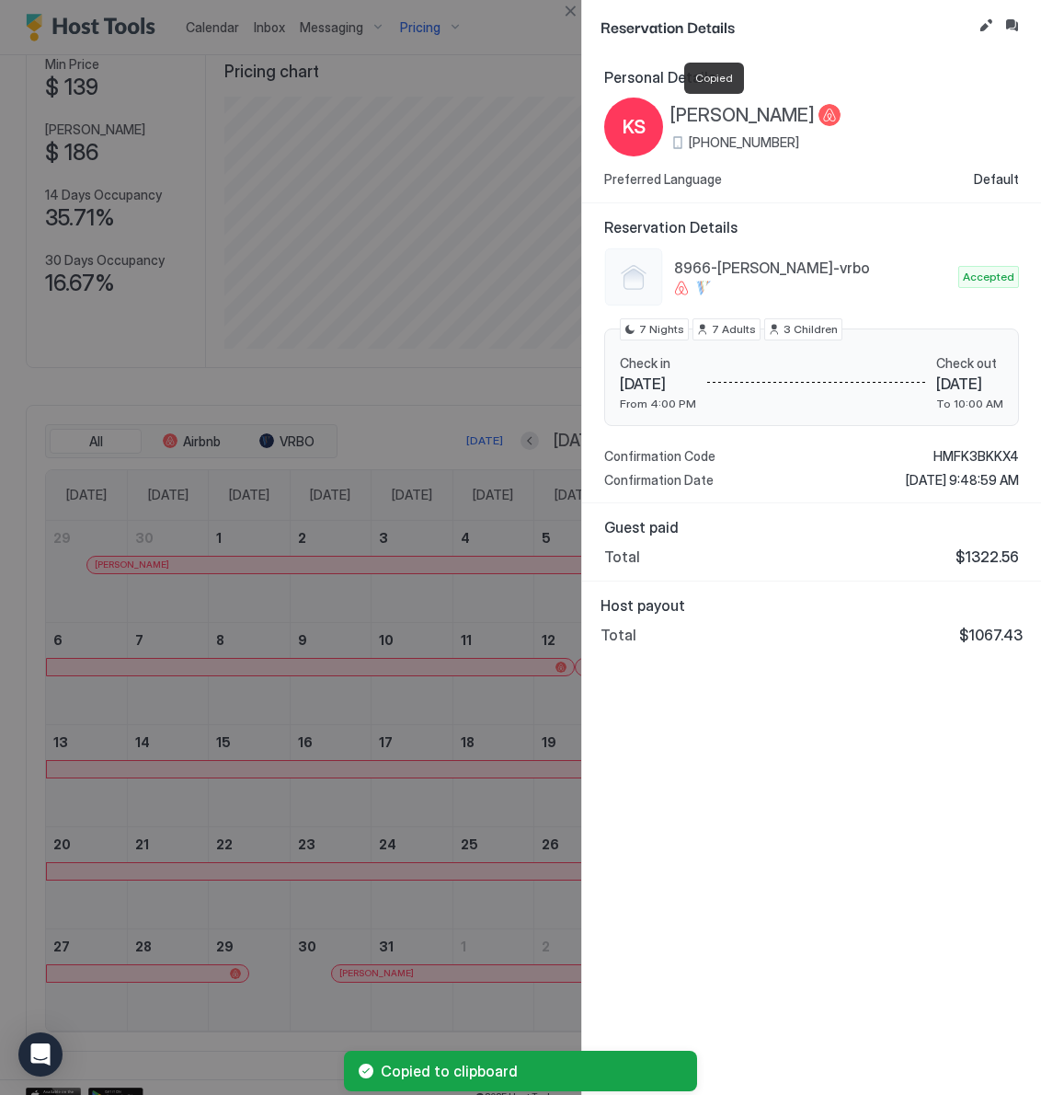
copy span "[PERSON_NAME]"
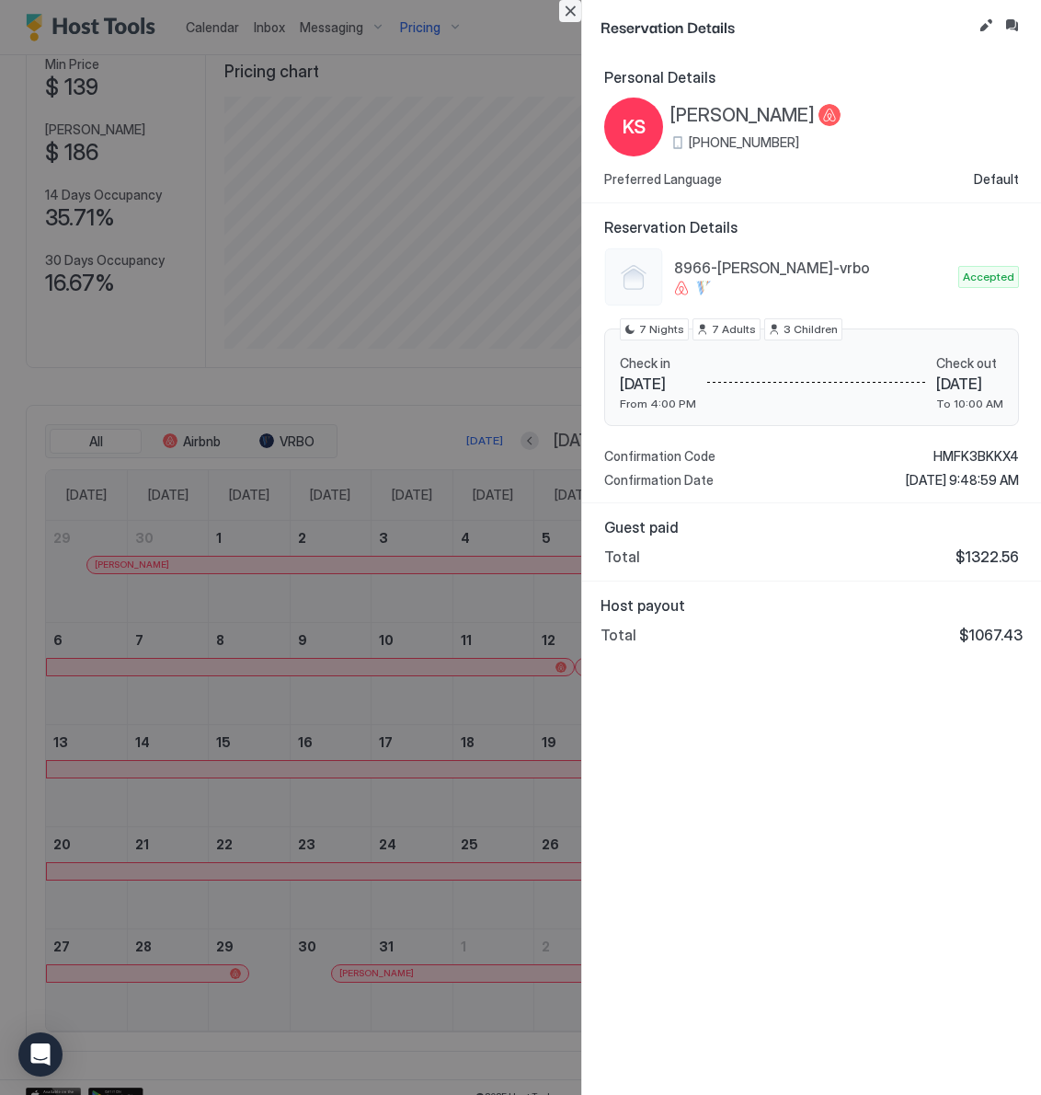
click at [571, 9] on button "Close" at bounding box center [570, 11] width 22 height 22
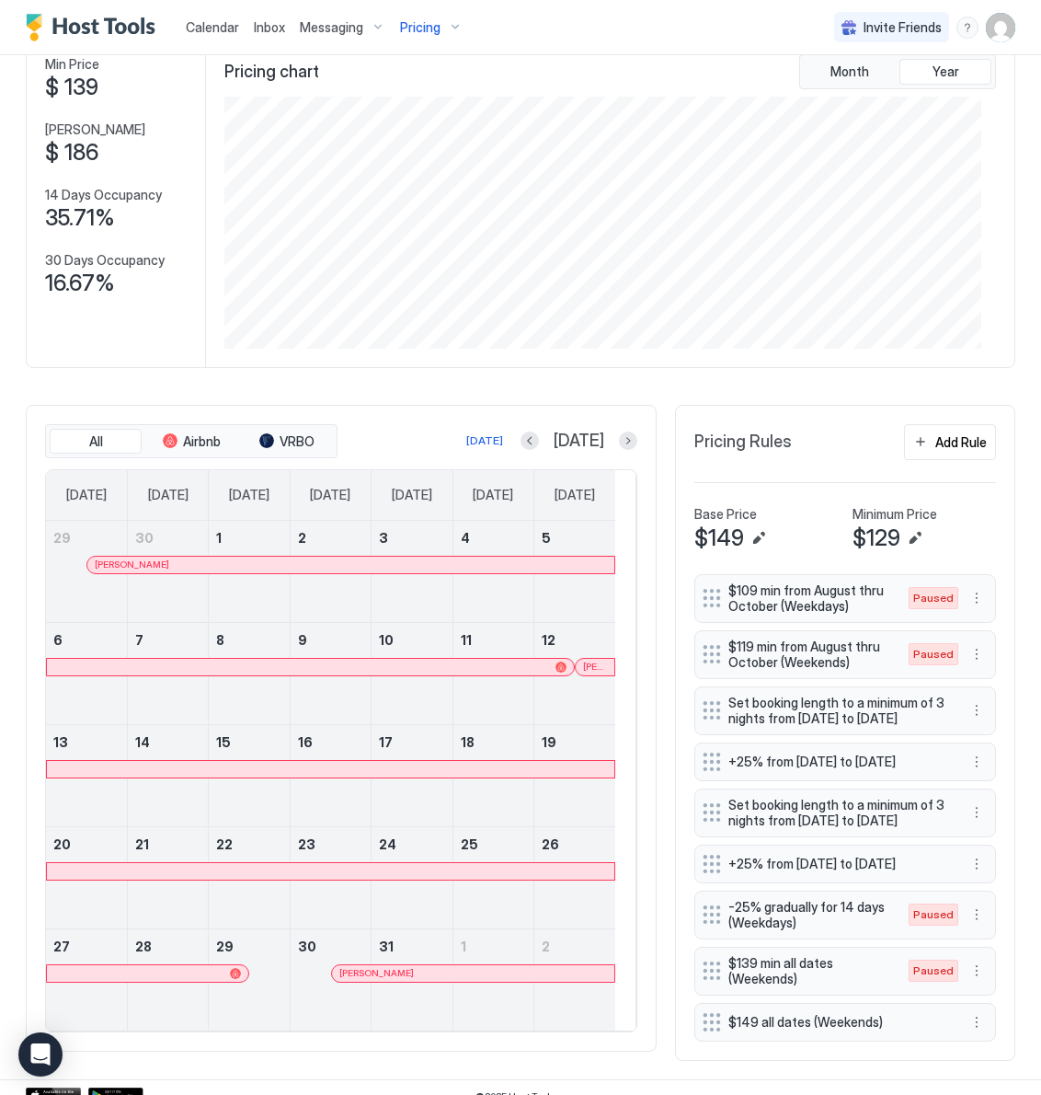
click at [409, 23] on span "Pricing" at bounding box center [420, 27] width 40 height 17
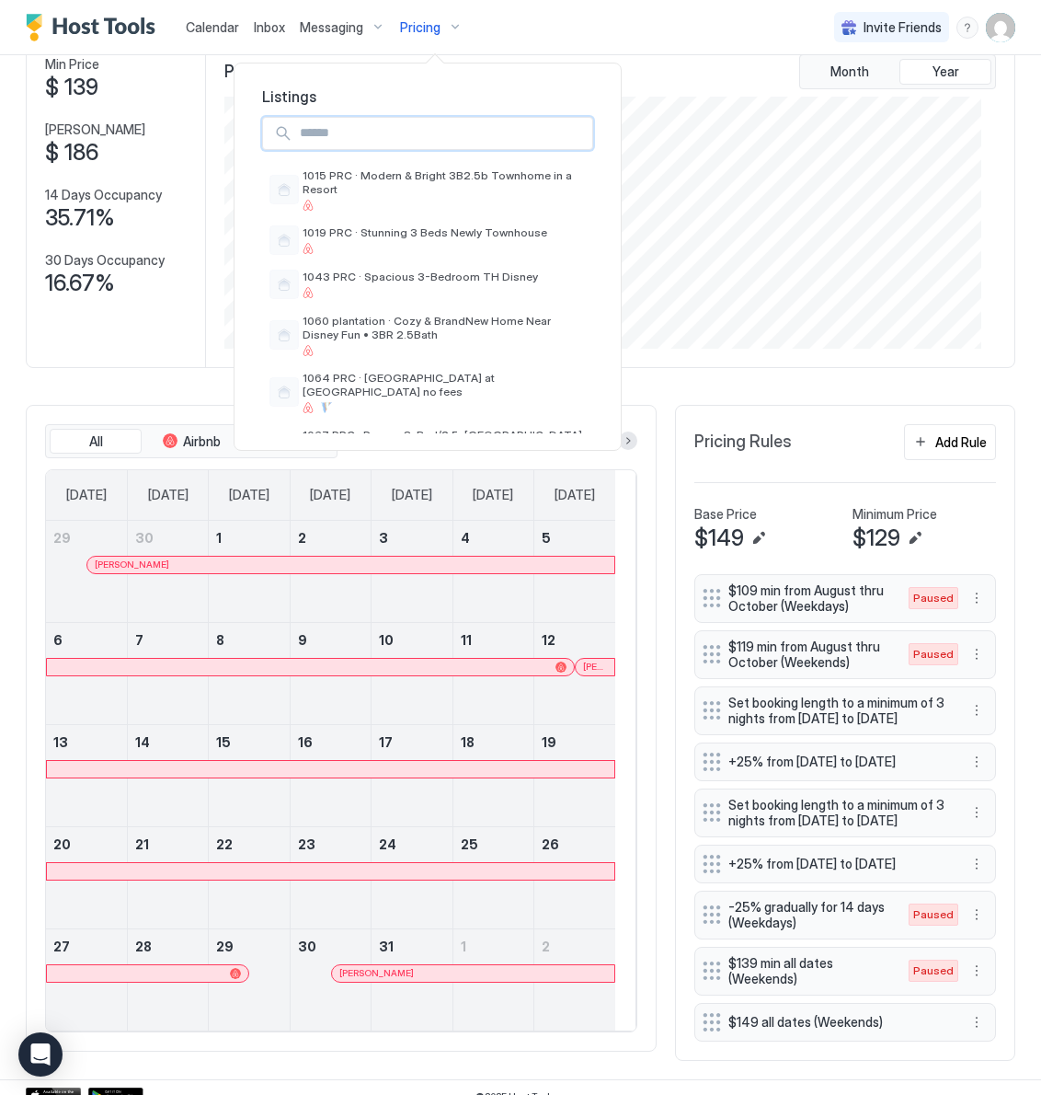
click at [368, 121] on input "Input Field" at bounding box center [443, 133] width 300 height 31
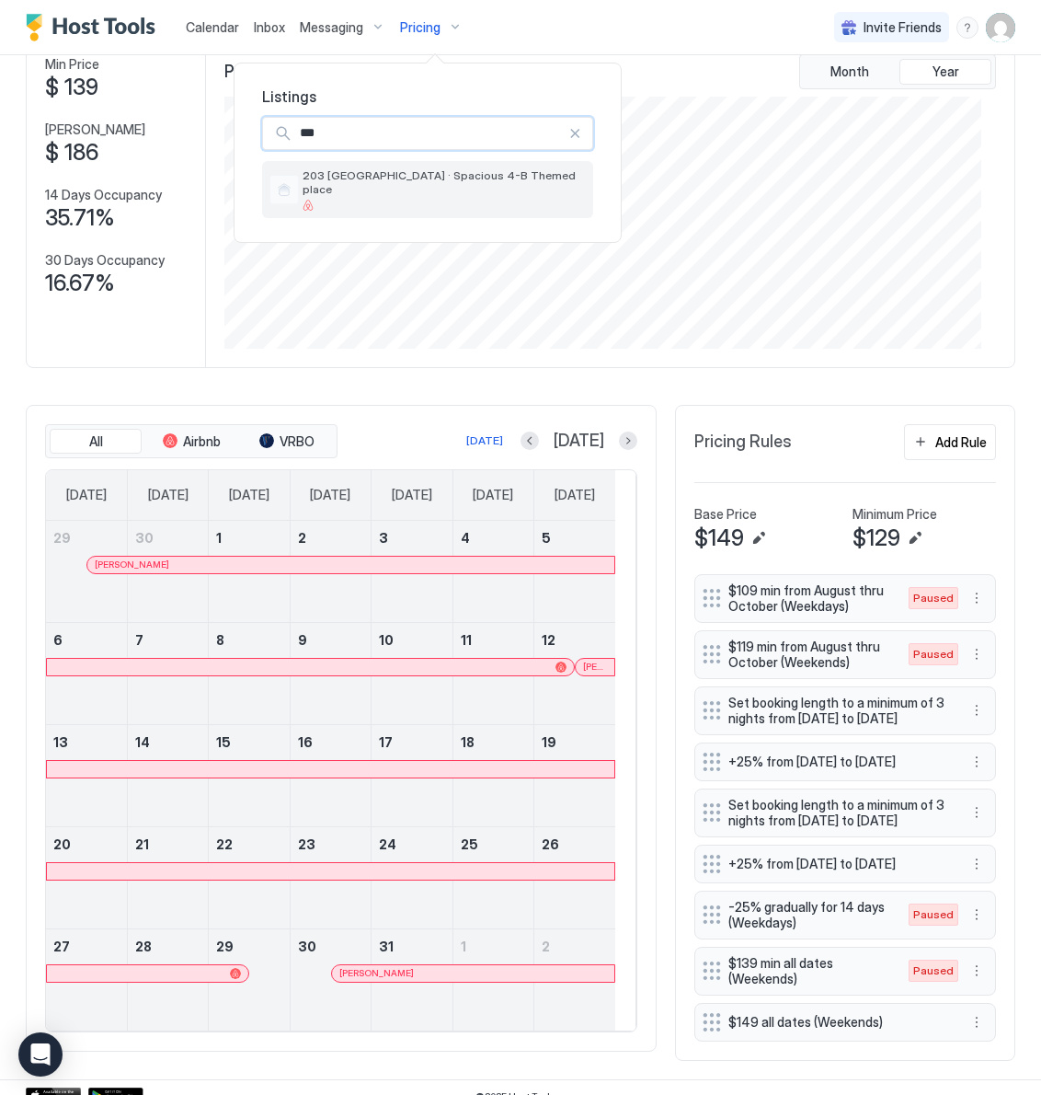
type input "***"
click at [369, 200] on div at bounding box center [444, 205] width 283 height 11
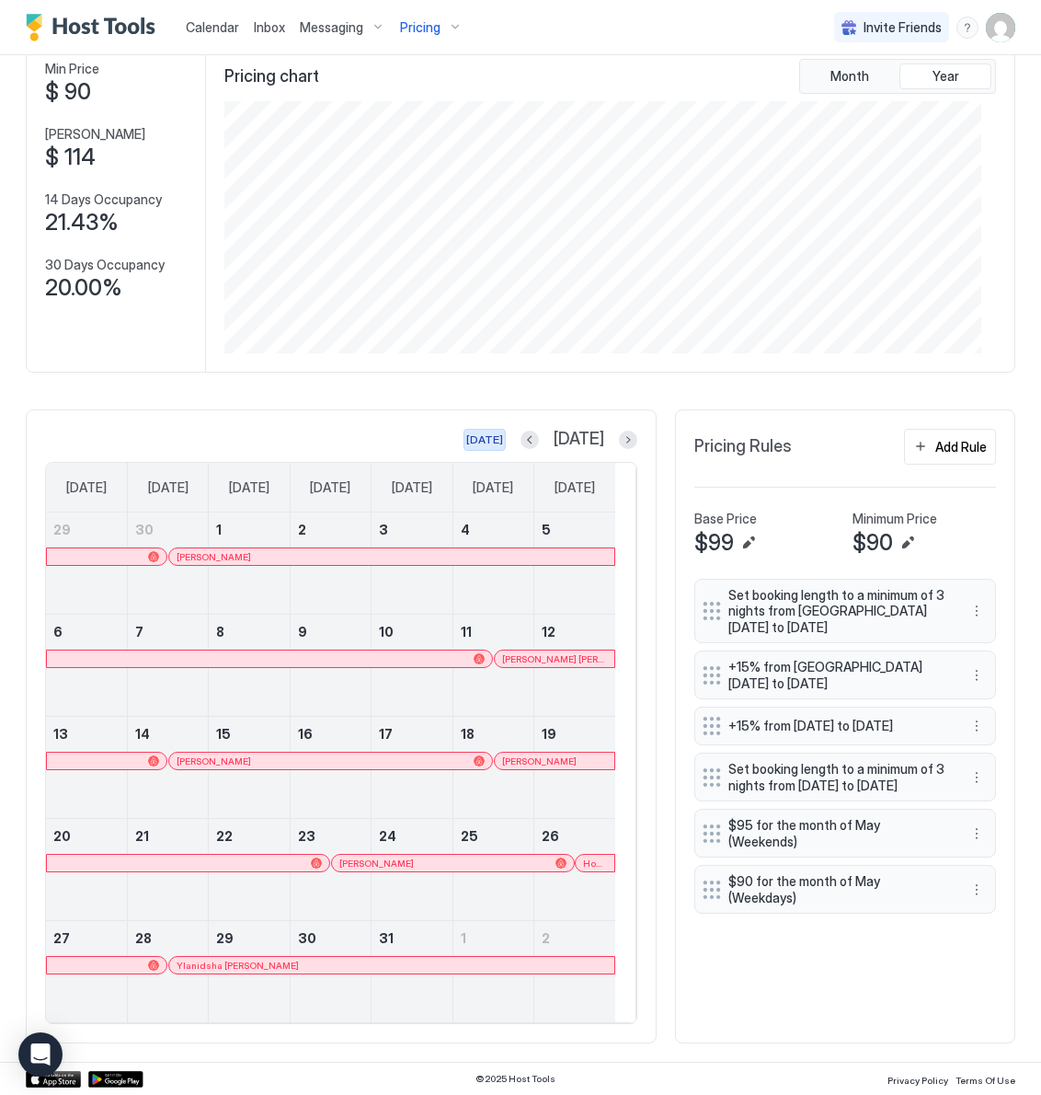
click at [503, 435] on div "[DATE]" at bounding box center [484, 439] width 37 height 17
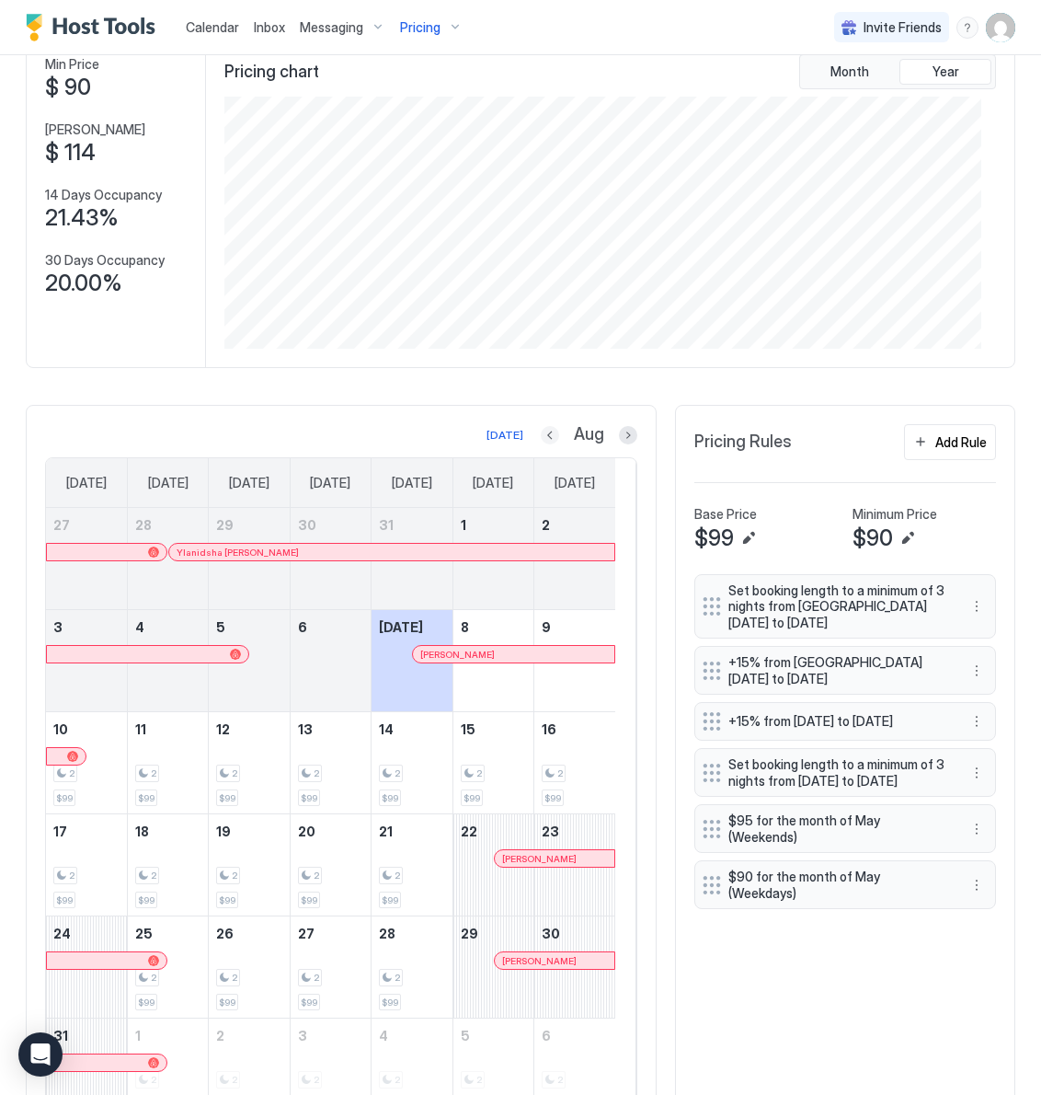
click at [541, 439] on button "Previous month" at bounding box center [550, 435] width 18 height 18
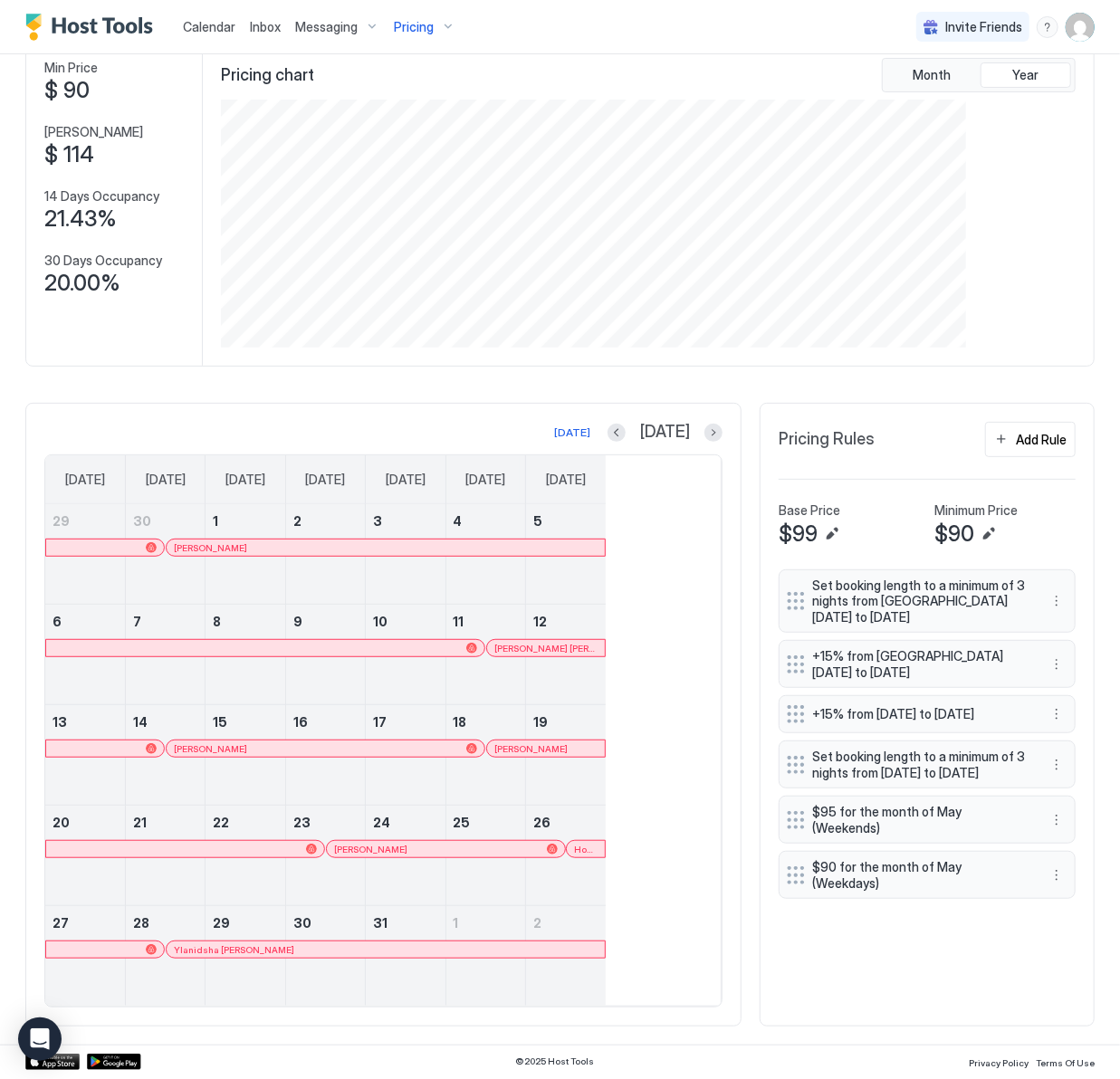
scroll to position [280, 840]
